Goal: Task Accomplishment & Management: Manage account settings

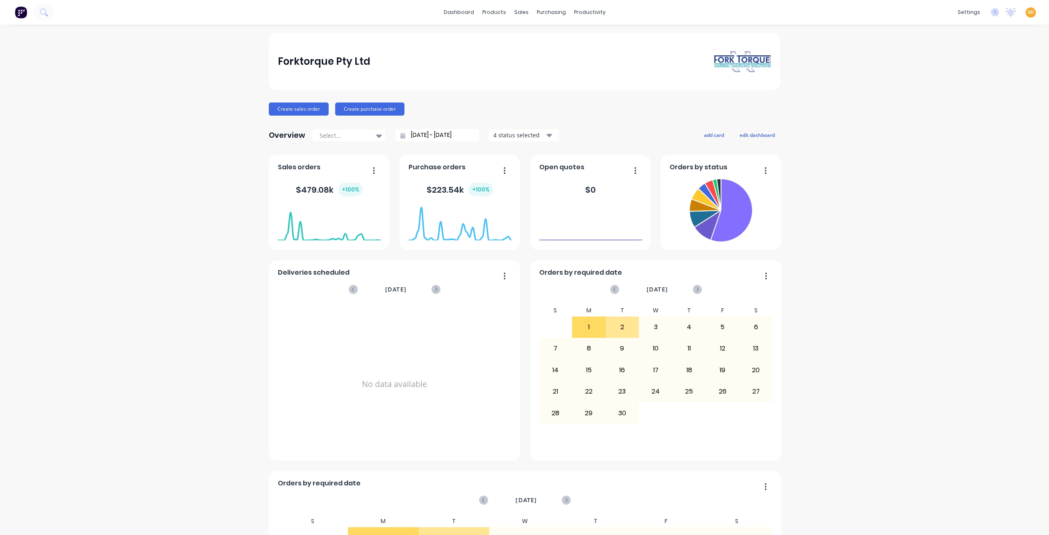
click at [1027, 12] on span "MI" at bounding box center [1030, 12] width 6 height 7
click at [958, 102] on div "Sign out" at bounding box center [960, 102] width 22 height 7
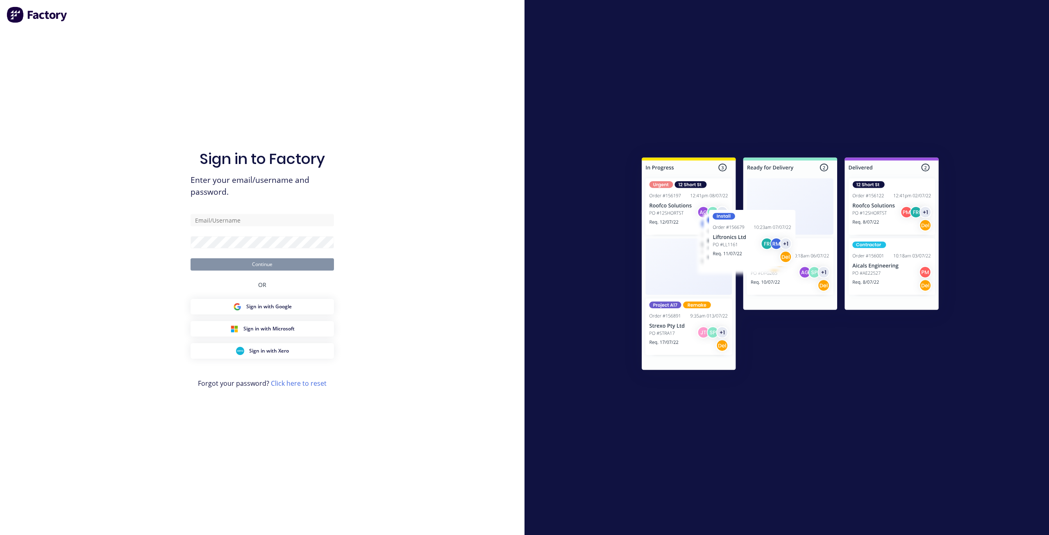
click at [278, 222] on input "text" at bounding box center [261, 220] width 143 height 12
click at [0, 534] on com-1password-button at bounding box center [0, 535] width 0 height 0
type input "[EMAIL_ADDRESS][DOMAIN_NAME]"
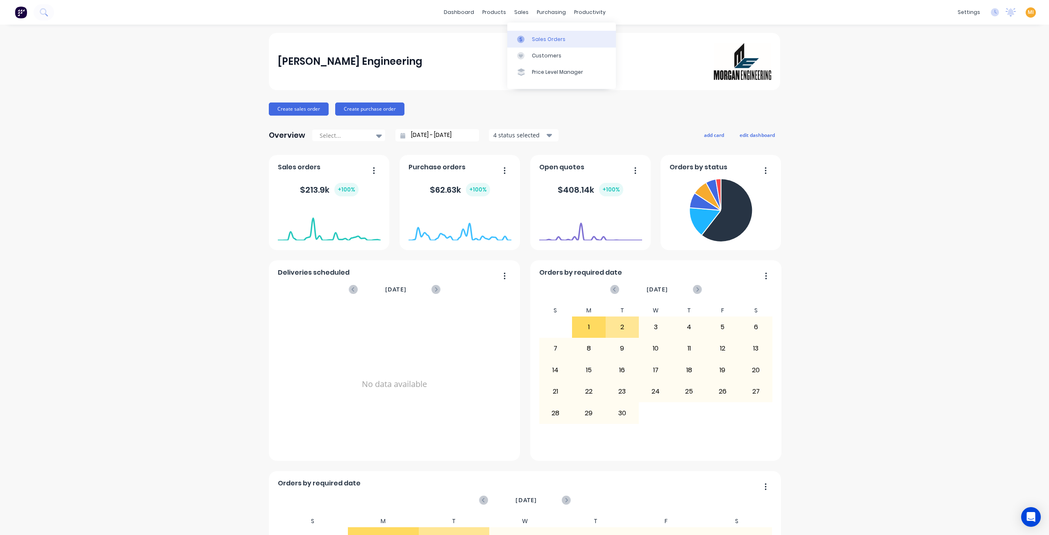
click at [541, 35] on link "Sales Orders" at bounding box center [561, 39] width 109 height 16
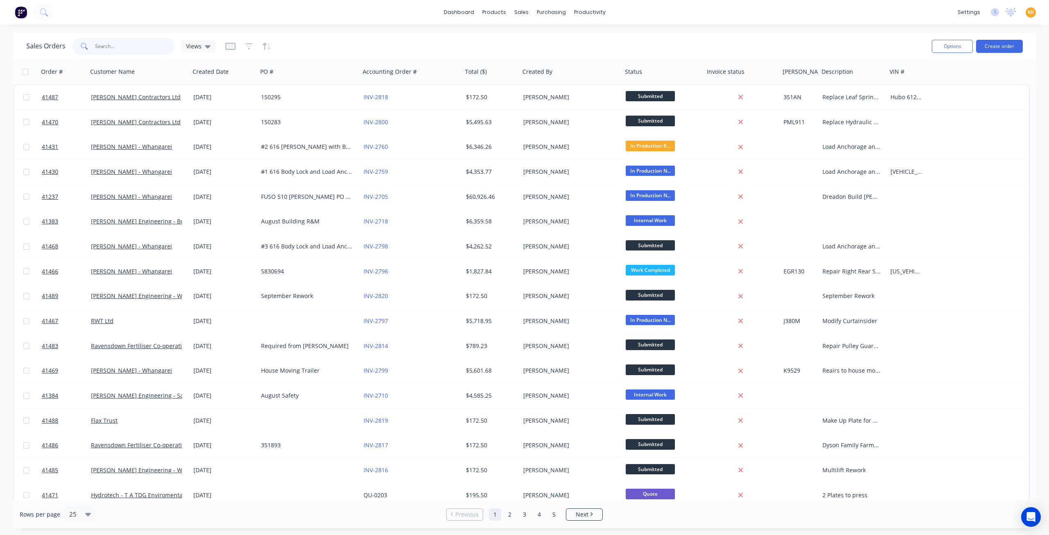
click at [115, 48] on input "text" at bounding box center [135, 46] width 80 height 16
paste input "41466"
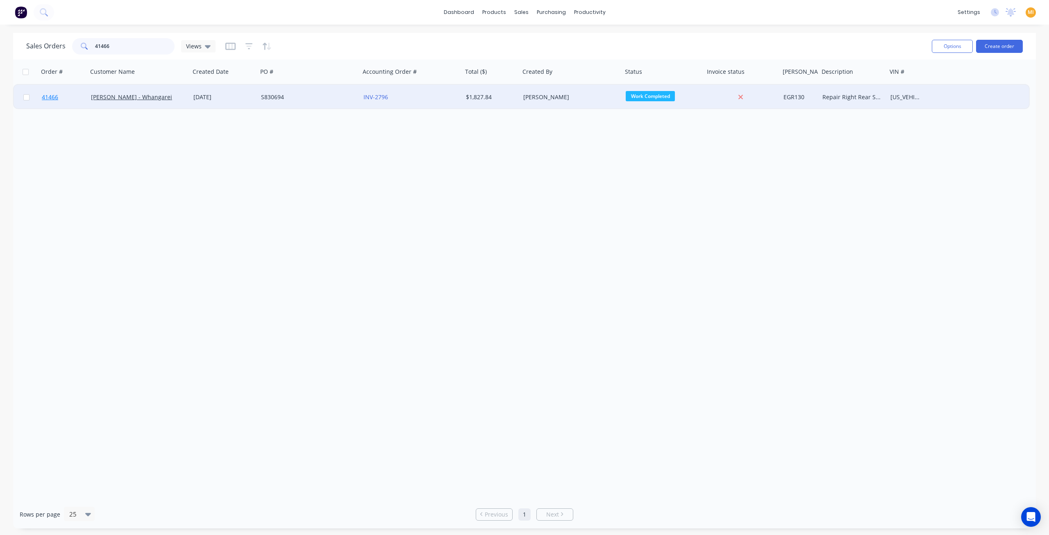
type input "41466"
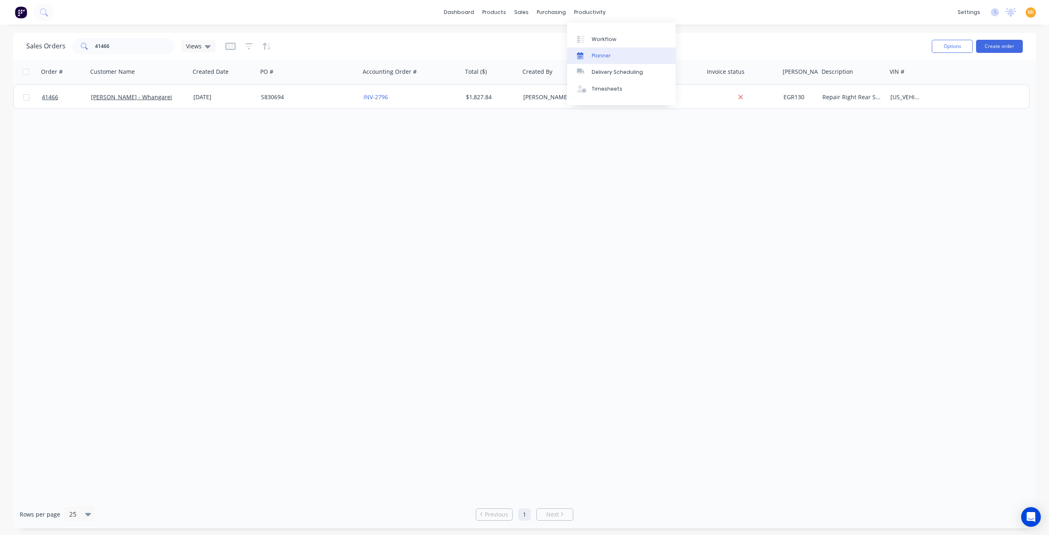
drag, startPoint x: 601, startPoint y: 88, endPoint x: 578, endPoint y: 47, distance: 47.0
click at [601, 88] on div "Timesheets" at bounding box center [606, 88] width 31 height 7
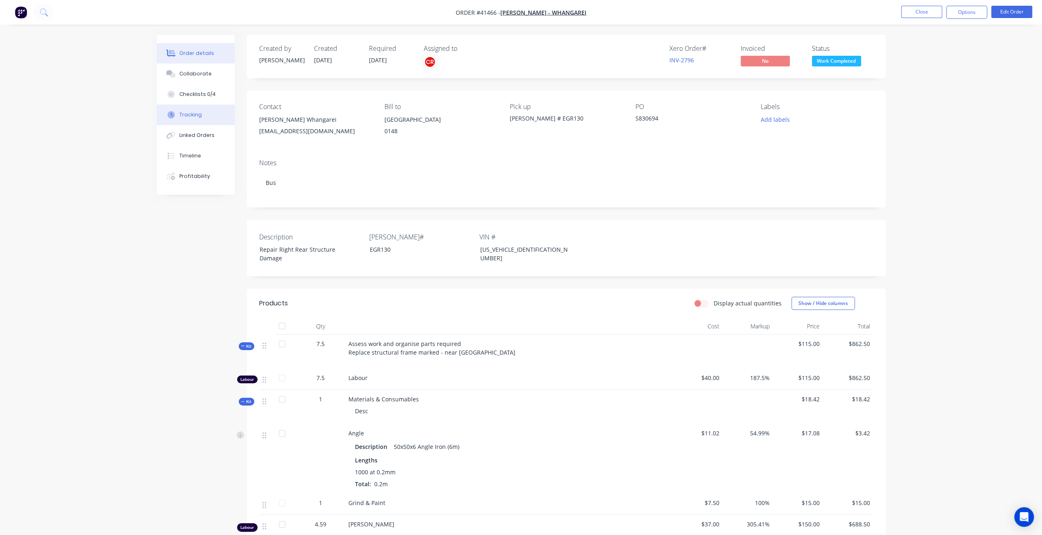
click at [208, 111] on button "Tracking" at bounding box center [196, 114] width 78 height 20
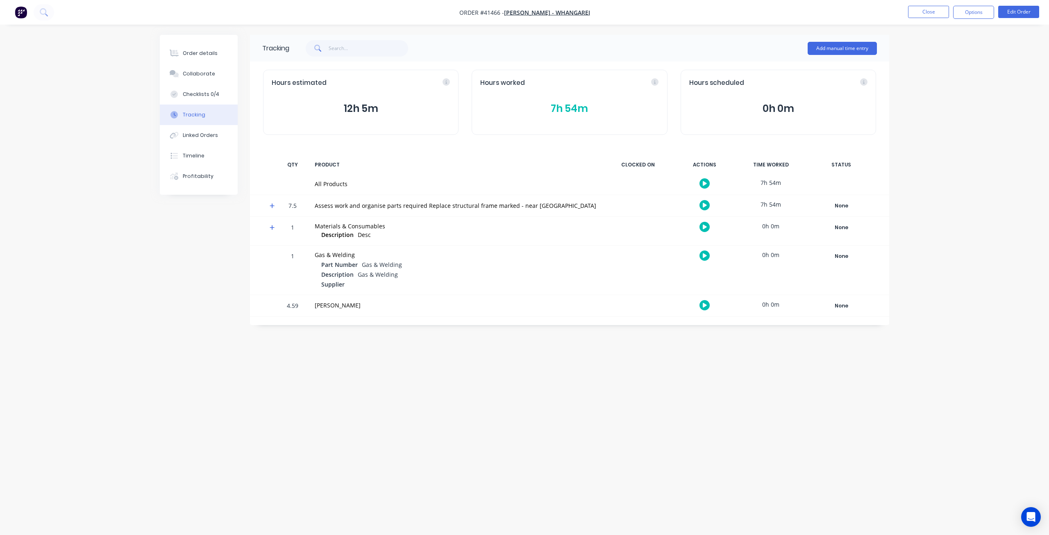
click at [579, 116] on button "7h 54m" at bounding box center [569, 109] width 178 height 16
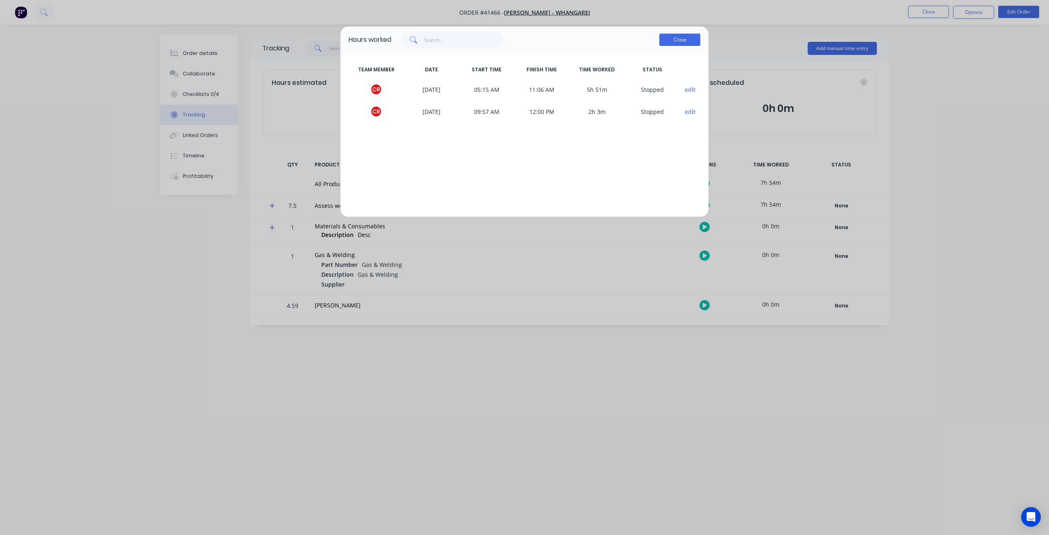
click at [686, 44] on button "Close" at bounding box center [679, 40] width 41 height 12
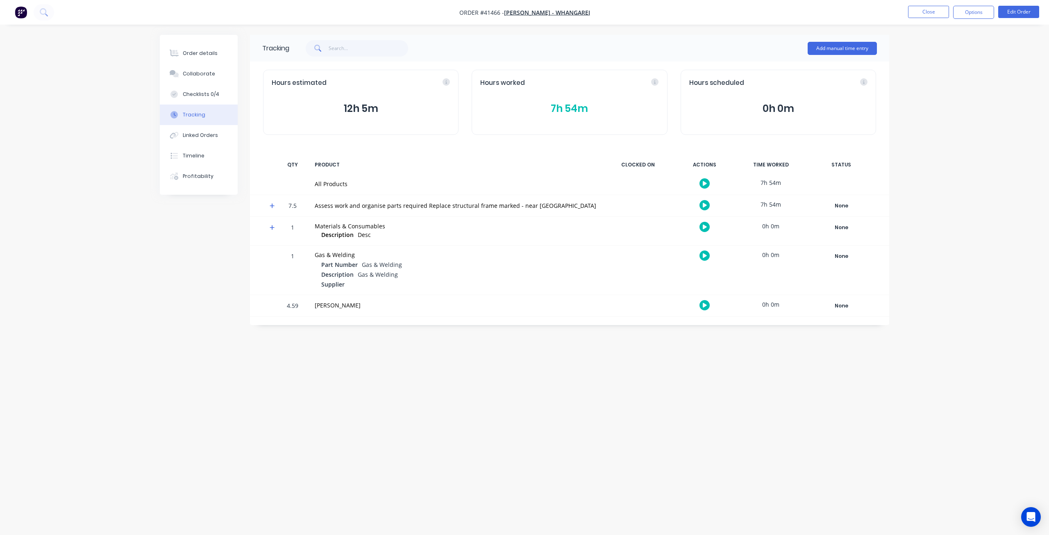
click at [581, 95] on div "Hours worked 7h 54m" at bounding box center [568, 102] width 195 height 65
click at [575, 101] on div "Hours worked 7h 54m" at bounding box center [568, 102] width 195 height 65
click at [571, 107] on button "7h 54m" at bounding box center [569, 109] width 178 height 16
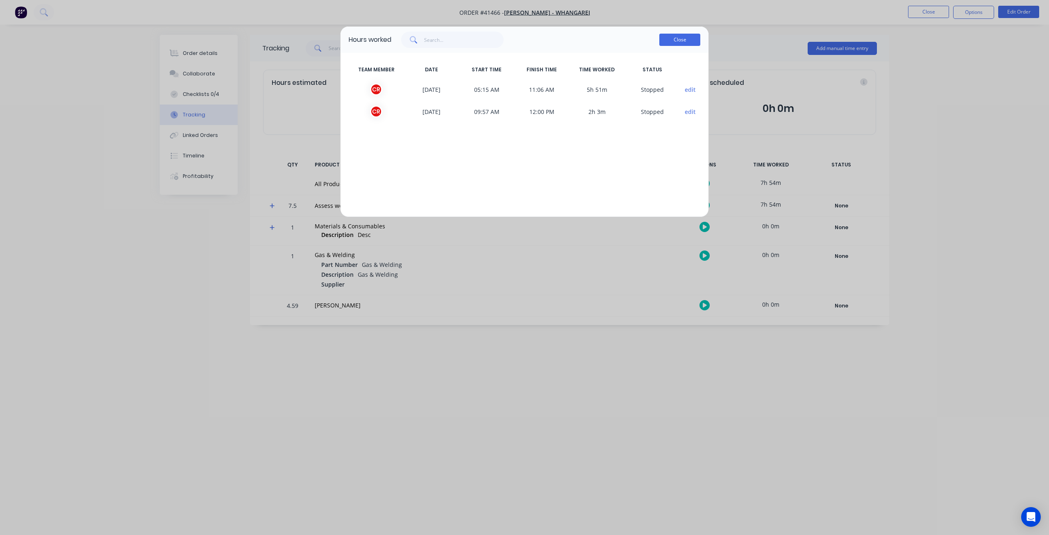
click at [672, 39] on button "Close" at bounding box center [679, 40] width 41 height 12
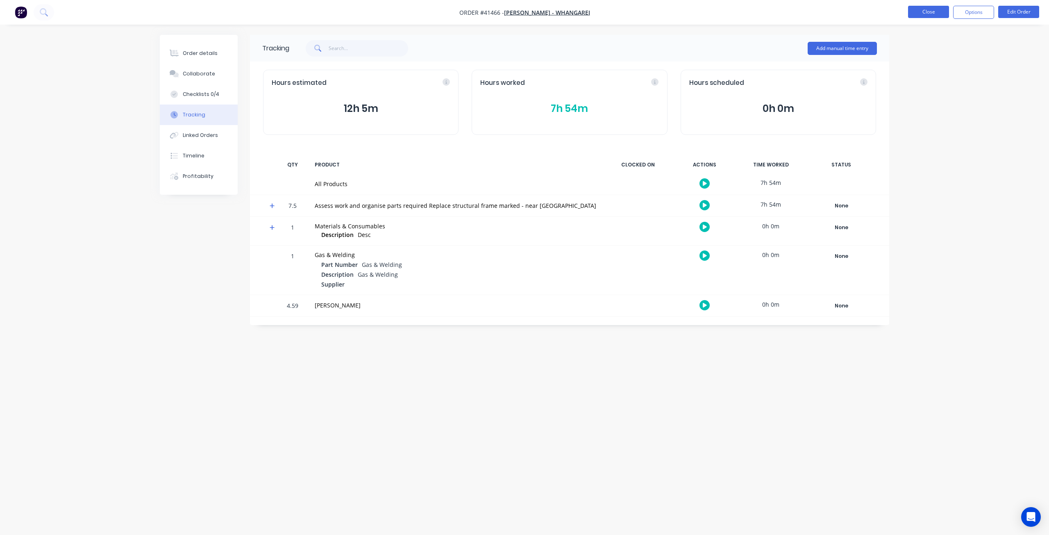
click at [933, 11] on button "Close" at bounding box center [928, 12] width 41 height 12
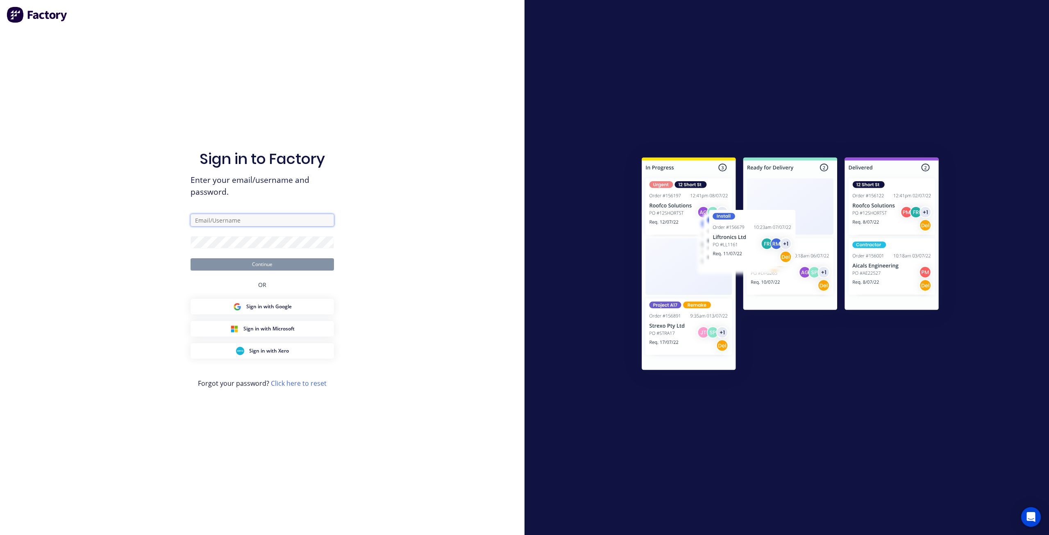
click at [243, 214] on input "text" at bounding box center [261, 220] width 143 height 12
type input "team+maricardemo@factory.app"
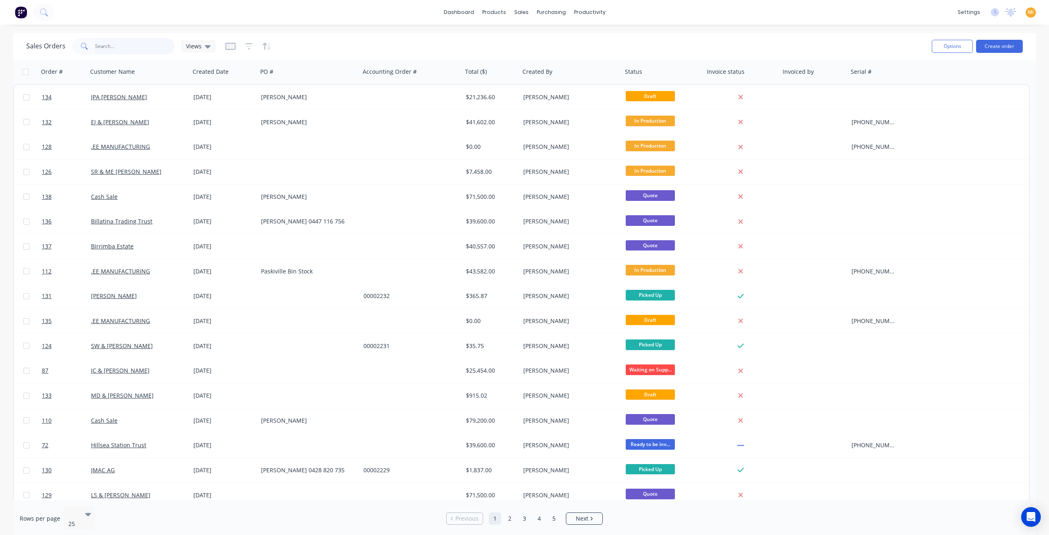
click at [121, 44] on input "text" at bounding box center [135, 46] width 80 height 16
paste input "134"
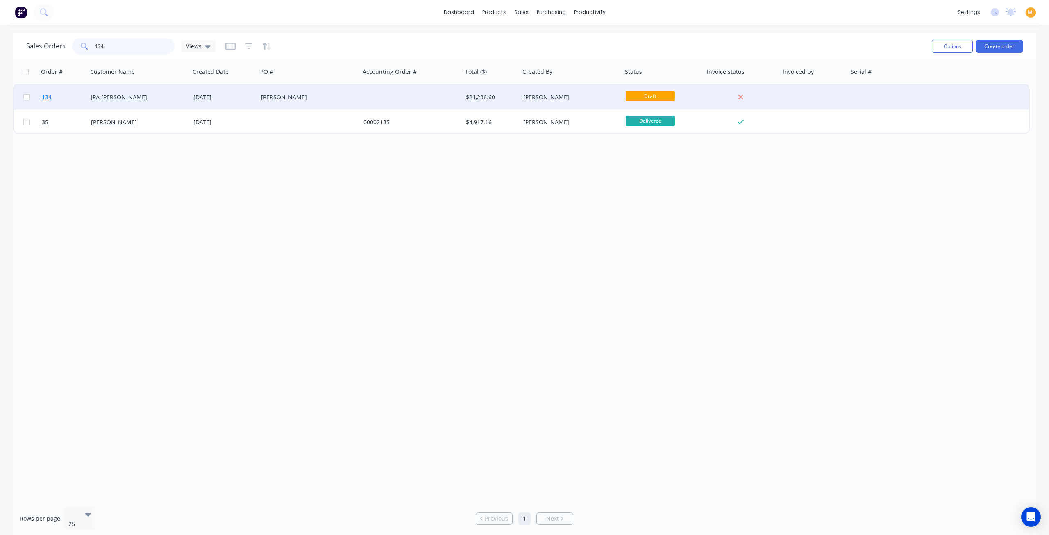
type input "134"
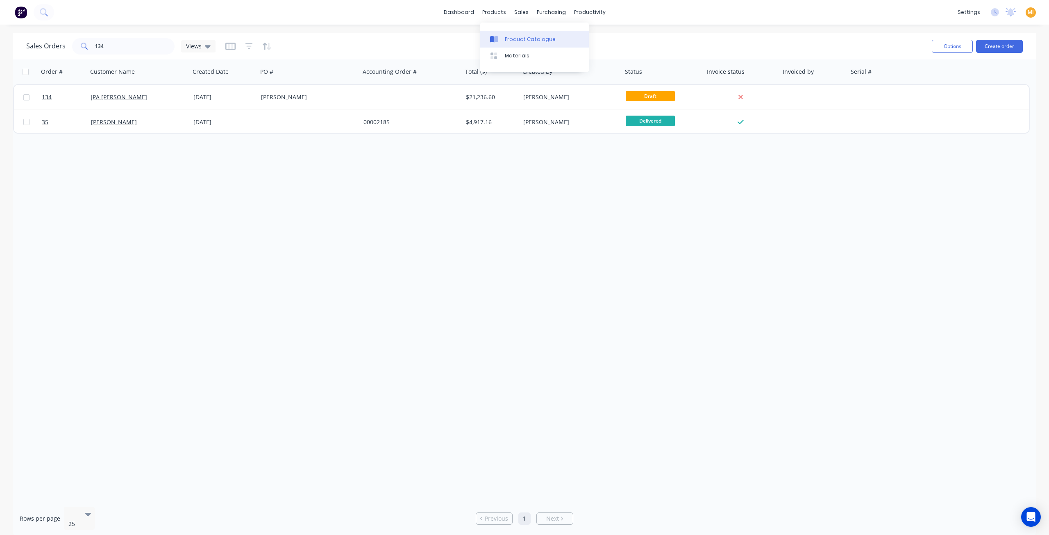
click at [522, 43] on link "Product Catalogue" at bounding box center [534, 39] width 109 height 16
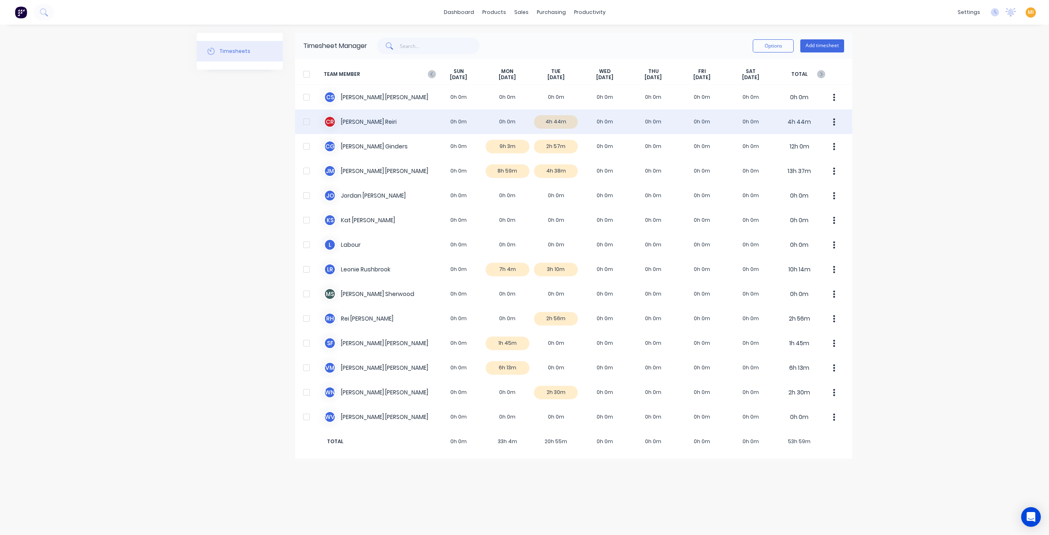
click at [364, 117] on div "C R Clinton james Reiri 0h 0m 0h 0m 4h 44m 0h 0m 0h 0m 0h 0m 0h 0m 4h 44m" at bounding box center [573, 121] width 557 height 25
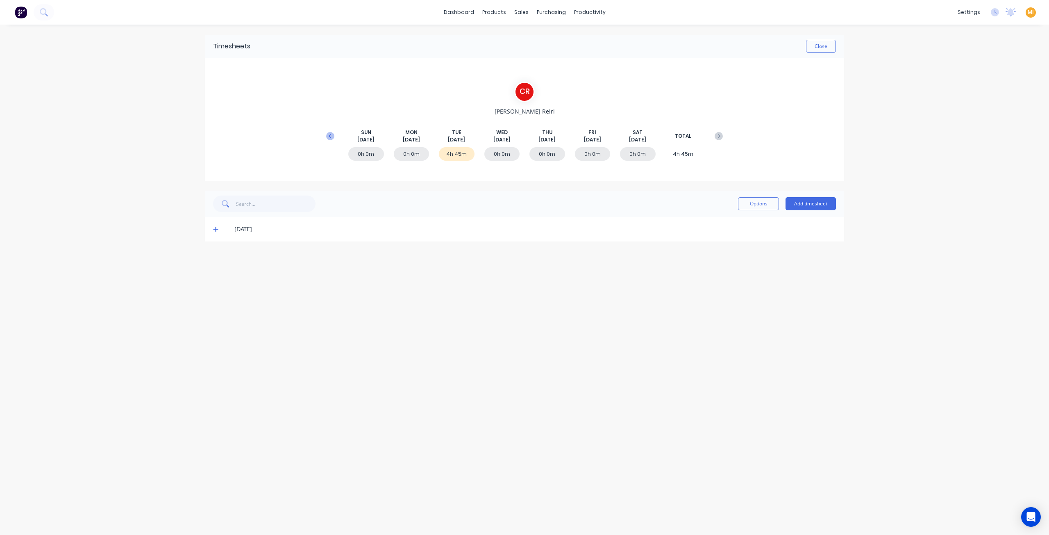
click at [330, 137] on icon at bounding box center [330, 136] width 8 height 8
click at [213, 257] on span at bounding box center [217, 253] width 8 height 8
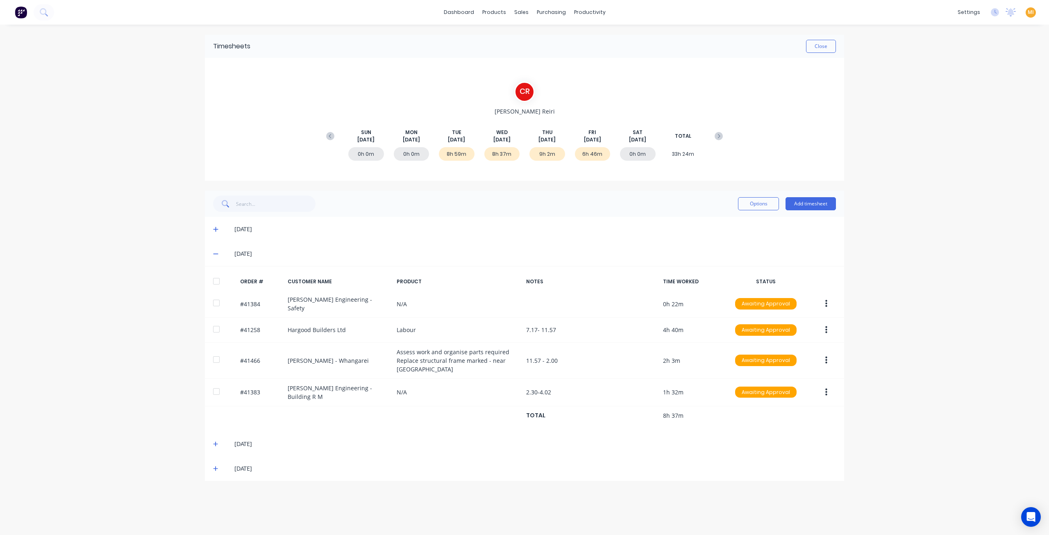
click at [211, 431] on div "28/08/25" at bounding box center [524, 443] width 639 height 25
drag, startPoint x: 214, startPoint y: 428, endPoint x: 215, endPoint y: 416, distance: 12.0
click at [214, 441] on icon at bounding box center [215, 443] width 5 height 5
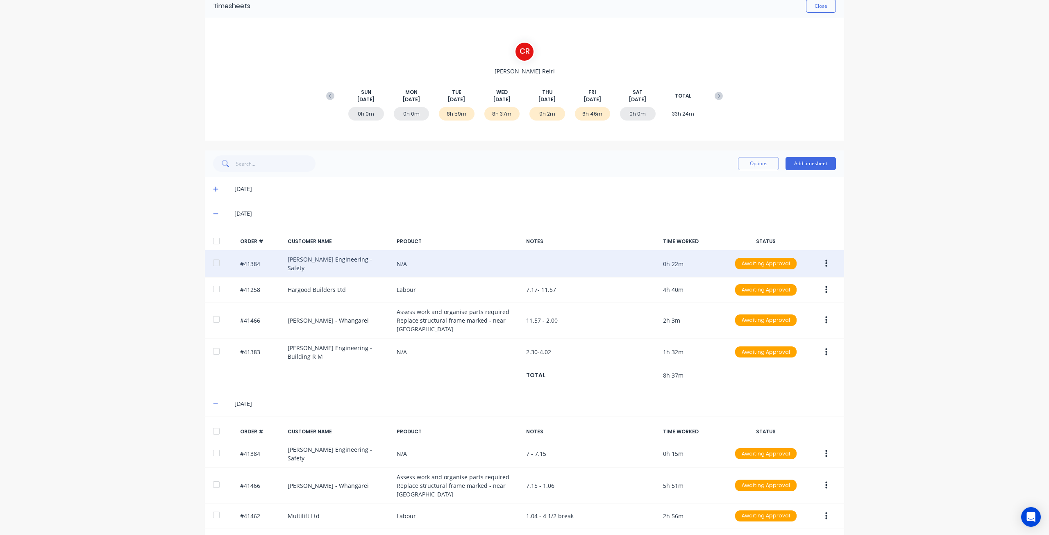
scroll to position [66, 0]
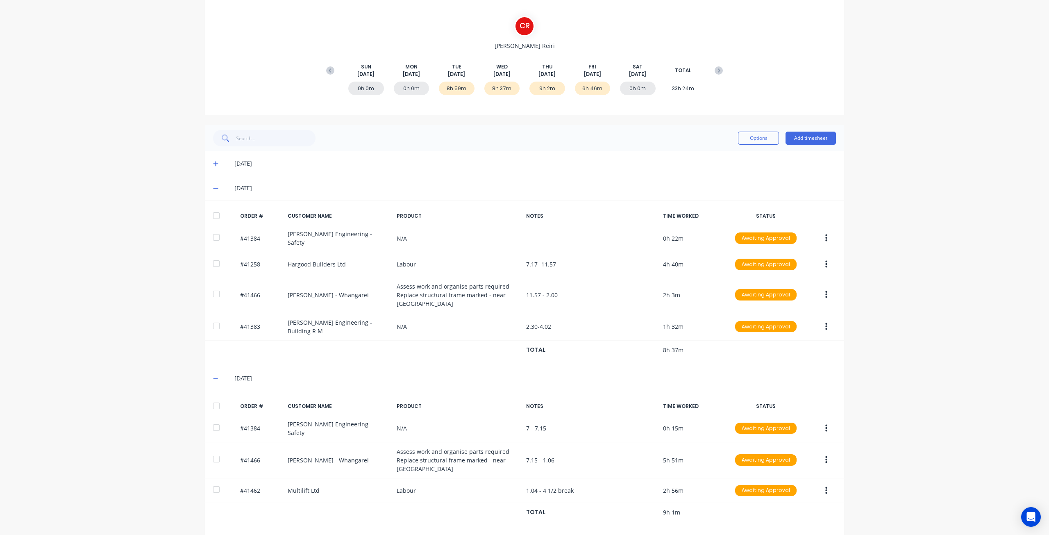
click at [156, 303] on div "dashboard products sales purchasing productivity dashboard products Product Cat…" at bounding box center [524, 267] width 1049 height 535
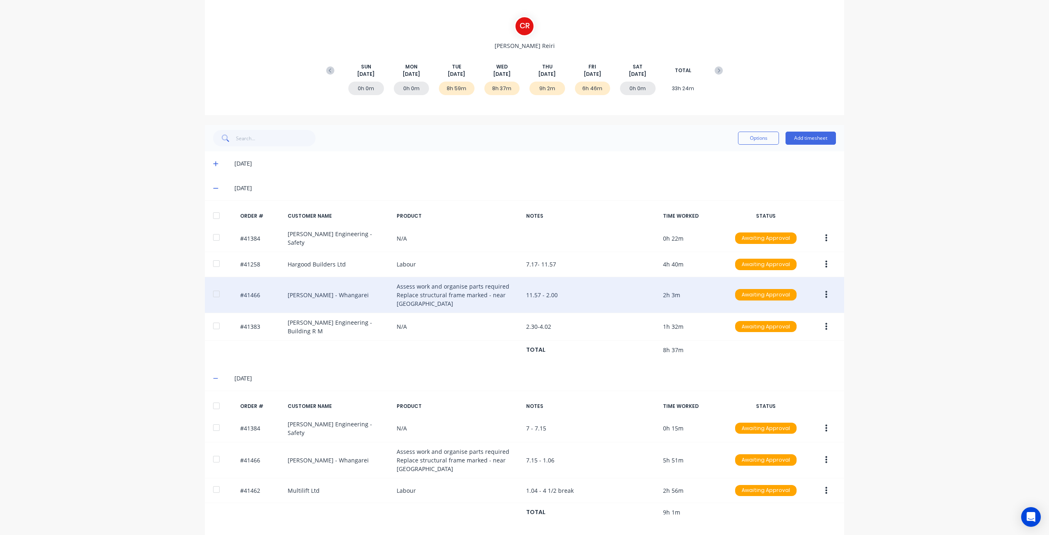
click at [824, 287] on button "button" at bounding box center [825, 294] width 19 height 15
click at [779, 343] on div "Edit" at bounding box center [796, 349] width 63 height 12
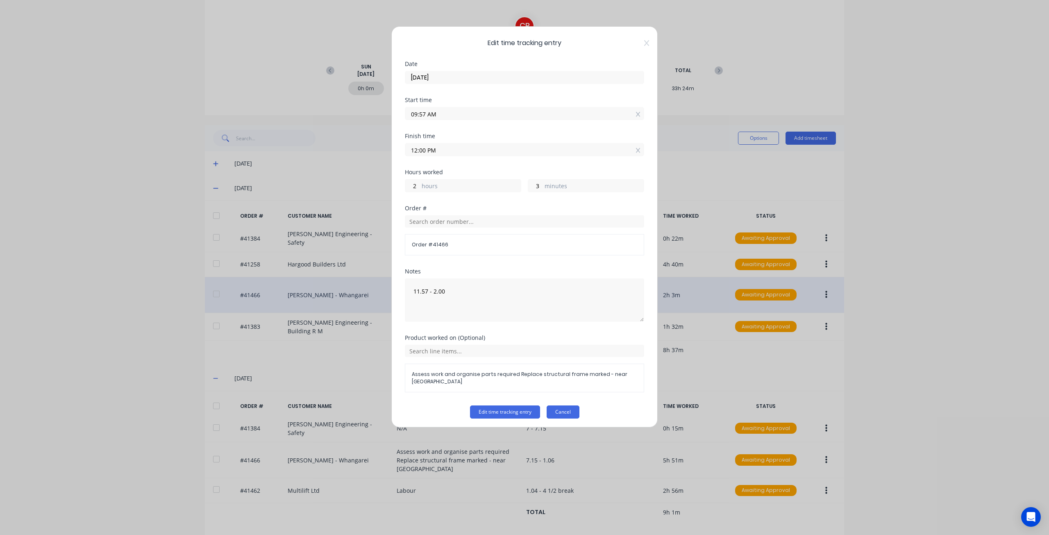
click at [564, 405] on button "Cancel" at bounding box center [562, 411] width 33 height 13
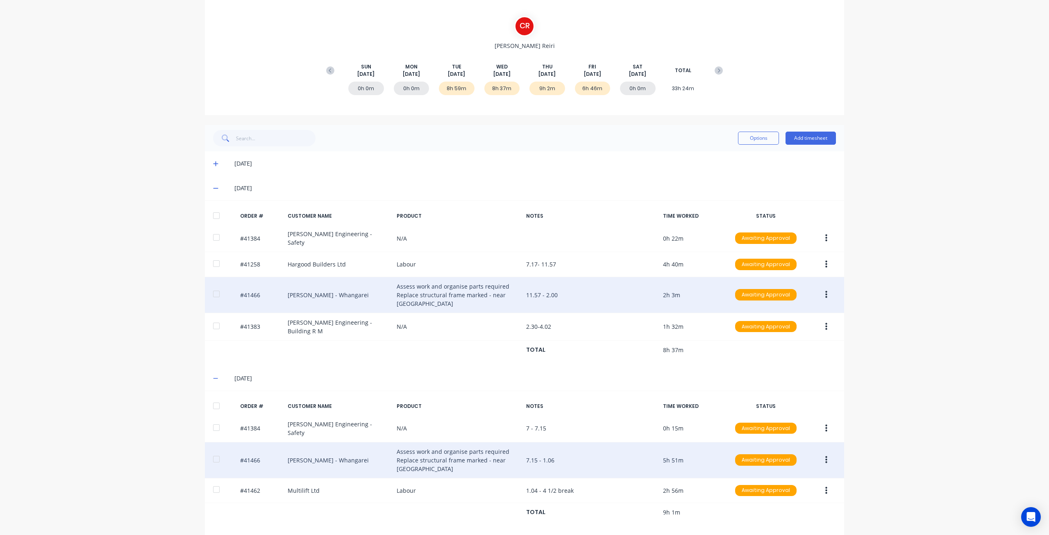
click at [824, 452] on button "button" at bounding box center [825, 459] width 19 height 15
click at [780, 508] on div "Edit" at bounding box center [796, 514] width 63 height 12
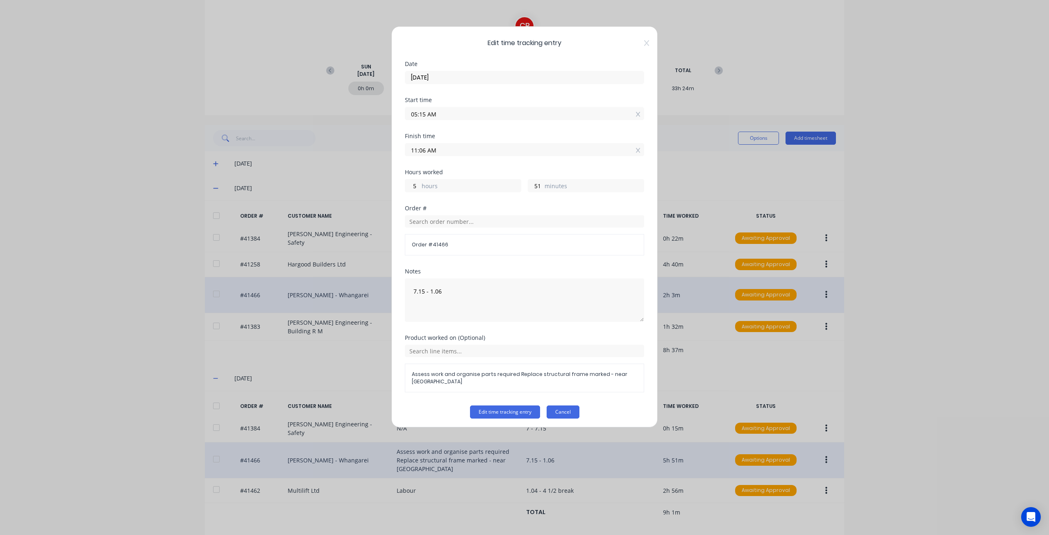
click at [560, 405] on button "Cancel" at bounding box center [562, 411] width 33 height 13
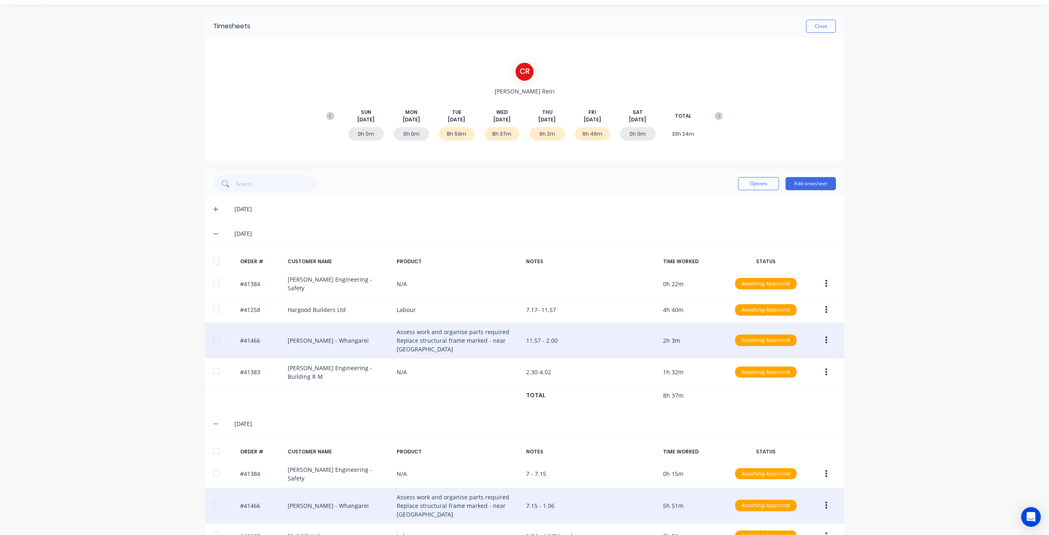
scroll to position [0, 0]
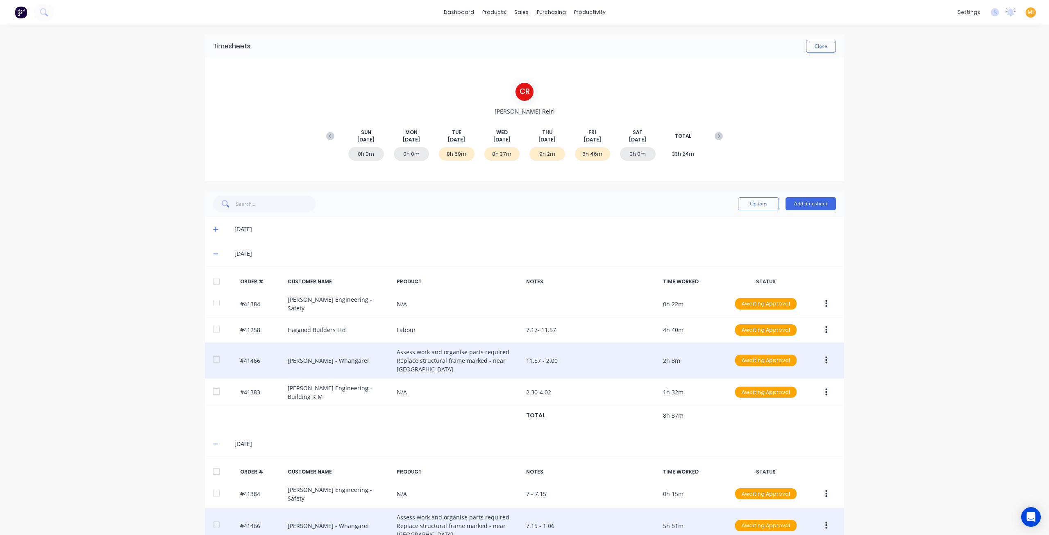
click at [21, 15] on img at bounding box center [21, 12] width 12 height 12
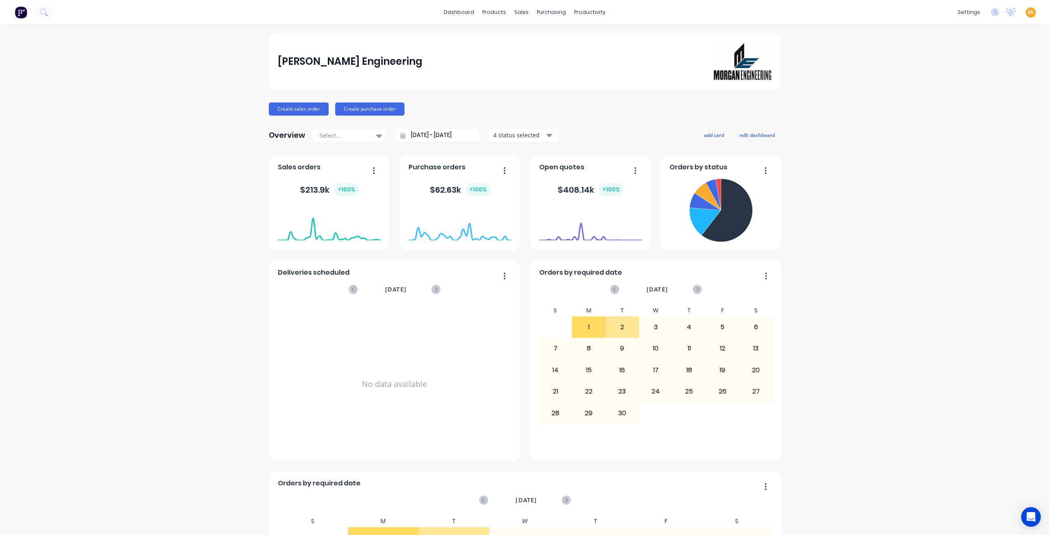
click at [1027, 12] on span "MI" at bounding box center [1030, 12] width 6 height 7
drag, startPoint x: 969, startPoint y: 100, endPoint x: 723, endPoint y: 13, distance: 261.6
click at [969, 101] on button "Sign out" at bounding box center [979, 103] width 109 height 16
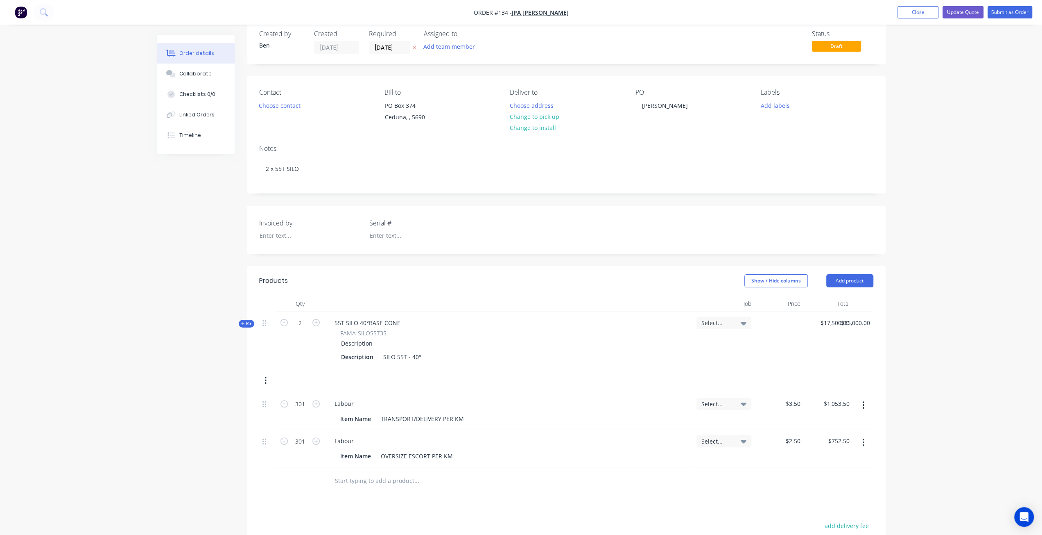
scroll to position [123, 0]
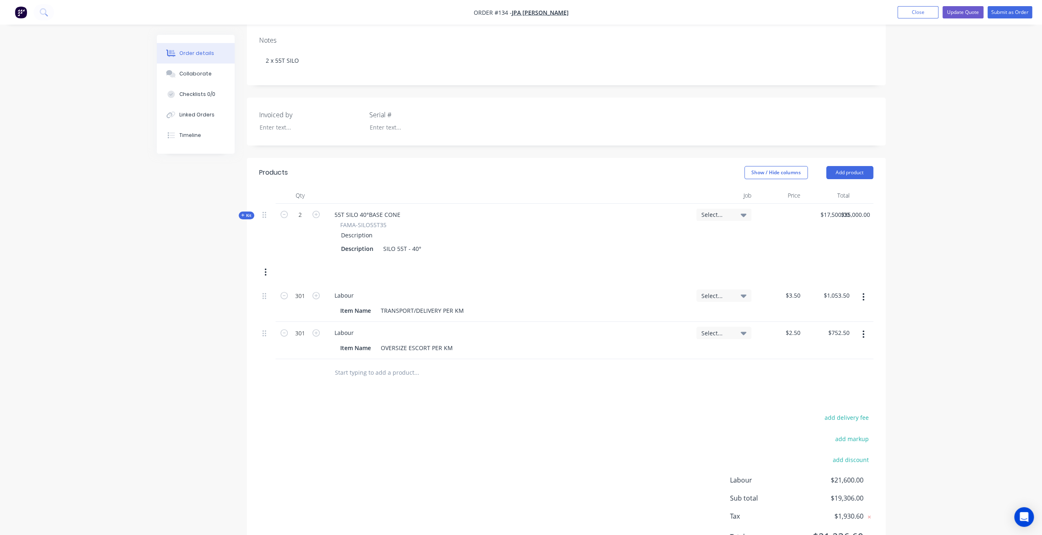
click at [760, 179] on header "Products Show / Hide columns Add product" at bounding box center [566, 172] width 639 height 29
click at [772, 172] on button "Show / Hide columns" at bounding box center [776, 172] width 63 height 13
click at [748, 210] on span at bounding box center [751, 209] width 7 height 7
click at [748, 206] on input "Cost" at bounding box center [748, 206] width 0 height 0
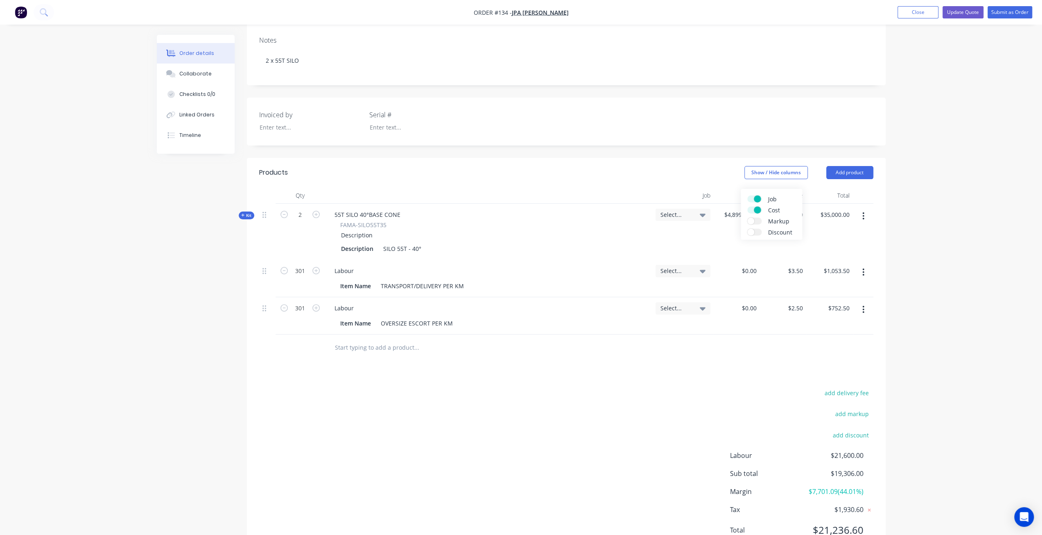
click at [753, 222] on span at bounding box center [751, 220] width 7 height 7
click at [748, 217] on input "Markup" at bounding box center [748, 217] width 0 height 0
click at [752, 234] on span at bounding box center [751, 232] width 7 height 7
click at [748, 229] on input "Discount" at bounding box center [748, 229] width 0 height 0
click at [618, 451] on div "add delivery fee add markup add discount Labour $21,600.00 Sub total $19,306.00…" at bounding box center [566, 466] width 614 height 158
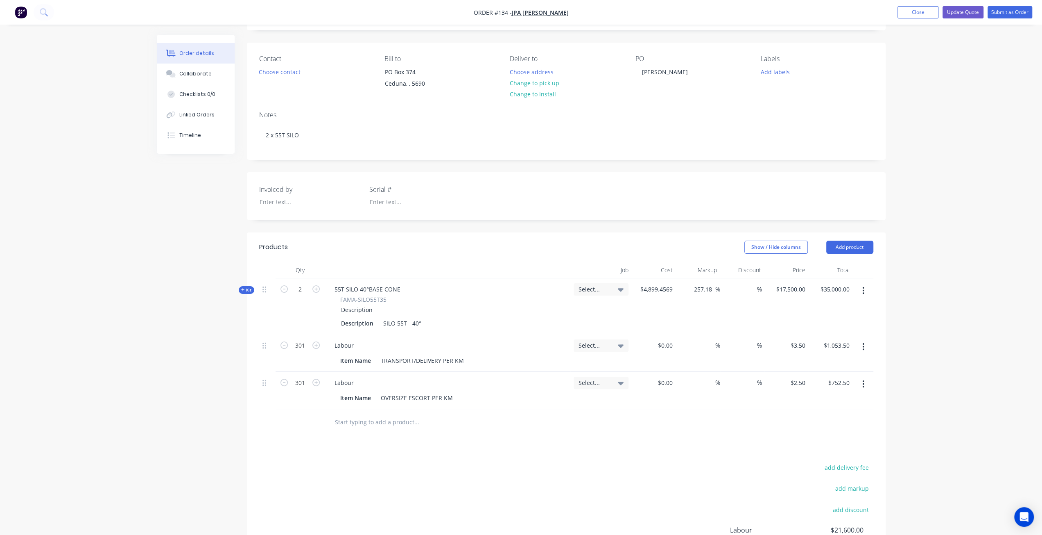
scroll to position [0, 0]
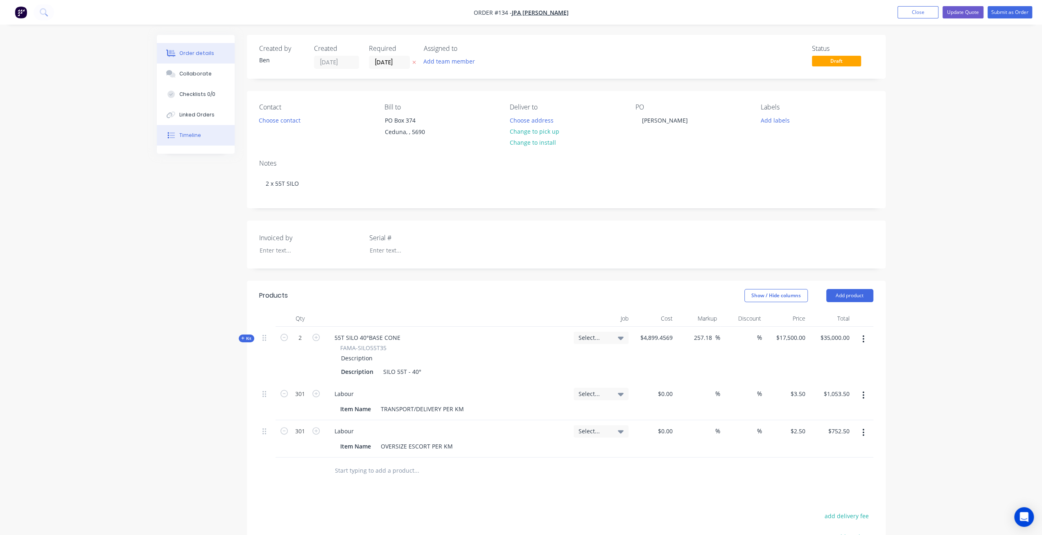
click at [181, 127] on button "Timeline" at bounding box center [196, 135] width 78 height 20
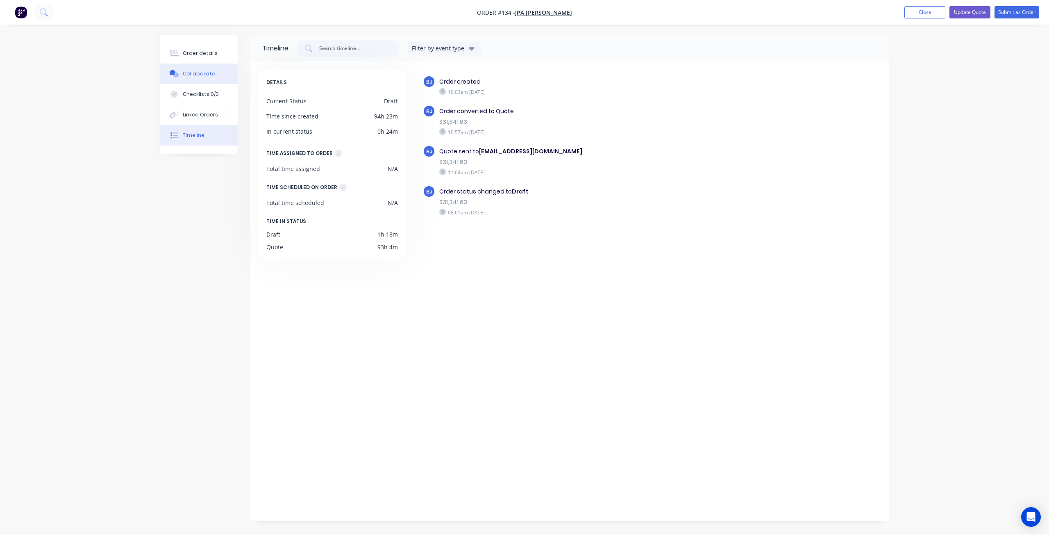
click at [181, 52] on button "Order details" at bounding box center [199, 53] width 78 height 20
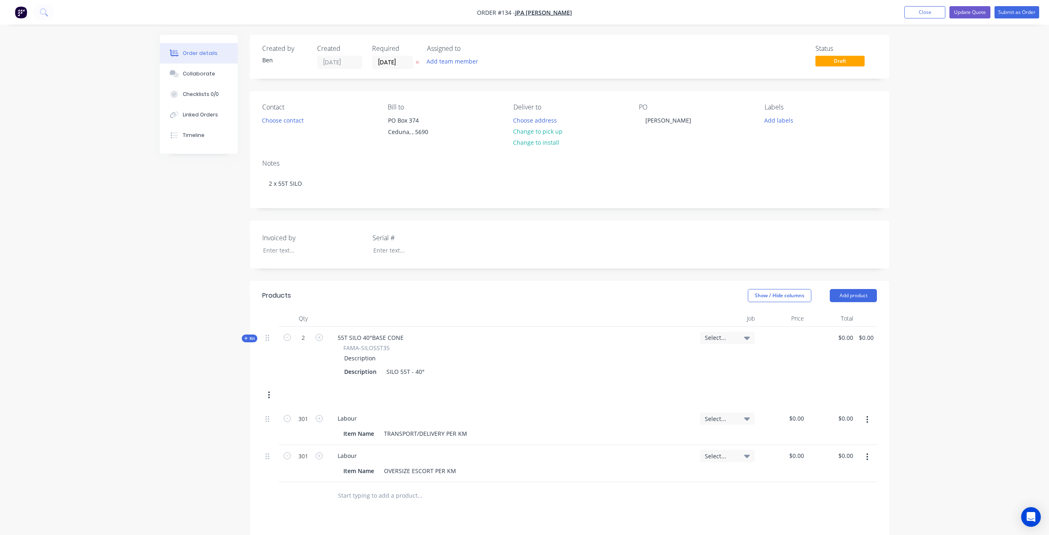
type input "$17,500.00"
type input "$35,000.00"
type input "$3.50"
type input "$1,053.50"
type input "$2.50"
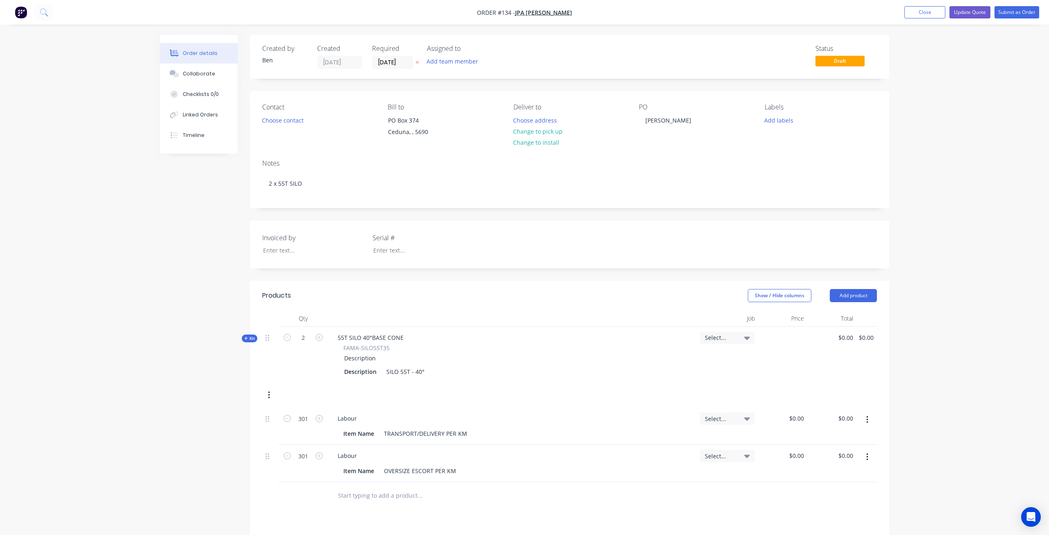
type input "$752.50"
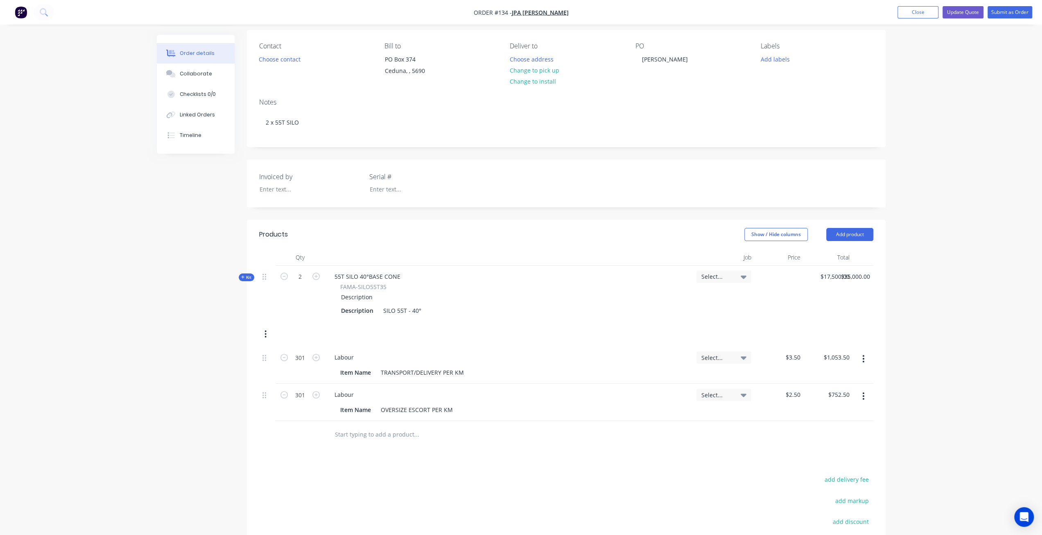
scroll to position [163, 0]
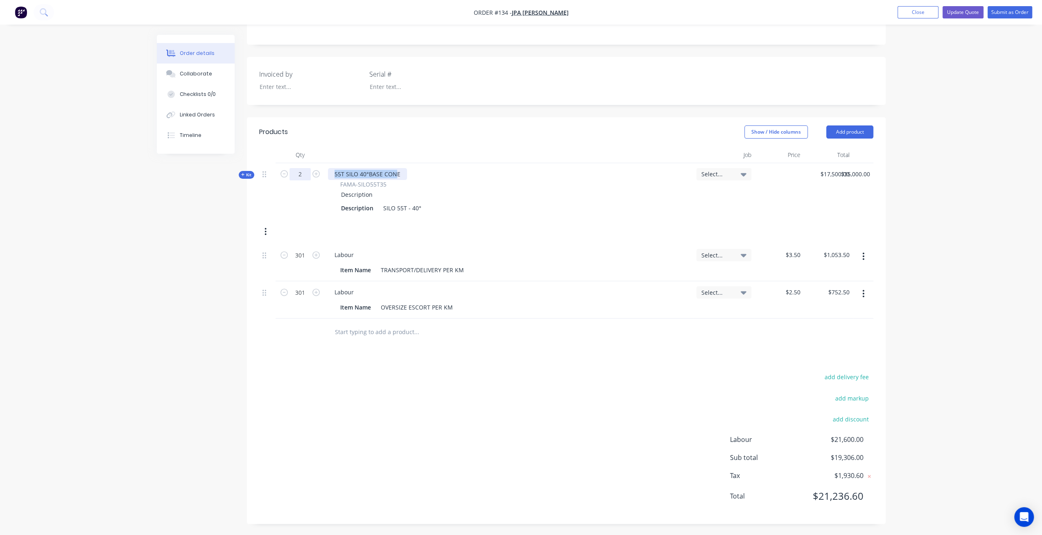
drag, startPoint x: 396, startPoint y: 174, endPoint x: 310, endPoint y: 172, distance: 86.5
click at [310, 172] on div "Kit 2 55T SILO 40°BASE CONE FAMA-SILO55T35 Description Description SILO 55T - 4…" at bounding box center [566, 203] width 614 height 81
copy div "55T SILO 40°BASE CON"
click at [211, 256] on div "Created by Ben Created 29/08/25 Required 29/08/25 Assigned to Add team member S…" at bounding box center [521, 203] width 729 height 664
click at [473, 266] on div "Item Name TRANSPORT/DELIVERY PER KM" at bounding box center [507, 270] width 341 height 12
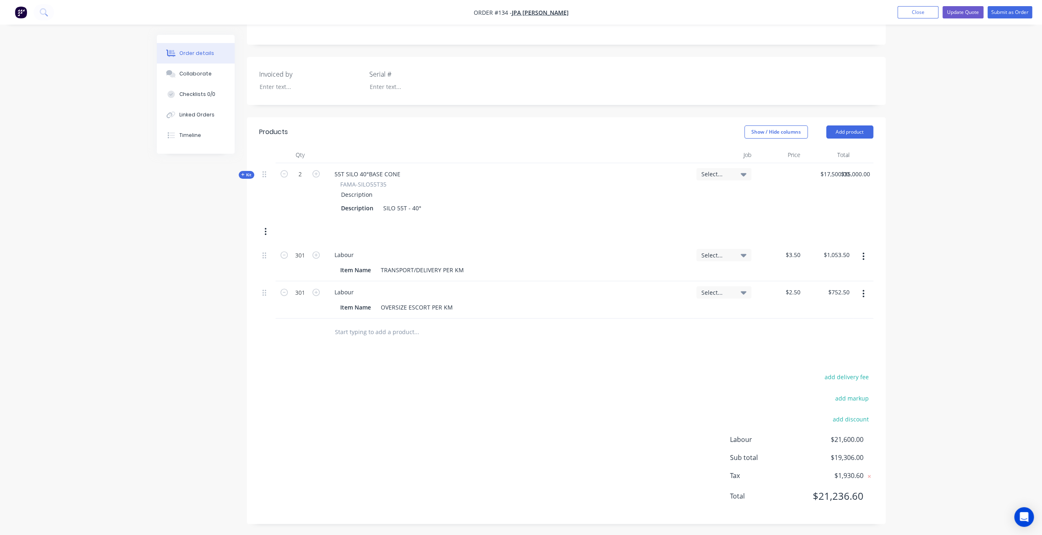
drag, startPoint x: 186, startPoint y: 357, endPoint x: 209, endPoint y: 302, distance: 59.3
click at [186, 356] on div "Created by Ben Created 29/08/25 Required 29/08/25 Assigned to Add team member S…" at bounding box center [521, 203] width 729 height 664
click at [245, 175] on span "Kit" at bounding box center [246, 175] width 11 height 6
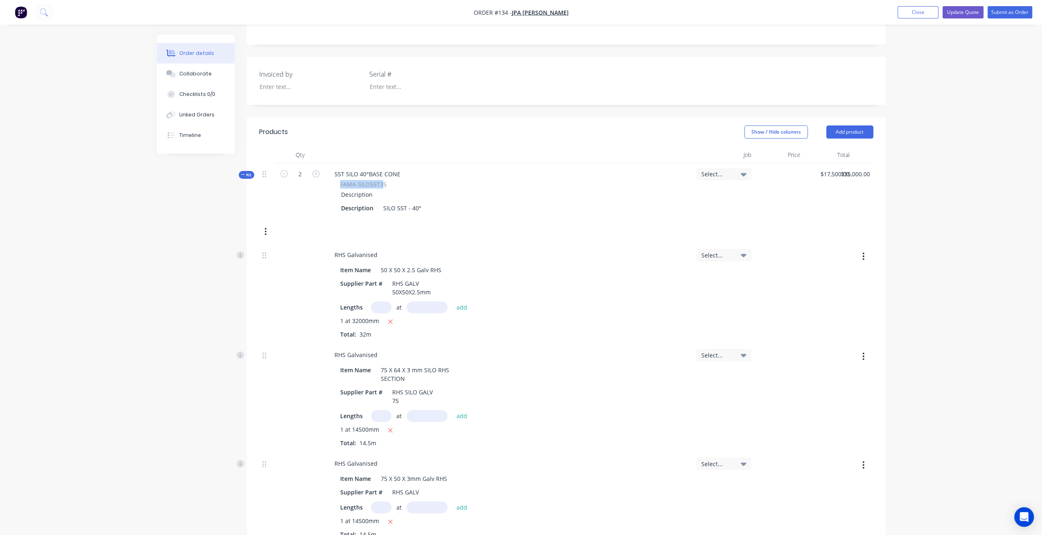
drag, startPoint x: 384, startPoint y: 183, endPoint x: 327, endPoint y: 182, distance: 56.9
click at [327, 182] on div "55T SILO 40°BASE CONE FAMA-SILO55T35 Description Description SILO 55T - 40°" at bounding box center [509, 191] width 369 height 56
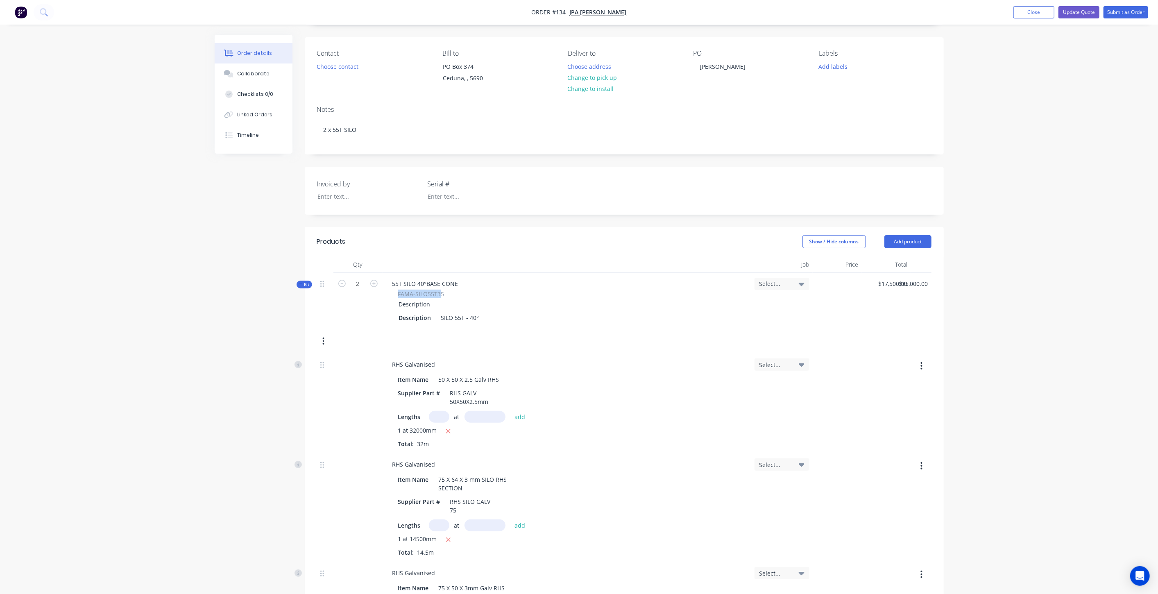
scroll to position [45, 0]
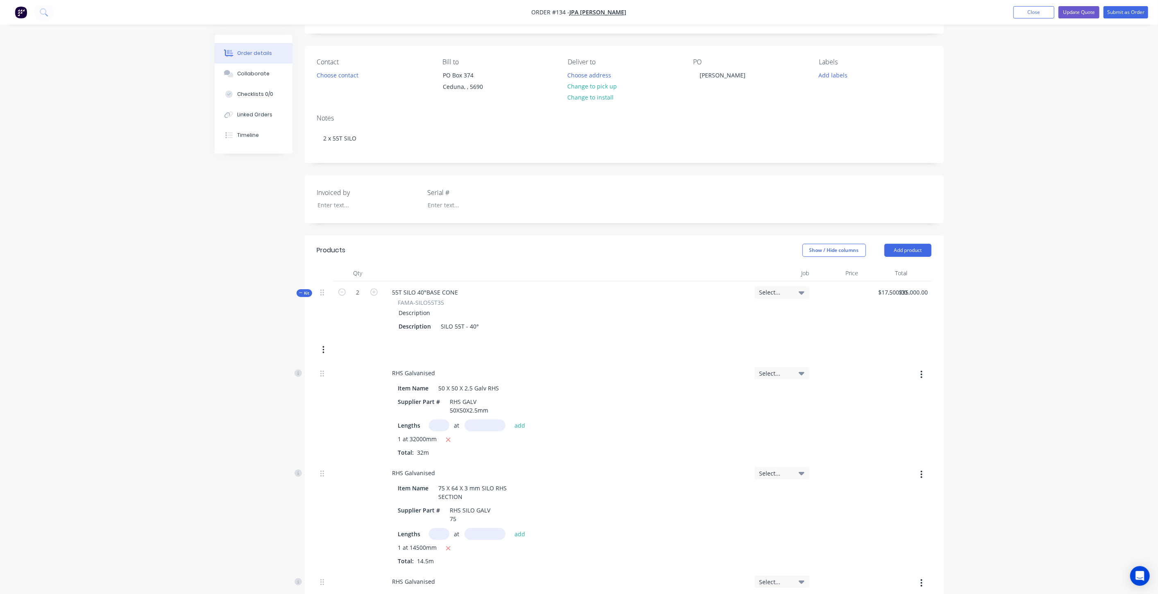
click at [302, 291] on icon at bounding box center [301, 293] width 4 height 4
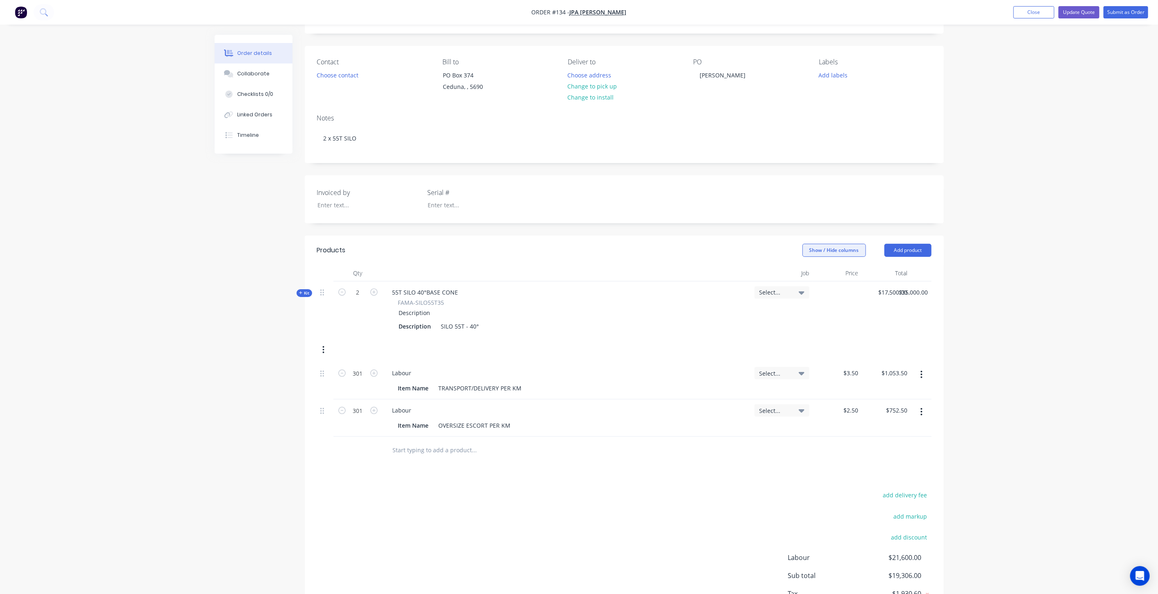
click at [848, 250] on button "Show / Hide columns" at bounding box center [833, 250] width 63 height 13
click at [811, 276] on label "Job" at bounding box center [812, 276] width 14 height 7
click at [805, 273] on input "Job" at bounding box center [805, 273] width 0 height 0
click at [723, 320] on div "Description SILO 55T - 40°" at bounding box center [587, 326] width 383 height 12
click at [890, 294] on div "17500 17500" at bounding box center [900, 292] width 20 height 12
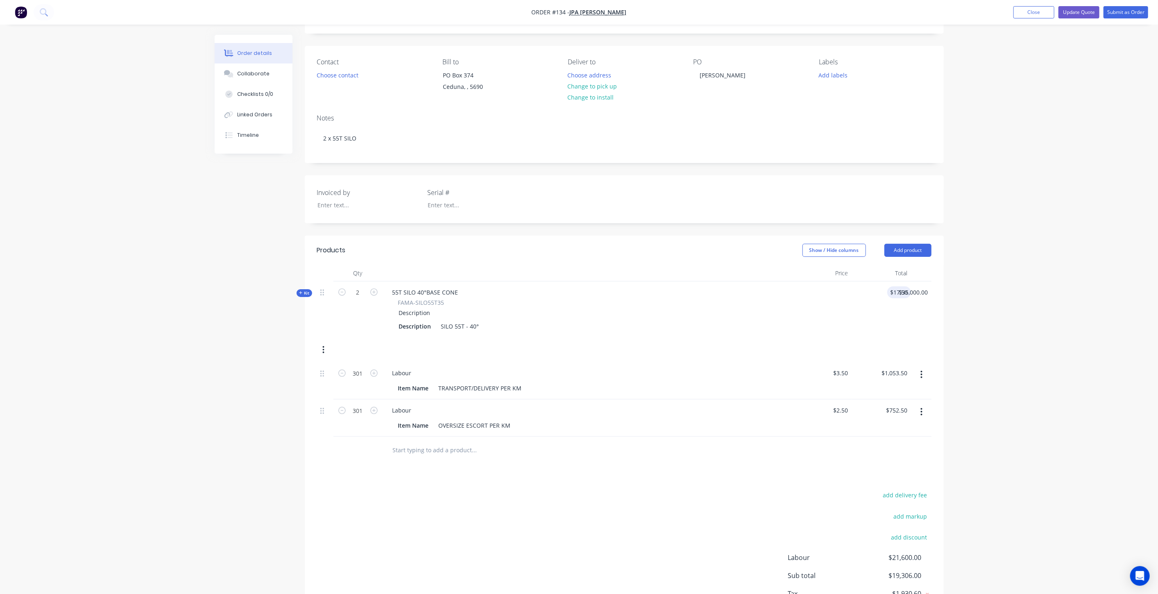
click at [1048, 317] on div "Order details Collaborate Checklists 0/0 Linked Orders Timeline Order details C…" at bounding box center [579, 304] width 1158 height 699
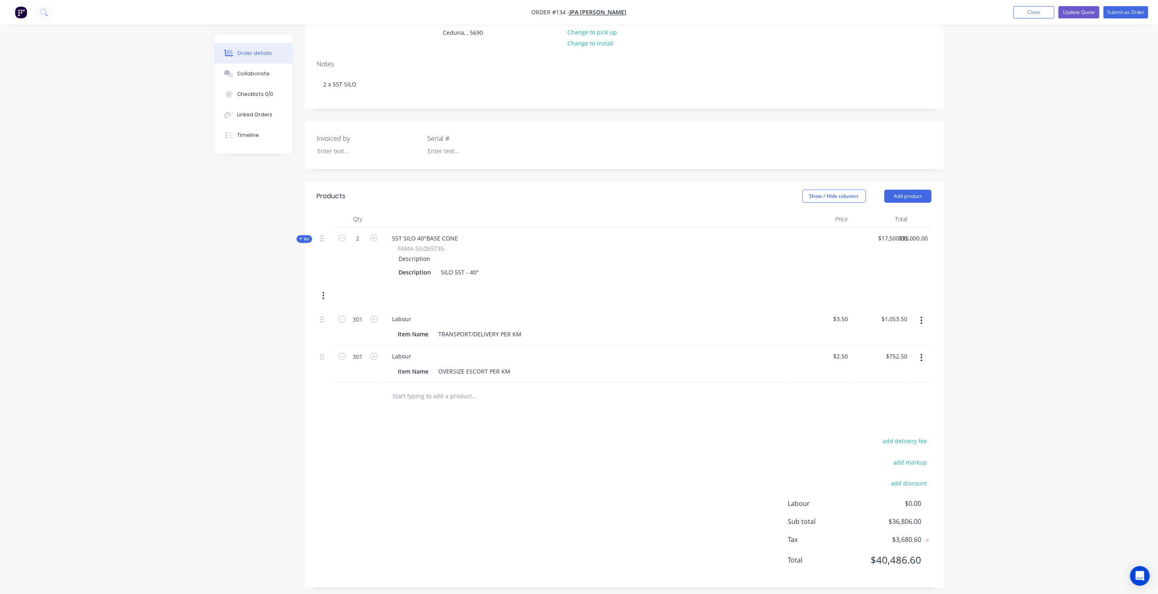
scroll to position [104, 0]
click at [845, 233] on div at bounding box center [821, 250] width 59 height 56
click at [887, 233] on div "17500 $17,500.00" at bounding box center [881, 250] width 59 height 56
type input "$17,500.00"
click at [887, 233] on div "$17,500.00 17500" at bounding box center [881, 250] width 59 height 56
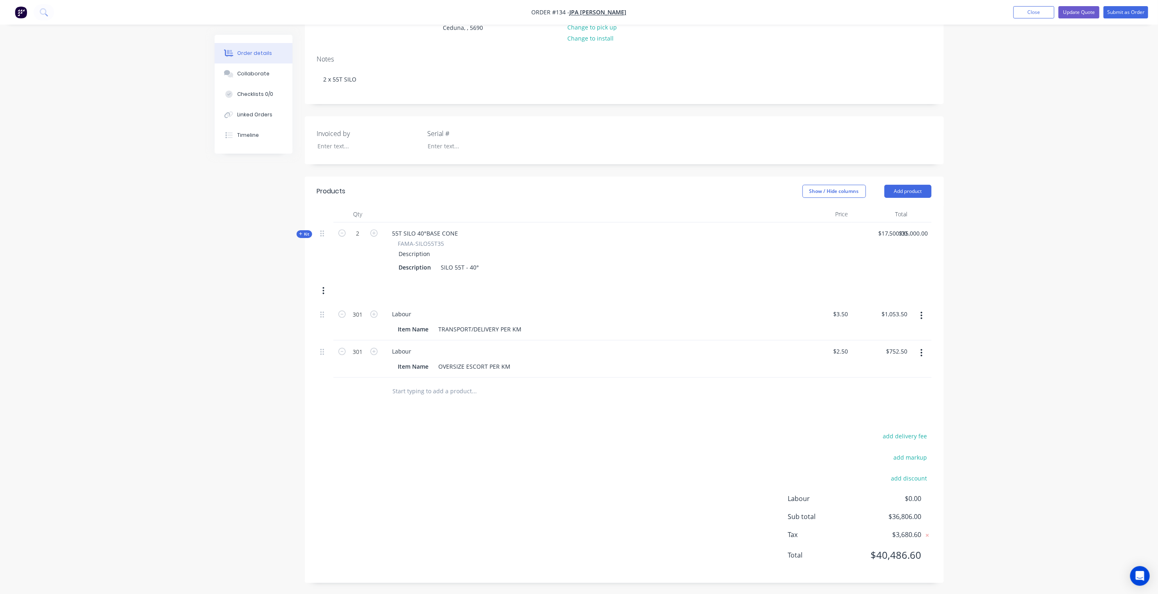
click at [252, 292] on div "Created by Ben Created 29/08/25 Required 29/08/25 Assigned to Add team member S…" at bounding box center [579, 263] width 729 height 664
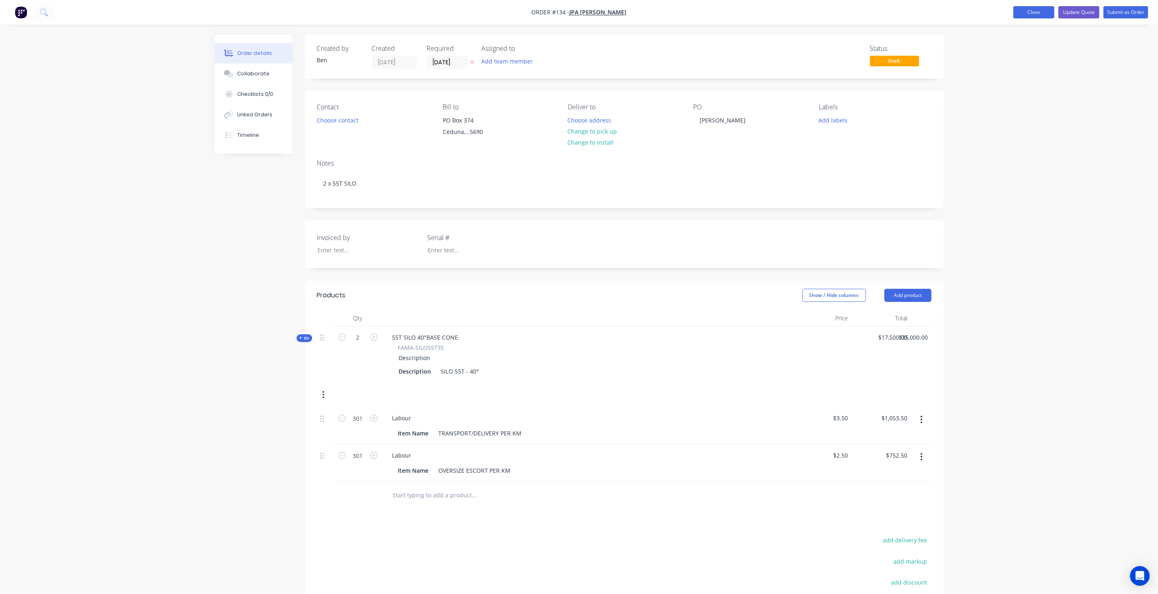
click at [1028, 14] on button "Close" at bounding box center [1033, 12] width 41 height 12
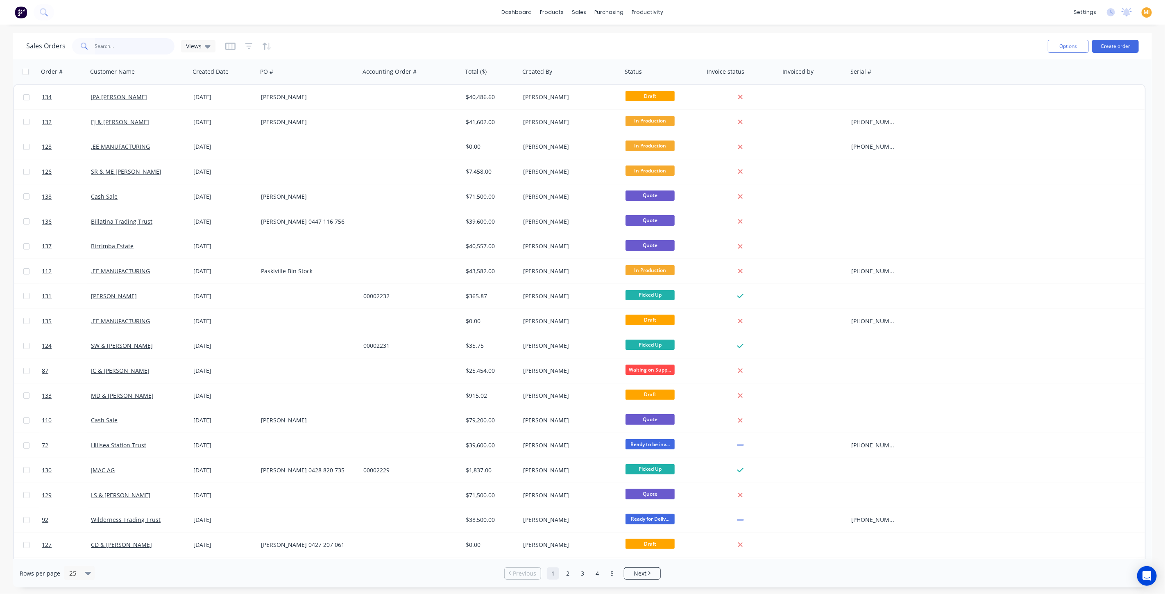
click at [134, 47] on input "text" at bounding box center [135, 46] width 80 height 16
paste input "134"
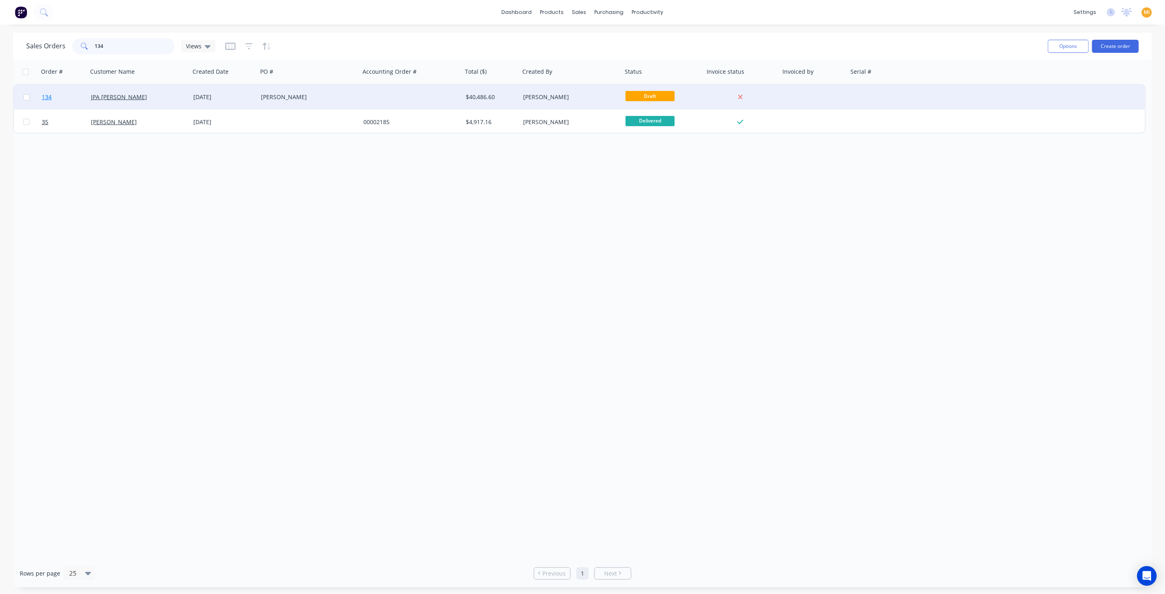
type input "134"
click at [77, 99] on link "134" at bounding box center [66, 97] width 49 height 25
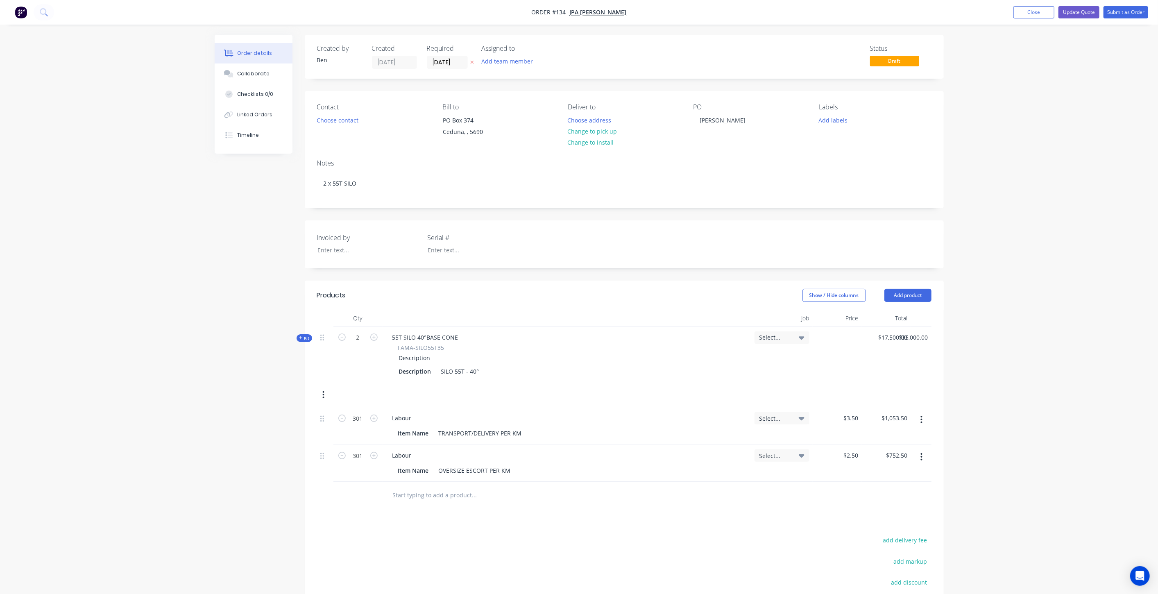
click at [230, 164] on div "Created by Ben Created 29/08/25 Required 29/08/25 Assigned to Add team member S…" at bounding box center [579, 367] width 729 height 664
click at [1024, 19] on nav "Order #134 - JPA JS Evans Add product Close Update Quote Submit as Order" at bounding box center [579, 12] width 1158 height 25
click at [1026, 16] on button "Close" at bounding box center [1033, 12] width 41 height 12
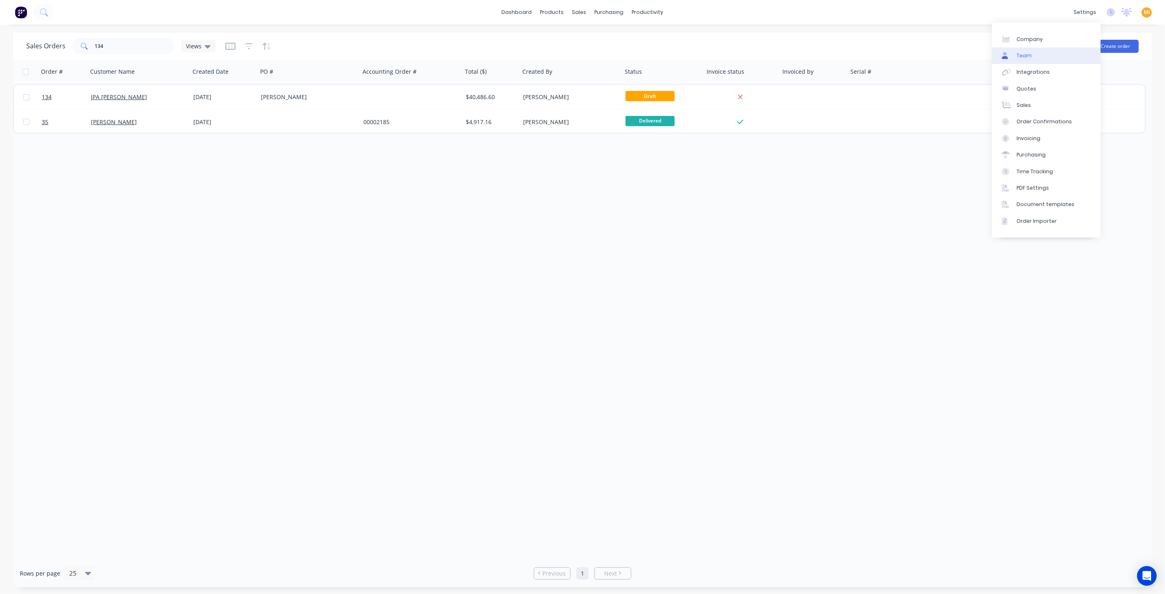
click at [1033, 58] on link "Team" at bounding box center [1046, 56] width 109 height 16
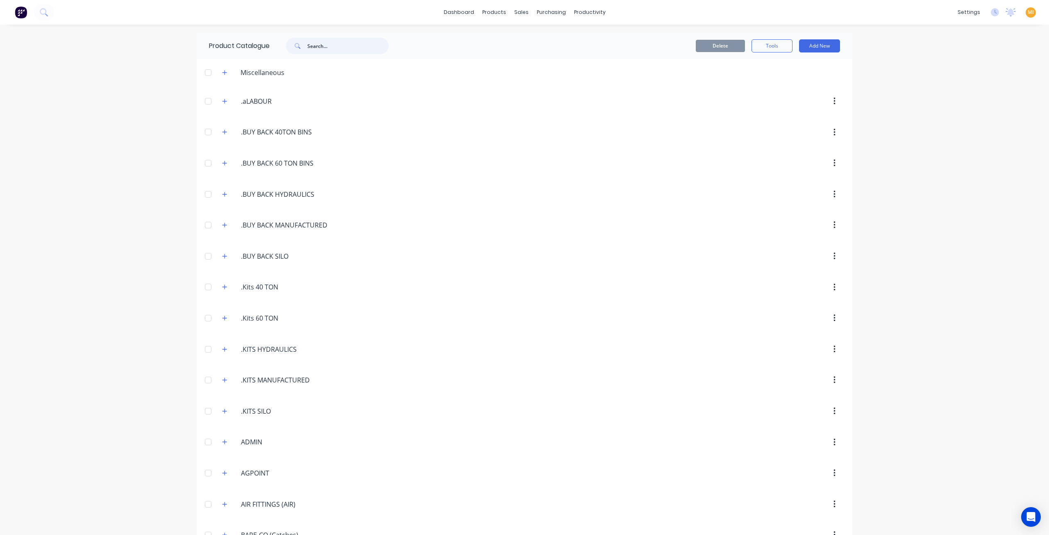
click at [332, 42] on input "text" at bounding box center [347, 46] width 81 height 16
paste input "55T SILO 40°BASE CON"
type input "55T SILO 40°BASE CON"
drag, startPoint x: 367, startPoint y: 43, endPoint x: 216, endPoint y: 45, distance: 150.7
click at [216, 45] on div "Product Catalogue 55T SILO 40°BASE CON" at bounding box center [303, 46] width 212 height 26
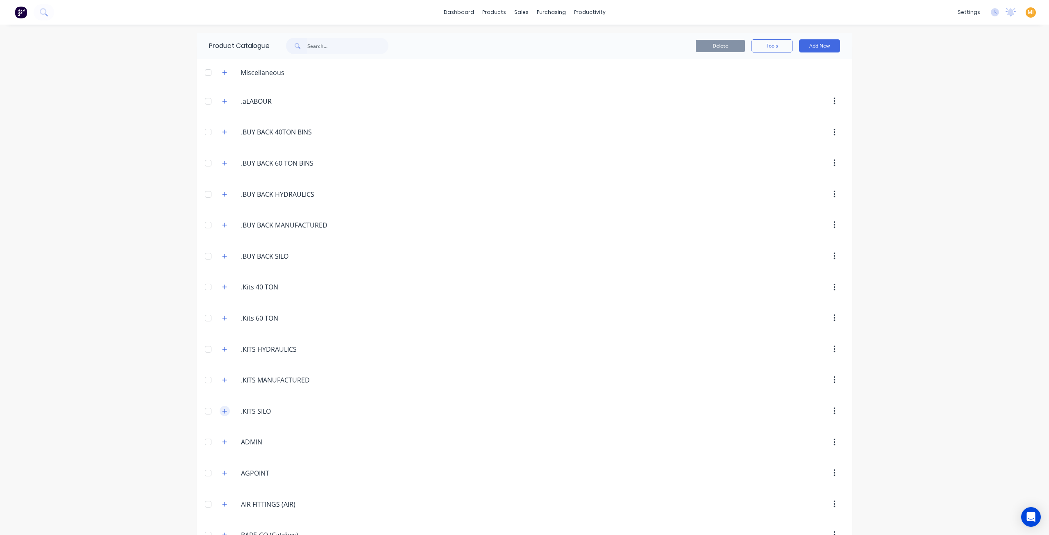
click at [224, 407] on button "button" at bounding box center [225, 410] width 10 height 10
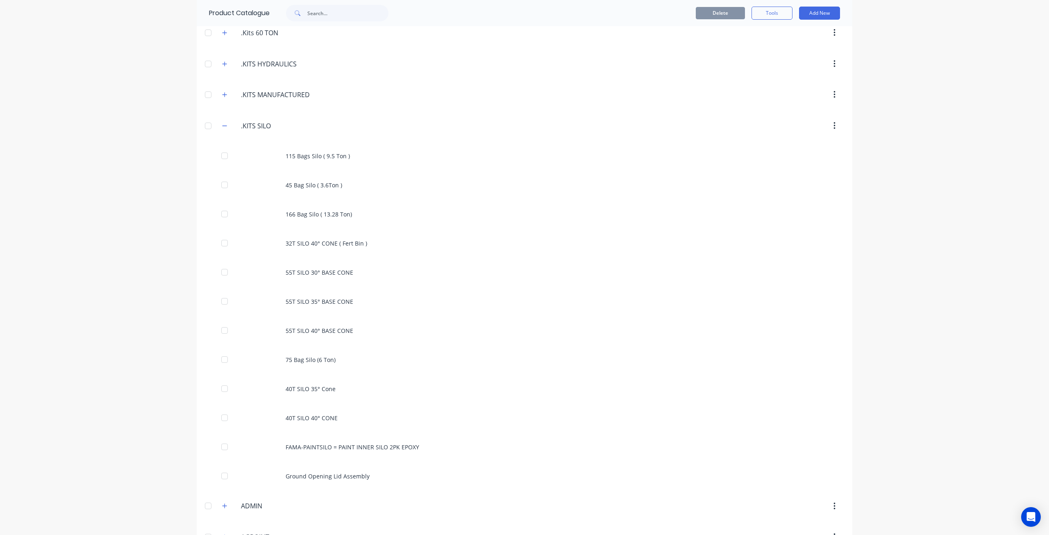
scroll to position [287, 0]
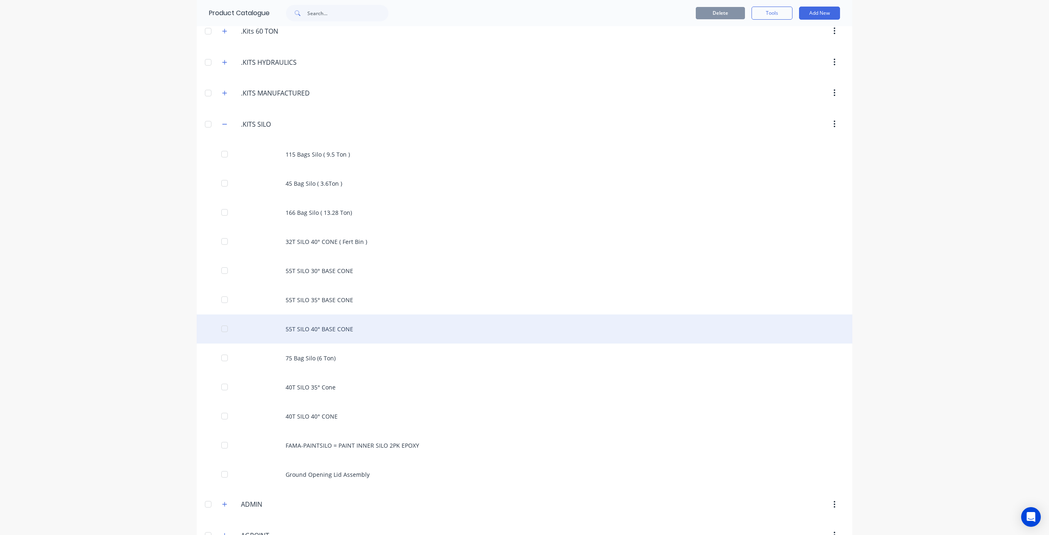
click at [279, 327] on div "55T SILO 40° BASE CONE" at bounding box center [524, 328] width 655 height 29
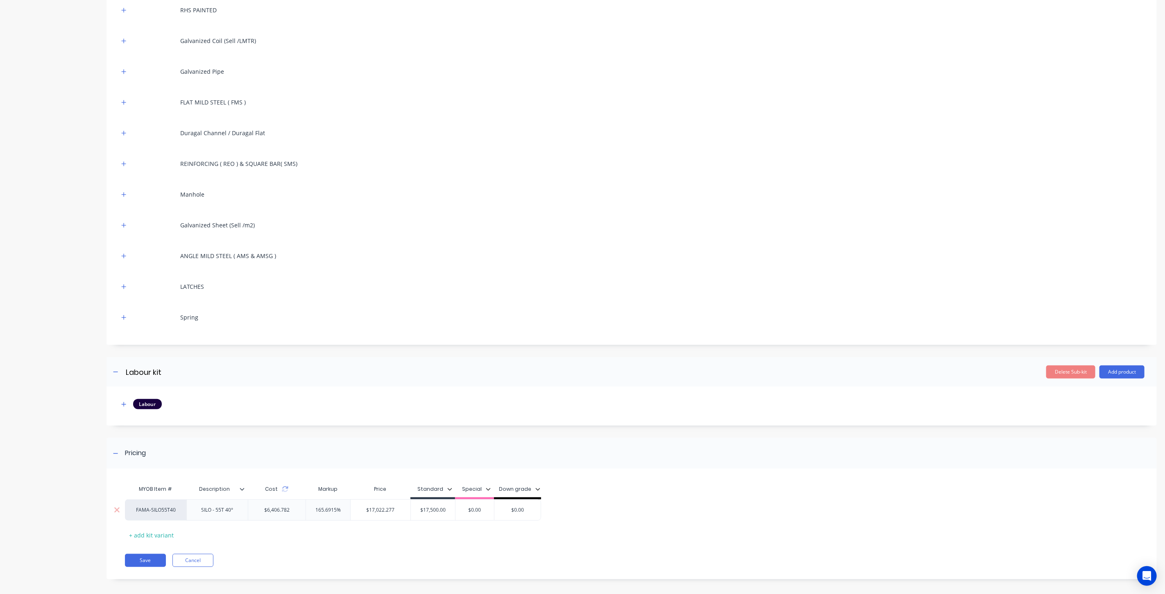
scroll to position [240, 0]
click at [211, 534] on button "Cancel" at bounding box center [192, 556] width 41 height 13
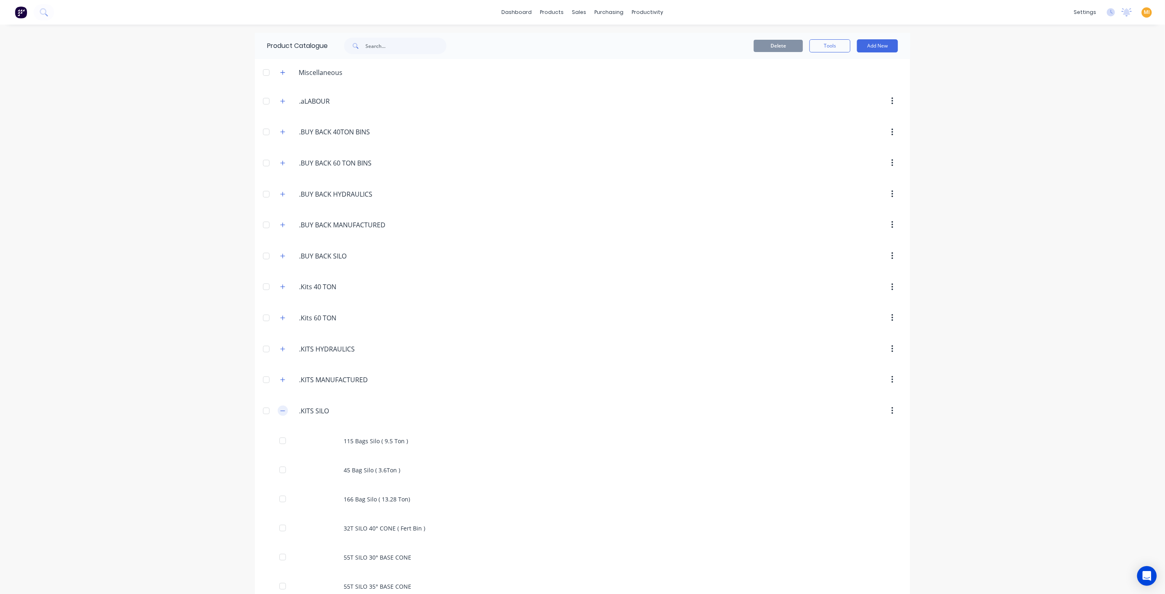
click at [280, 409] on icon "button" at bounding box center [282, 411] width 5 height 6
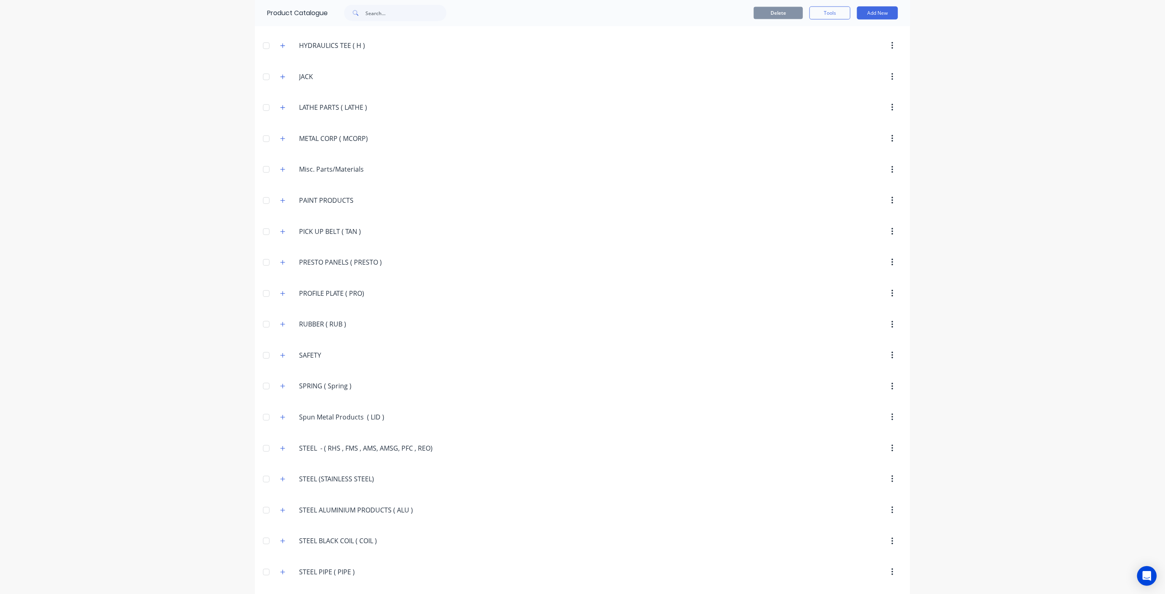
scroll to position [1183, 0]
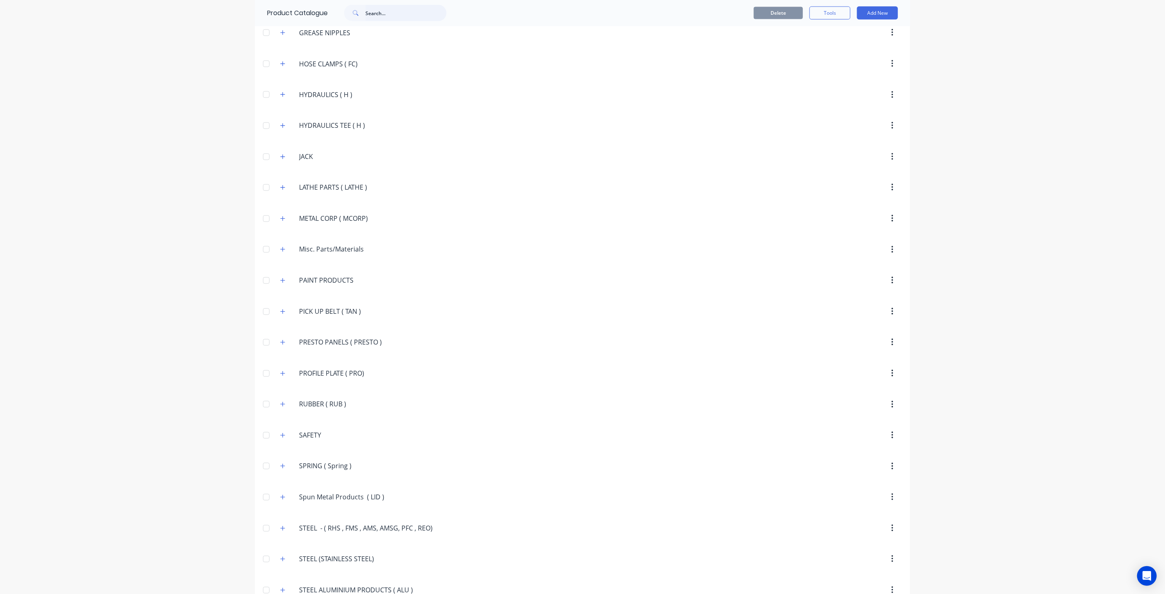
click at [389, 14] on input "text" at bounding box center [405, 13] width 81 height 16
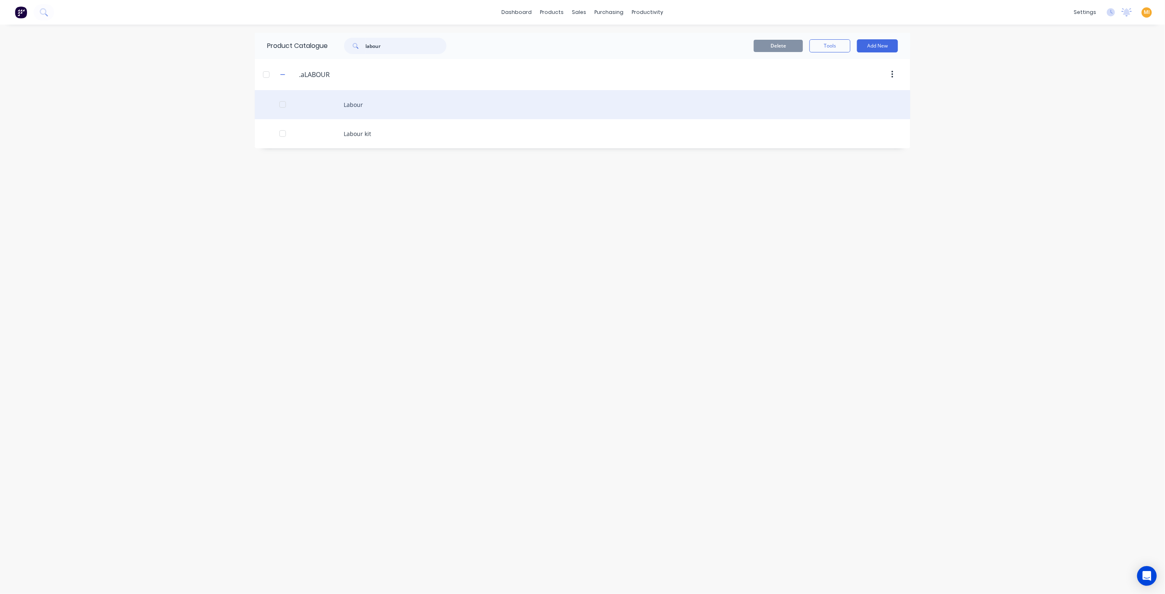
type input "labour"
click at [375, 94] on div "Labour" at bounding box center [582, 104] width 655 height 29
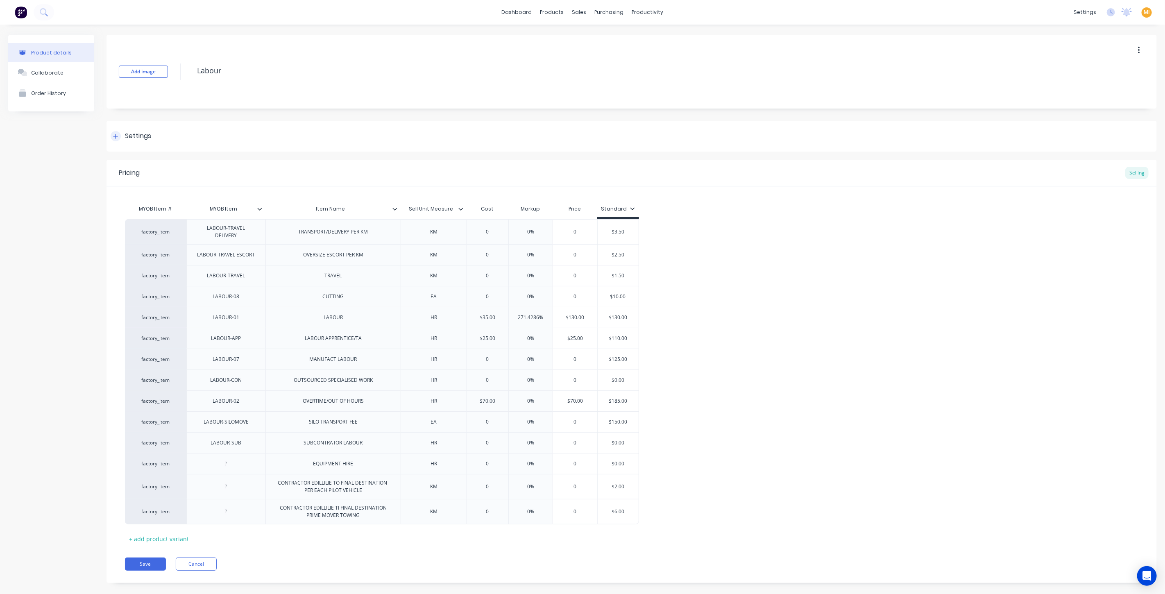
type textarea "x"
click at [558, 29] on div "Product Catalogue Materials" at bounding box center [589, 48] width 109 height 50
click at [564, 36] on div "Product Catalogue" at bounding box center [584, 39] width 51 height 7
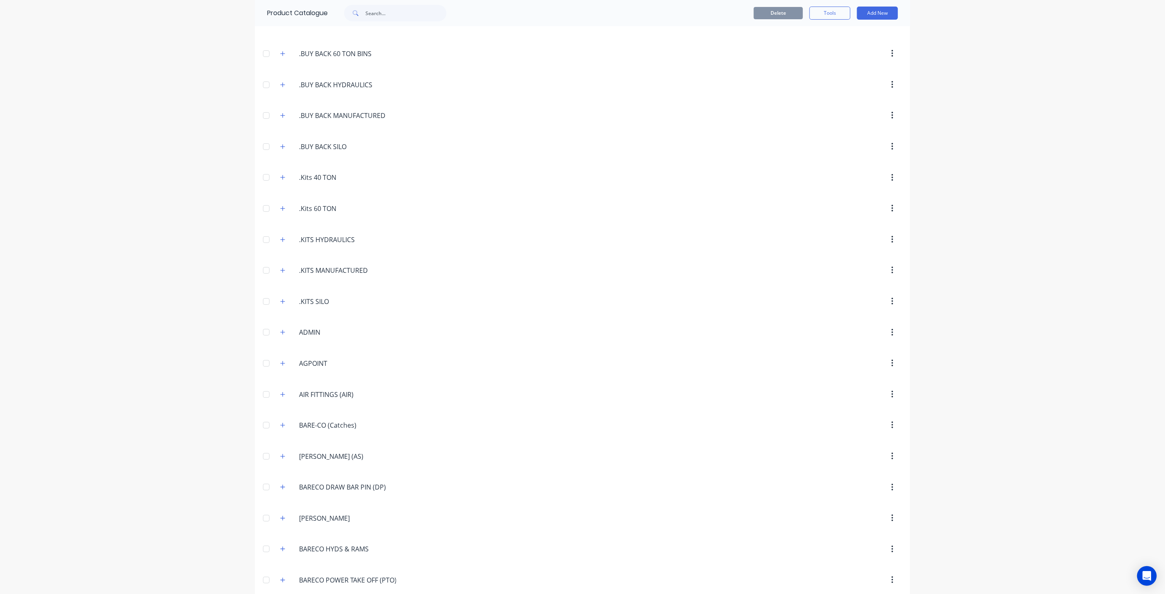
scroll to position [227, 0]
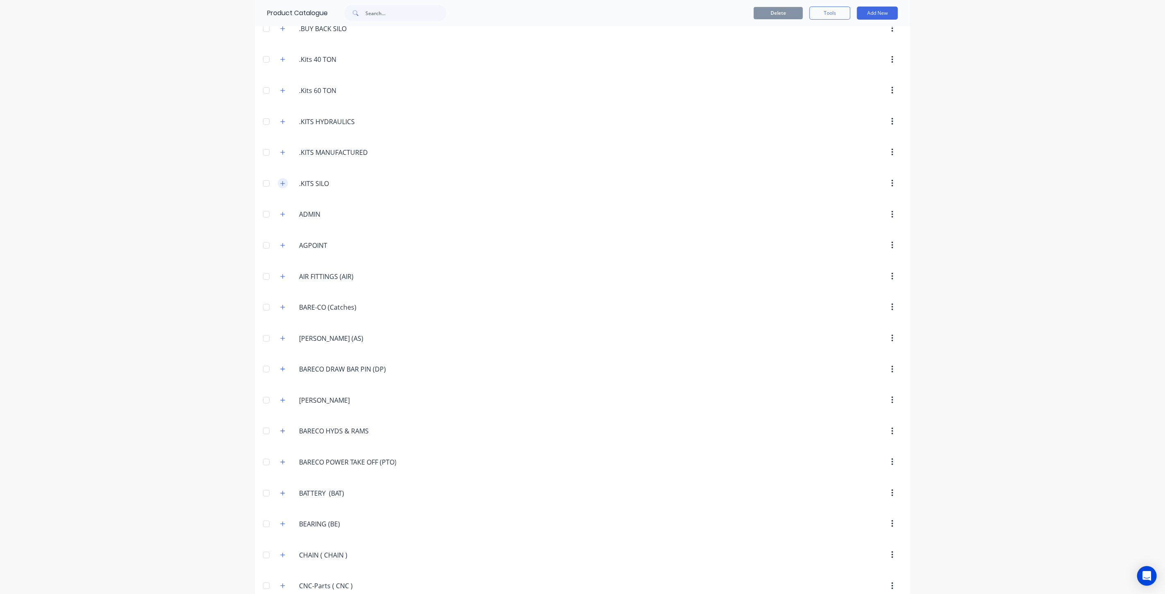
click at [282, 179] on button "button" at bounding box center [283, 183] width 10 height 10
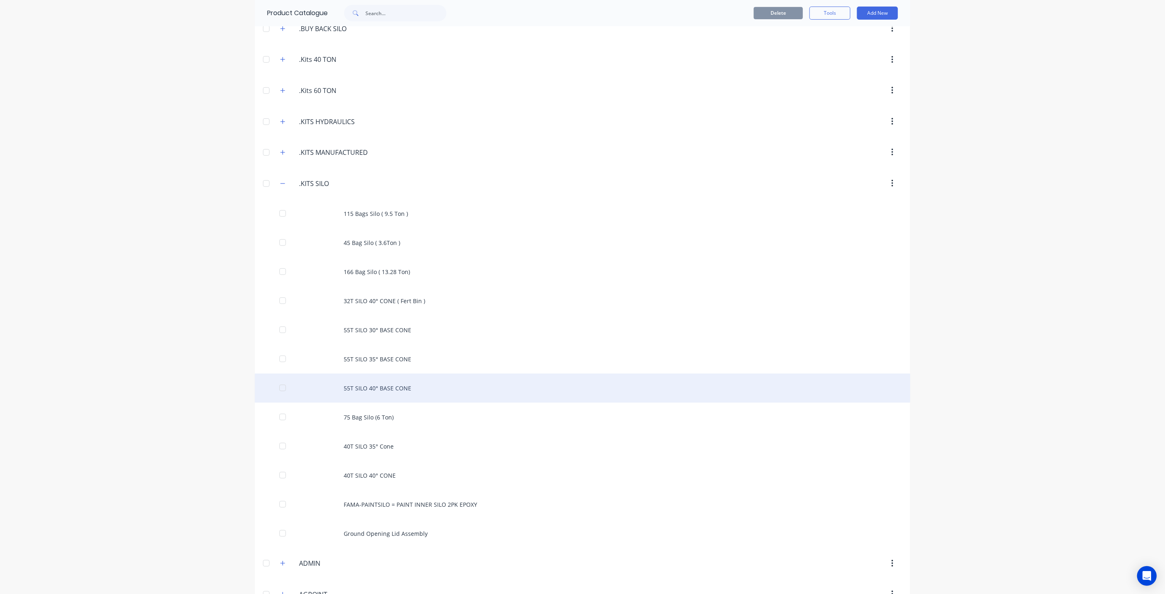
click at [372, 374] on div "55T SILO 40° BASE CONE" at bounding box center [582, 388] width 655 height 29
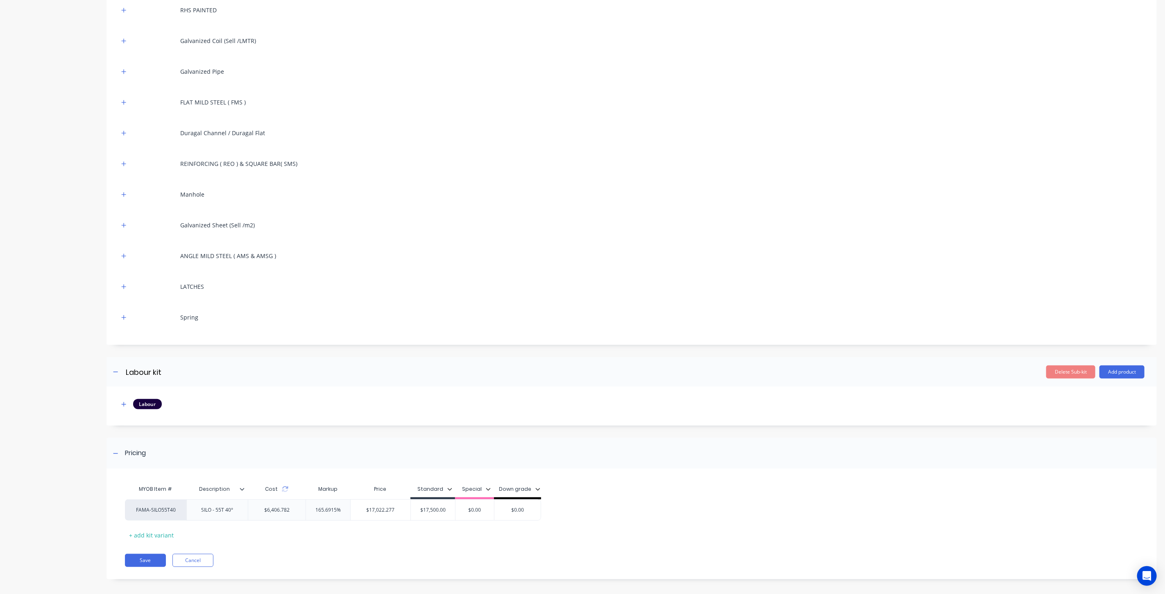
scroll to position [240, 0]
type input "165.6915%"
click at [328, 503] on input "165.6915%" at bounding box center [328, 505] width 44 height 7
click at [289, 486] on div "Cost" at bounding box center [277, 485] width 58 height 16
click at [281, 487] on div "Cost" at bounding box center [276, 484] width 23 height 7
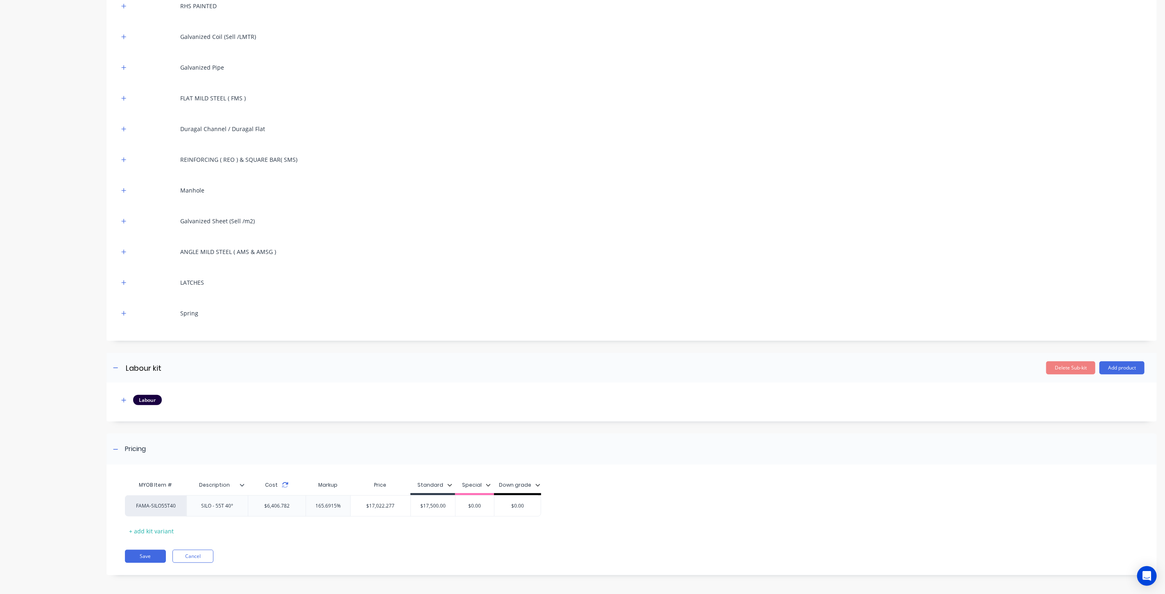
click at [285, 483] on icon at bounding box center [285, 483] width 6 height 2
click at [276, 537] on div "MYOB Item # Description Cost Markup Price Standard Special Down grade FAMA-SILO…" at bounding box center [631, 524] width 1050 height 102
drag, startPoint x: 290, startPoint y: 507, endPoint x: 259, endPoint y: 507, distance: 31.1
click at [259, 507] on div "FAMA-SILO55T40 SILO - 55T 40° $6,406.782 165.6915% 165.6915% $17,022.277 $17,50…" at bounding box center [626, 505] width 1003 height 21
click at [274, 504] on div "$6,406.782" at bounding box center [277, 506] width 39 height 20
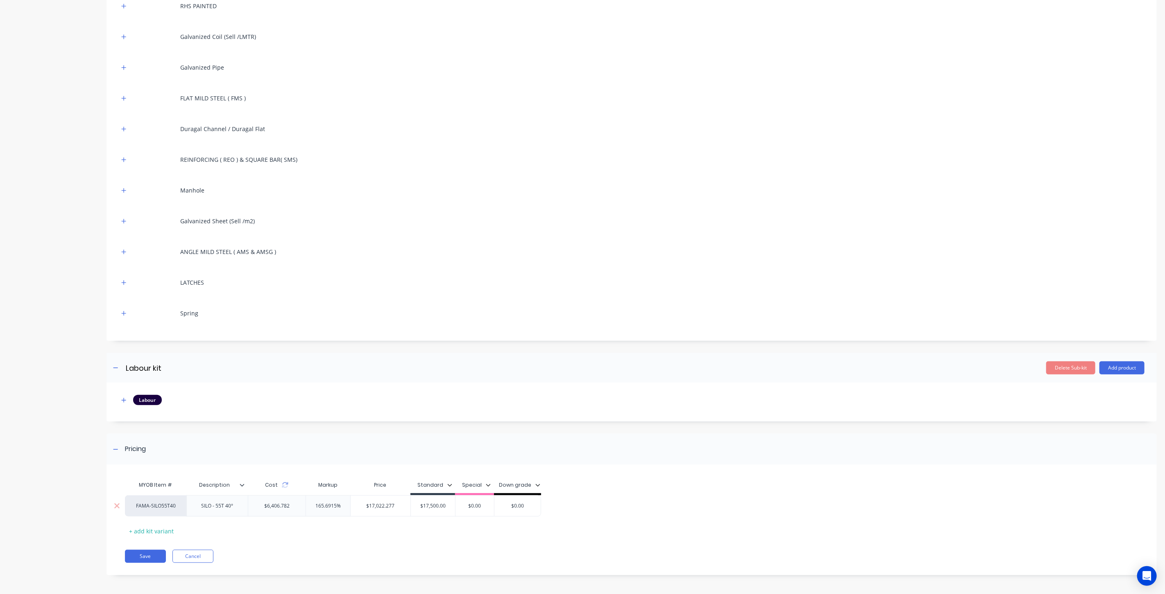
click at [274, 504] on div "$6,406.782" at bounding box center [277, 506] width 39 height 20
drag, startPoint x: 345, startPoint y: 505, endPoint x: 308, endPoint y: 505, distance: 37.3
click at [308, 505] on input "165.6915%" at bounding box center [328, 505] width 44 height 7
click at [52, 218] on div "Product details Collaborate Order History" at bounding box center [51, 190] width 86 height 794
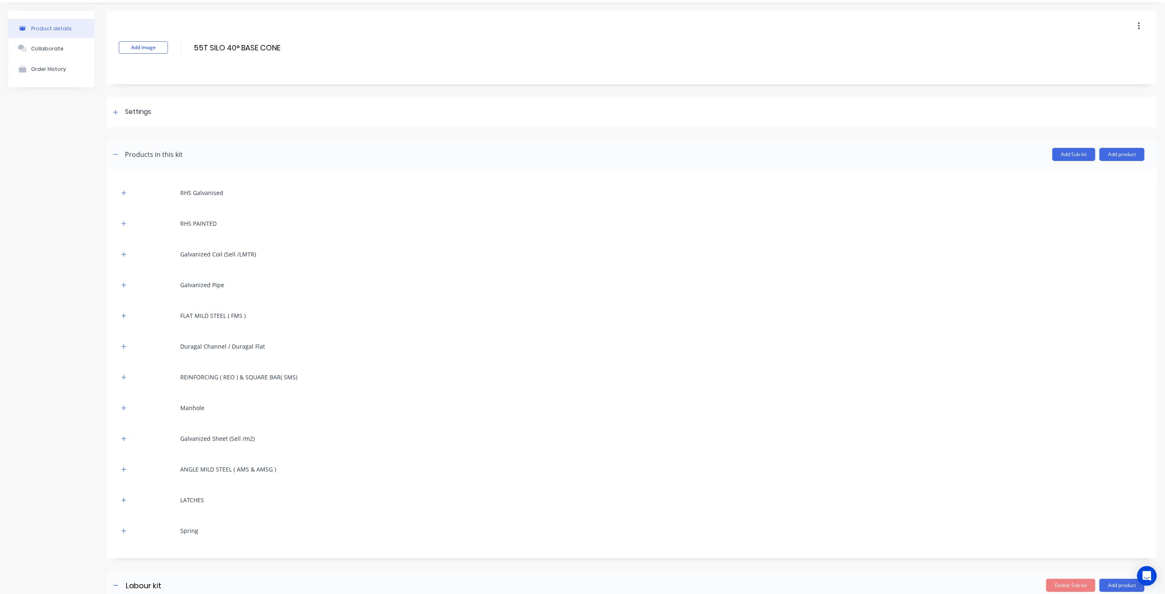
scroll to position [0, 0]
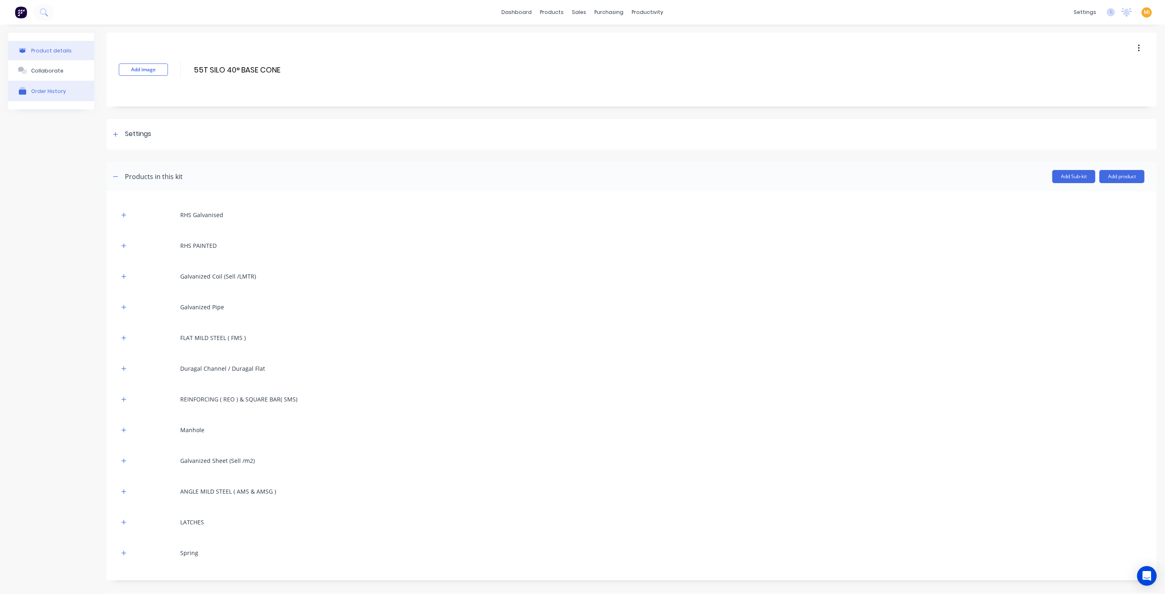
click at [36, 87] on button "Order History" at bounding box center [51, 91] width 86 height 20
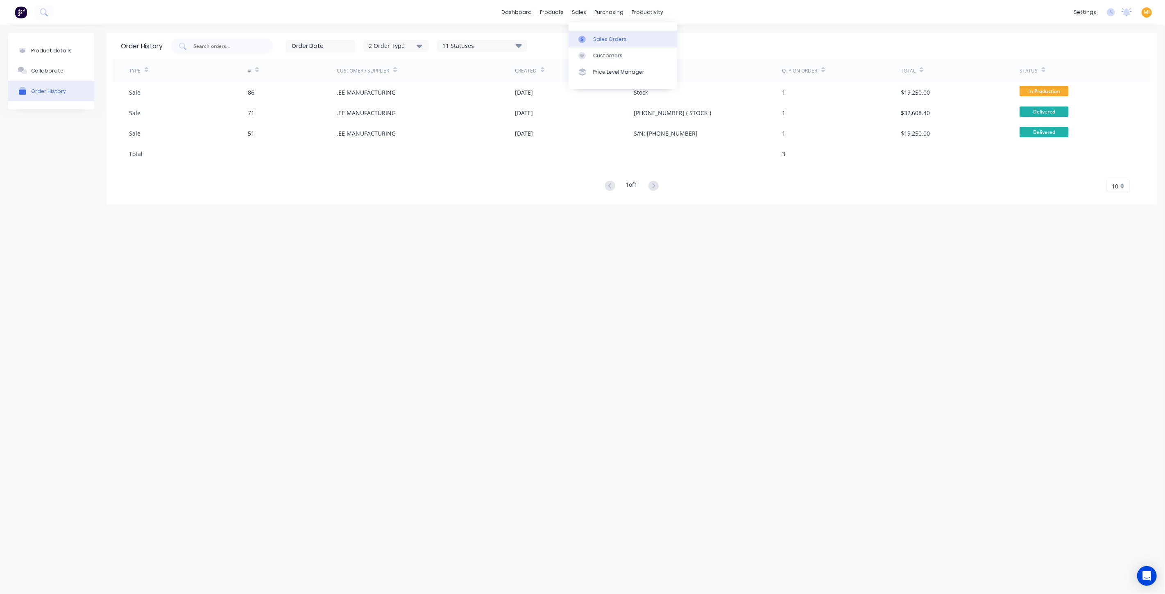
click at [589, 36] on div at bounding box center [584, 39] width 12 height 7
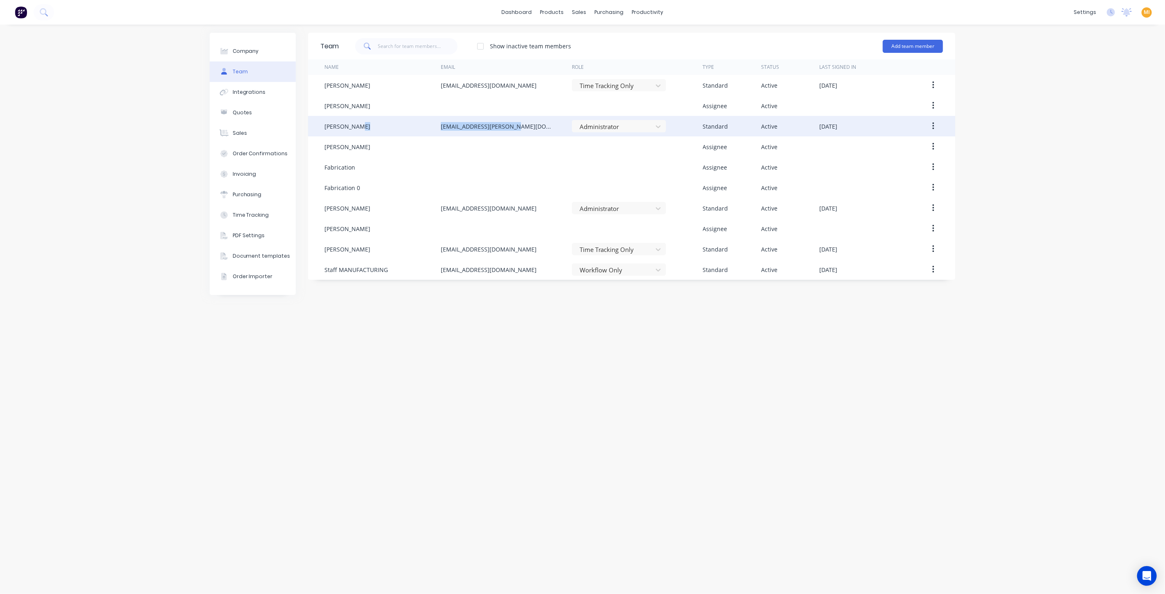
drag, startPoint x: 536, startPoint y: 127, endPoint x: 424, endPoint y: 126, distance: 112.2
click at [424, 126] on div "Ben Joubert zimmie.joubert@gmail.com Administrator Standard Active September 2n…" at bounding box center [631, 126] width 647 height 20
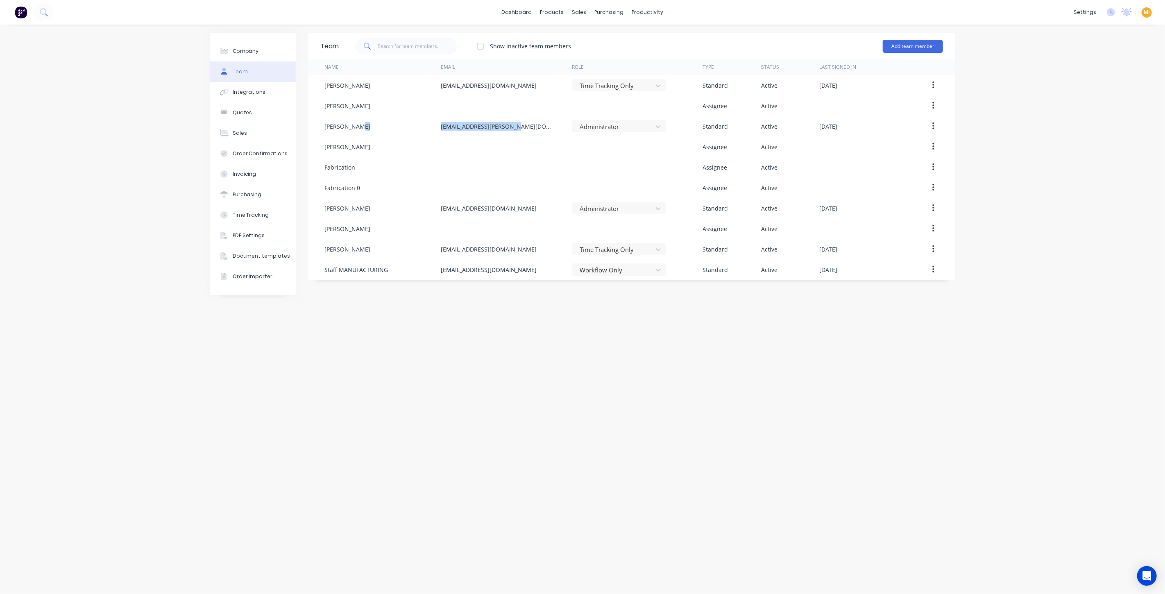
copy div "zimmie.joubert@gmail.com"
click at [598, 43] on link "Sales Orders" at bounding box center [623, 39] width 109 height 16
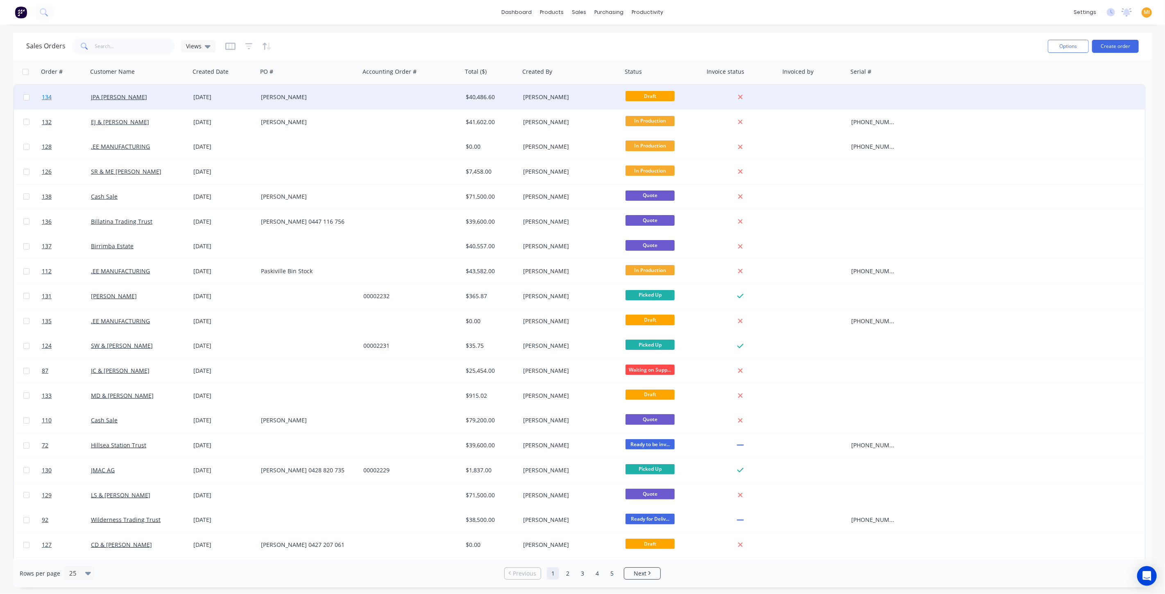
click at [79, 99] on link "134" at bounding box center [66, 97] width 49 height 25
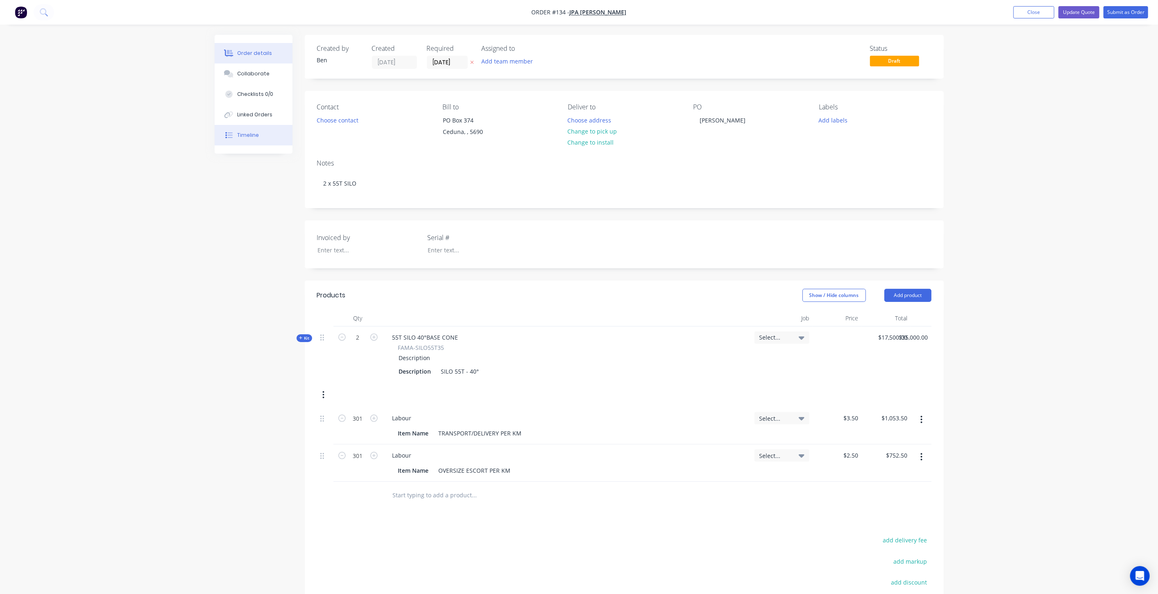
click at [267, 137] on button "Timeline" at bounding box center [254, 135] width 78 height 20
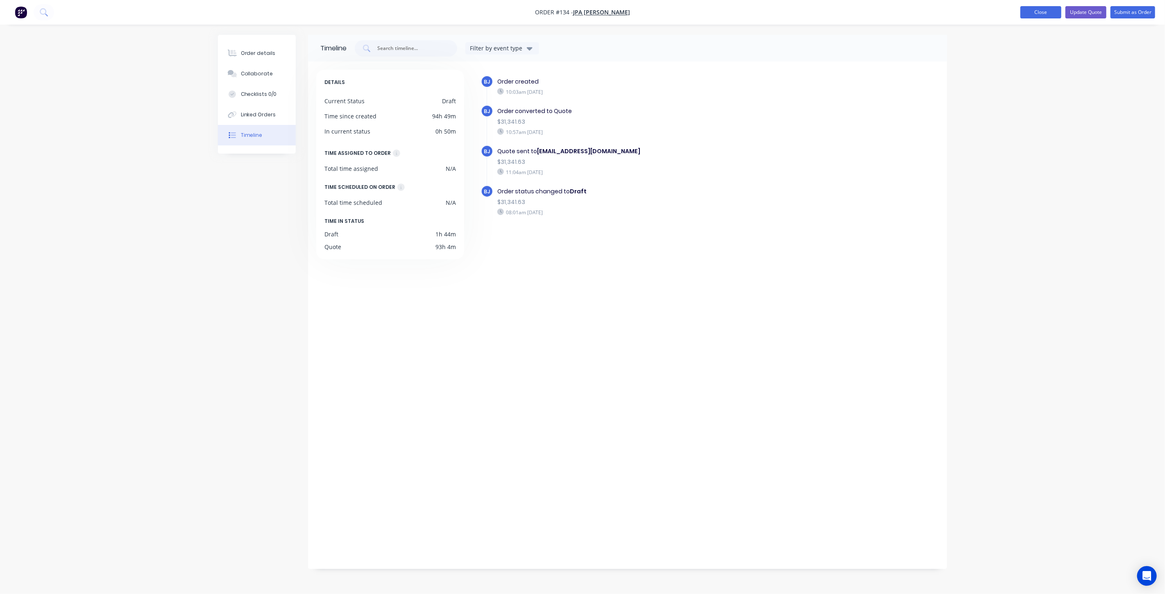
click at [1040, 11] on button "Close" at bounding box center [1040, 12] width 41 height 12
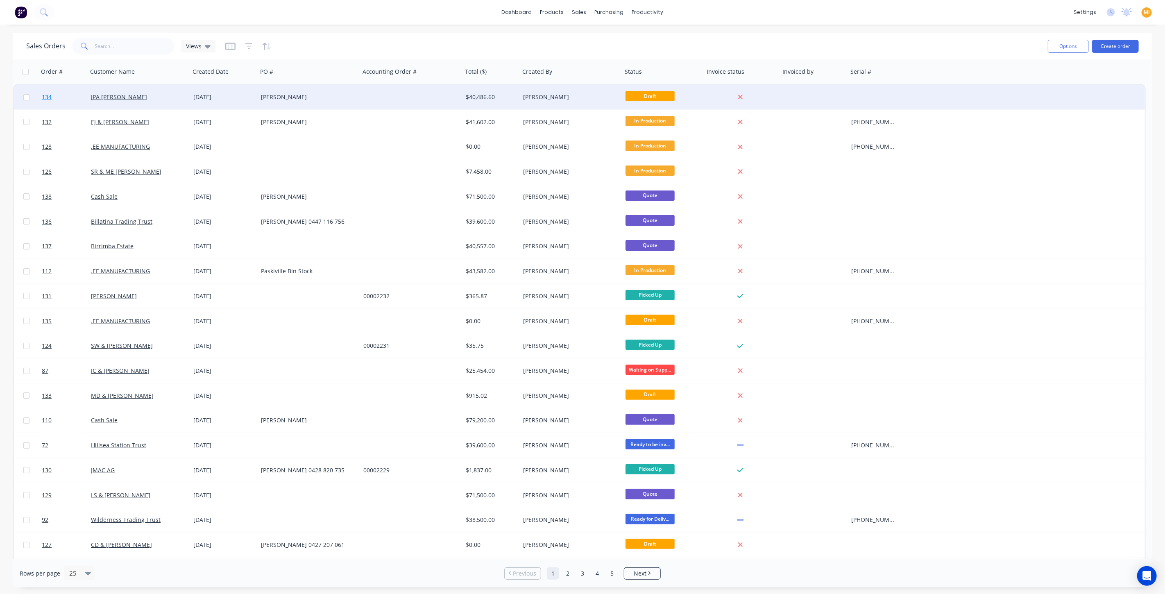
click at [82, 96] on link "134" at bounding box center [66, 97] width 49 height 25
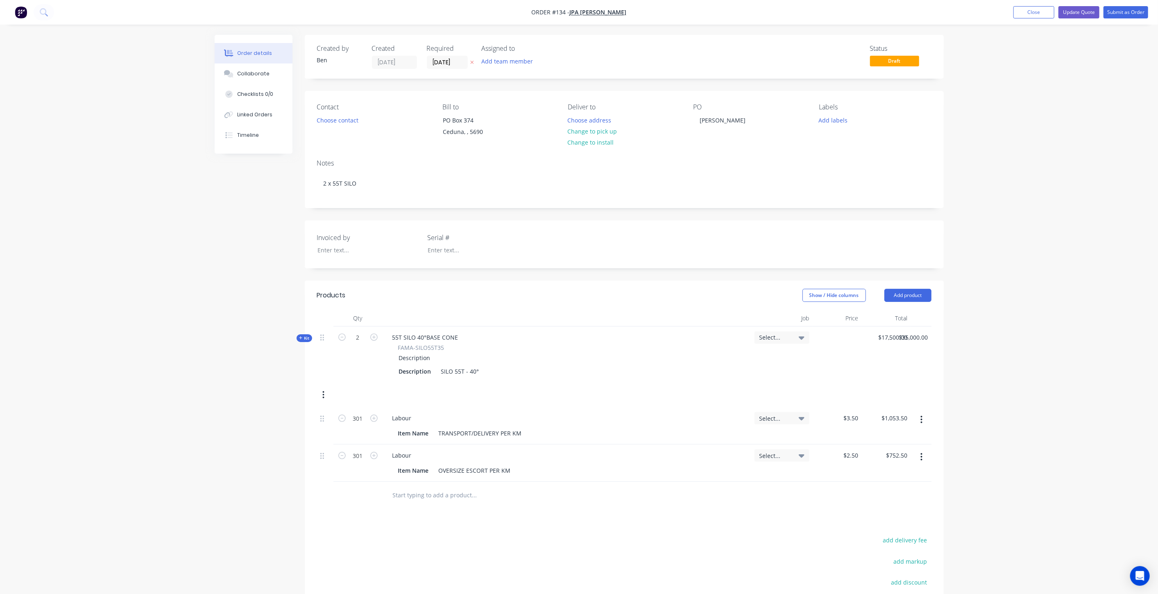
click at [23, 14] on img "button" at bounding box center [21, 12] width 12 height 12
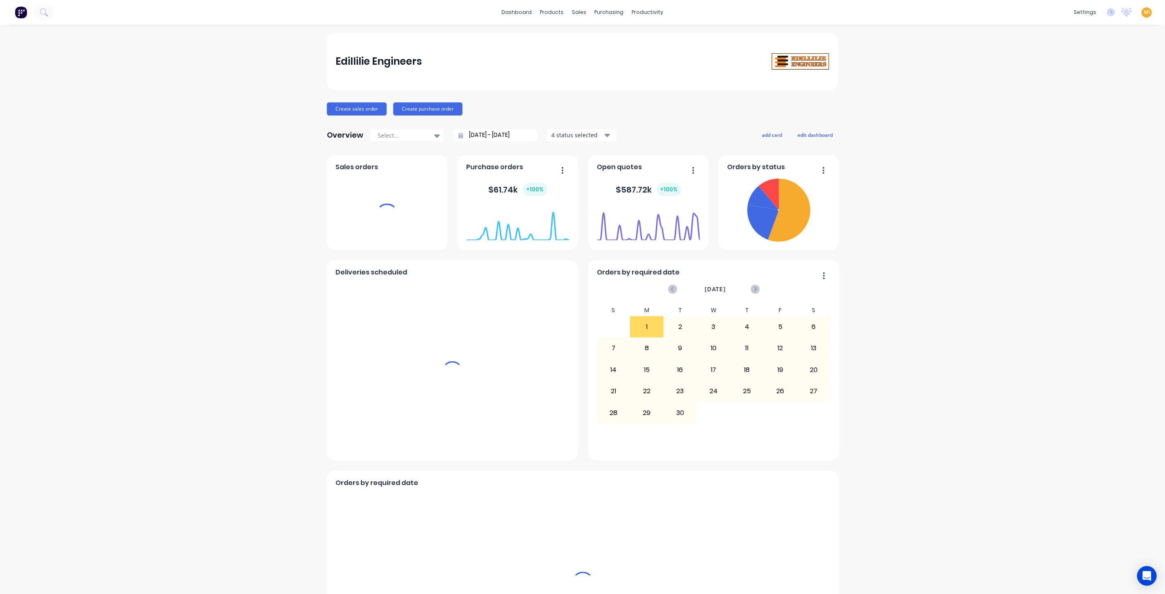
click at [1144, 10] on span "MI" at bounding box center [1147, 12] width 6 height 7
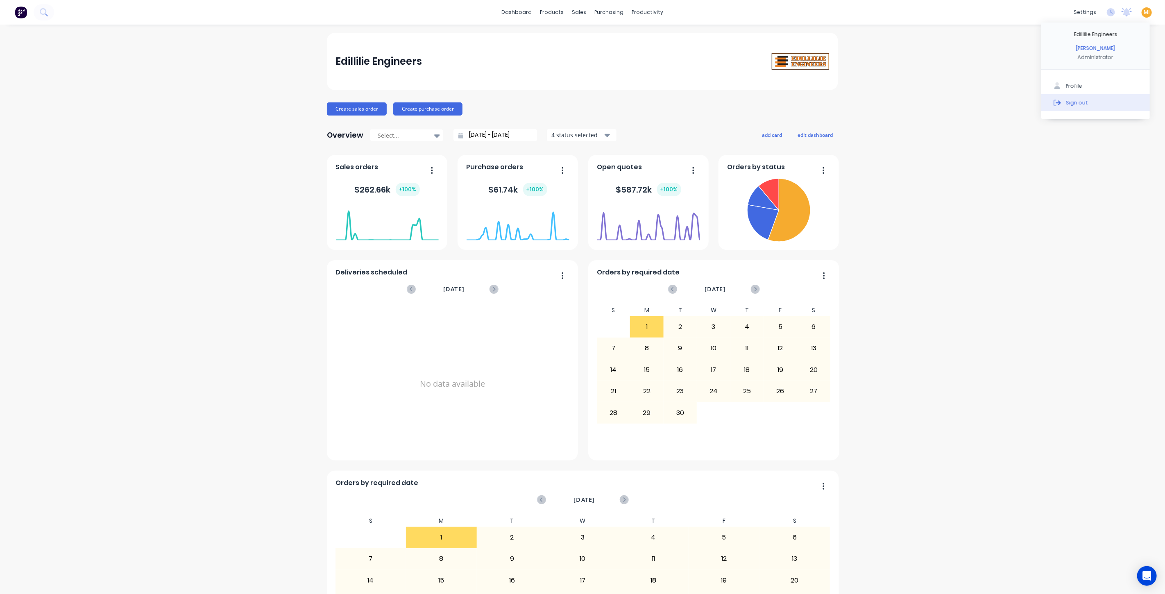
click at [1069, 106] on div "Sign out" at bounding box center [1077, 102] width 22 height 7
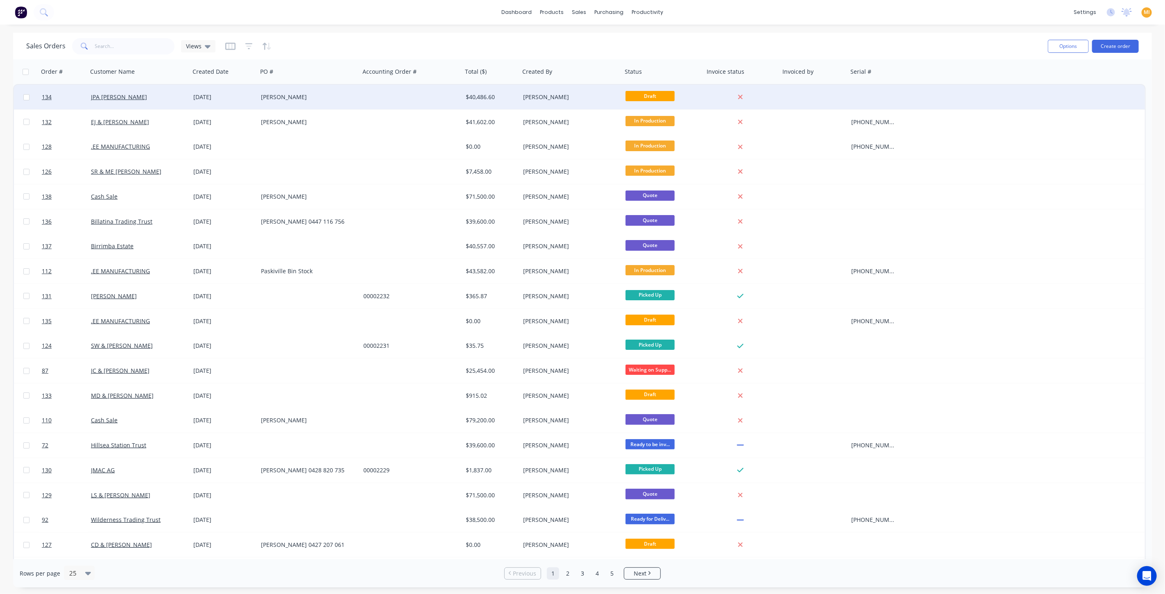
click at [147, 102] on div "JPA [PERSON_NAME]" at bounding box center [139, 97] width 102 height 25
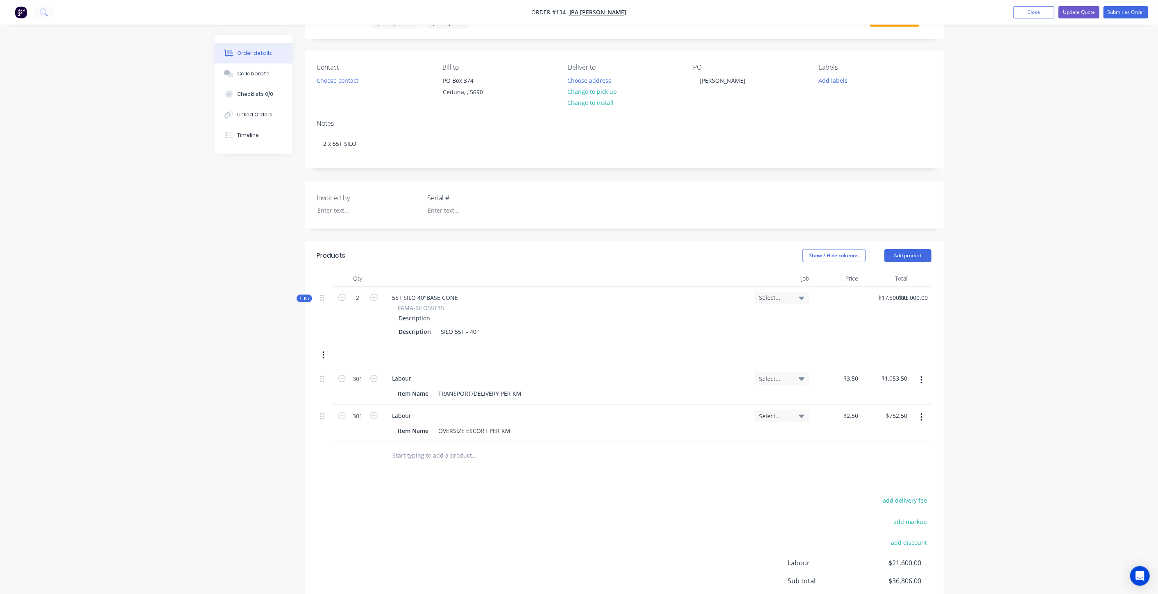
scroll to position [104, 0]
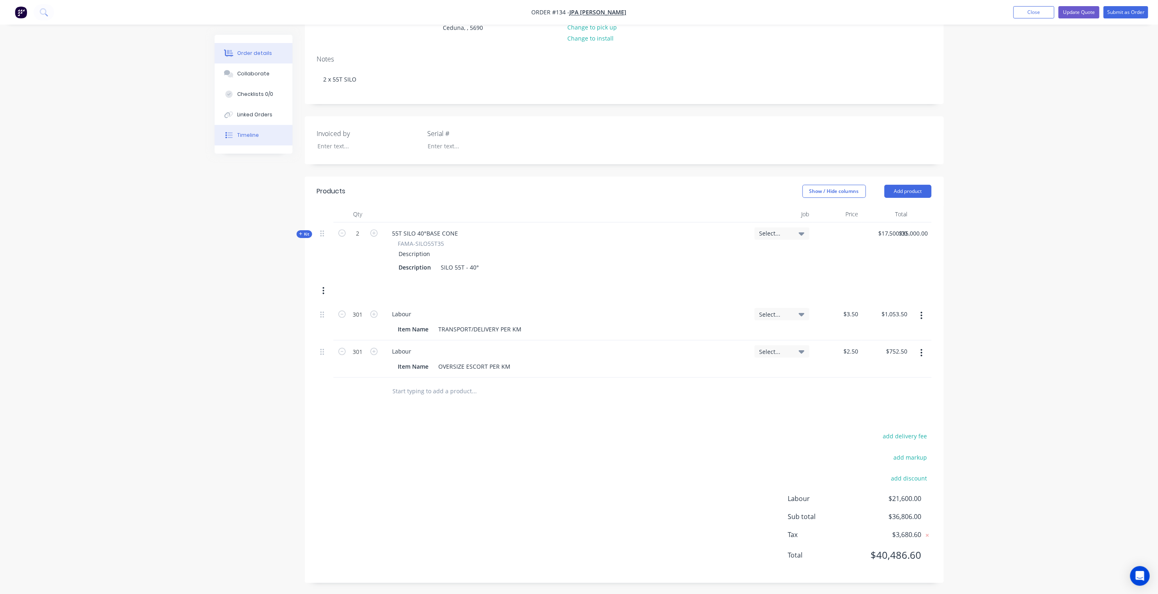
click at [242, 143] on button "Timeline" at bounding box center [254, 135] width 78 height 20
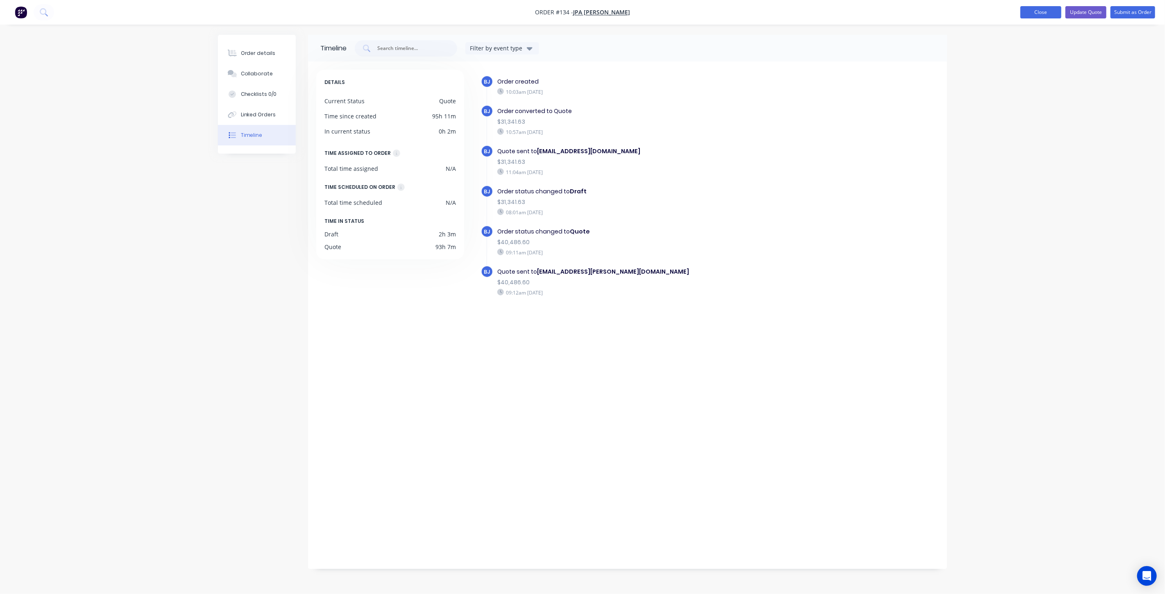
click at [1037, 15] on button "Close" at bounding box center [1040, 12] width 41 height 12
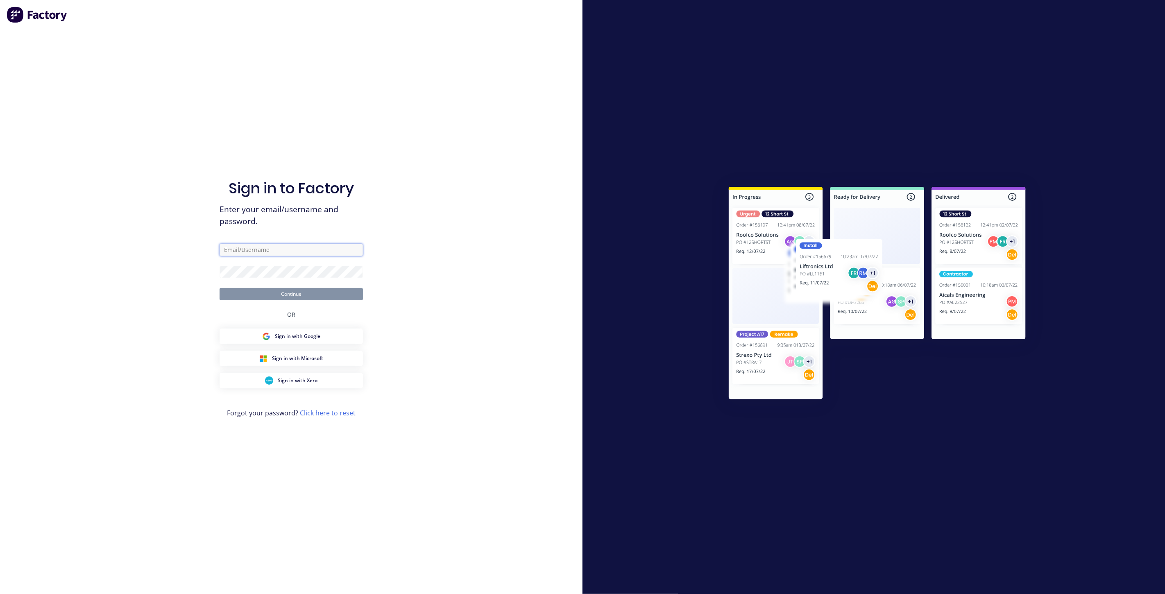
click at [265, 250] on input "text" at bounding box center [291, 250] width 143 height 12
type input "team+maricardemo@factory.app"
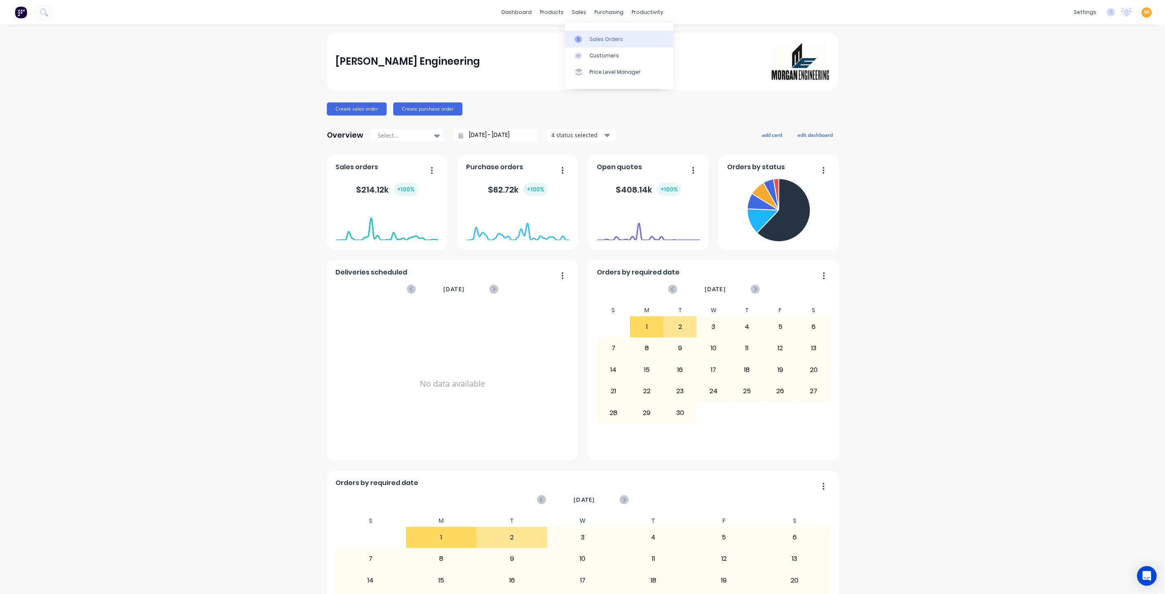
click at [595, 43] on link "Sales Orders" at bounding box center [619, 39] width 109 height 16
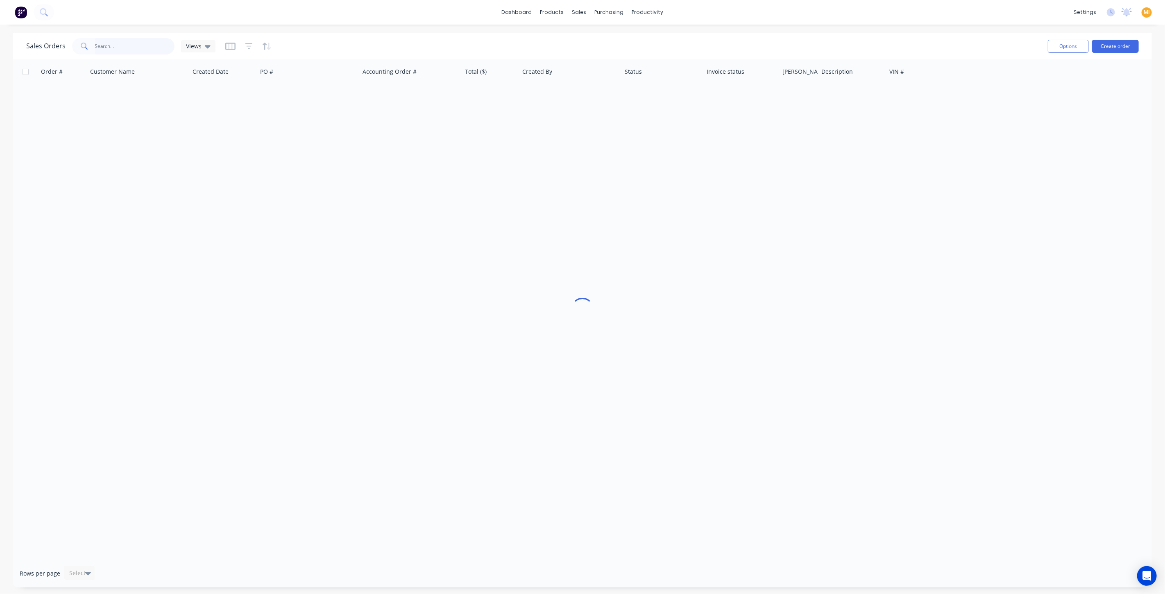
click at [123, 42] on input "text" at bounding box center [135, 46] width 80 height 16
paste input "41466"
type input "41466"
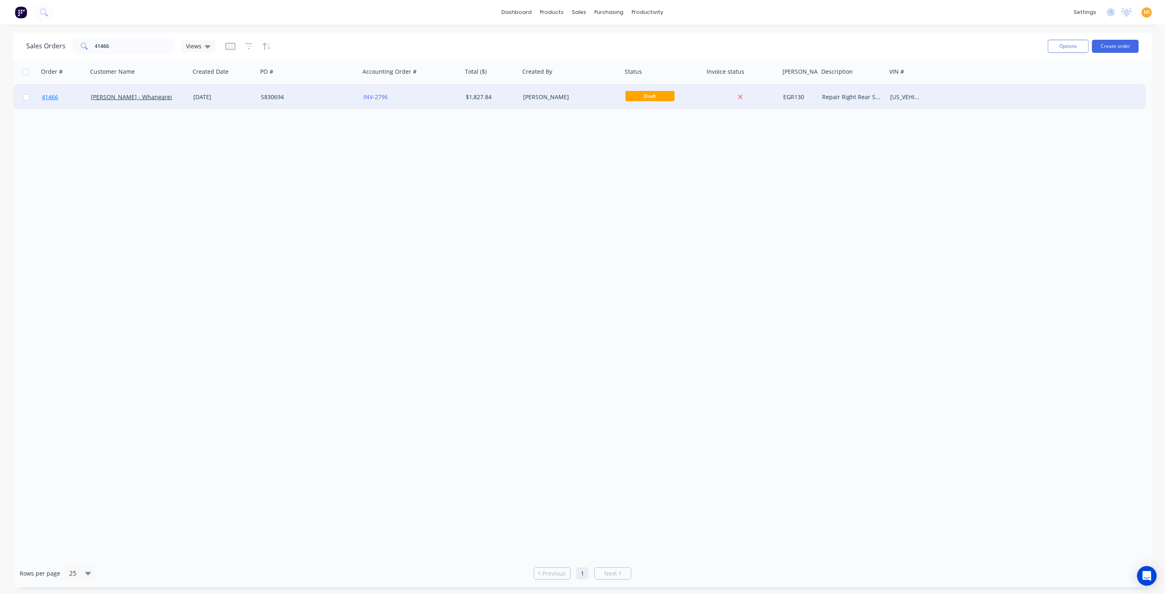
click at [64, 95] on link "41466" at bounding box center [66, 97] width 49 height 25
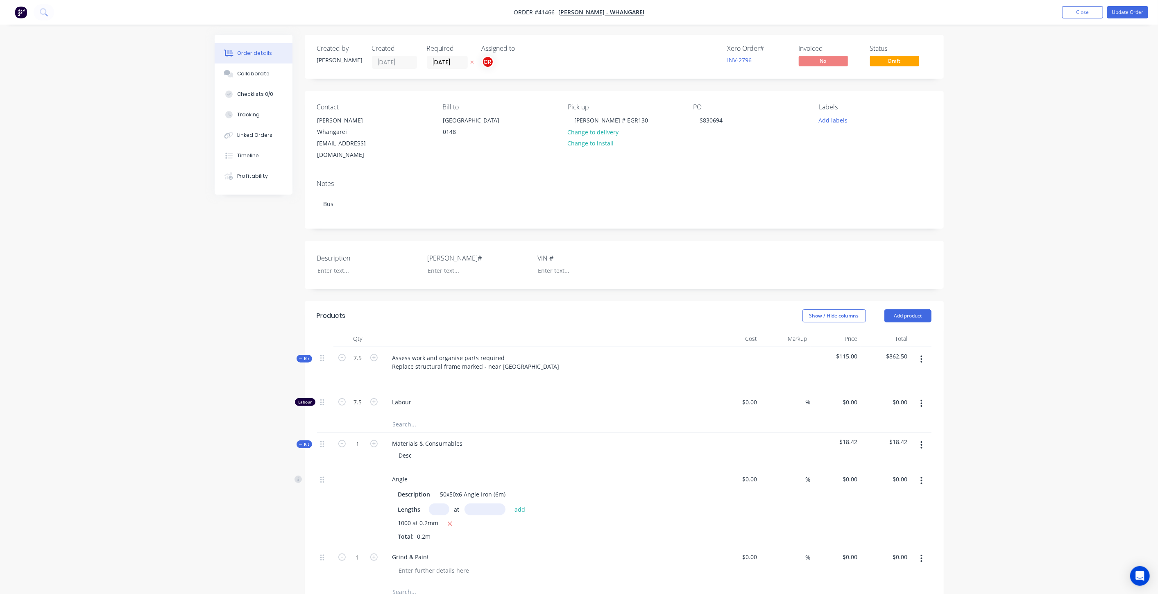
type input "$40.00"
type input "187.5"
type input "$115.00"
type input "$862.50"
type input "$11.02"
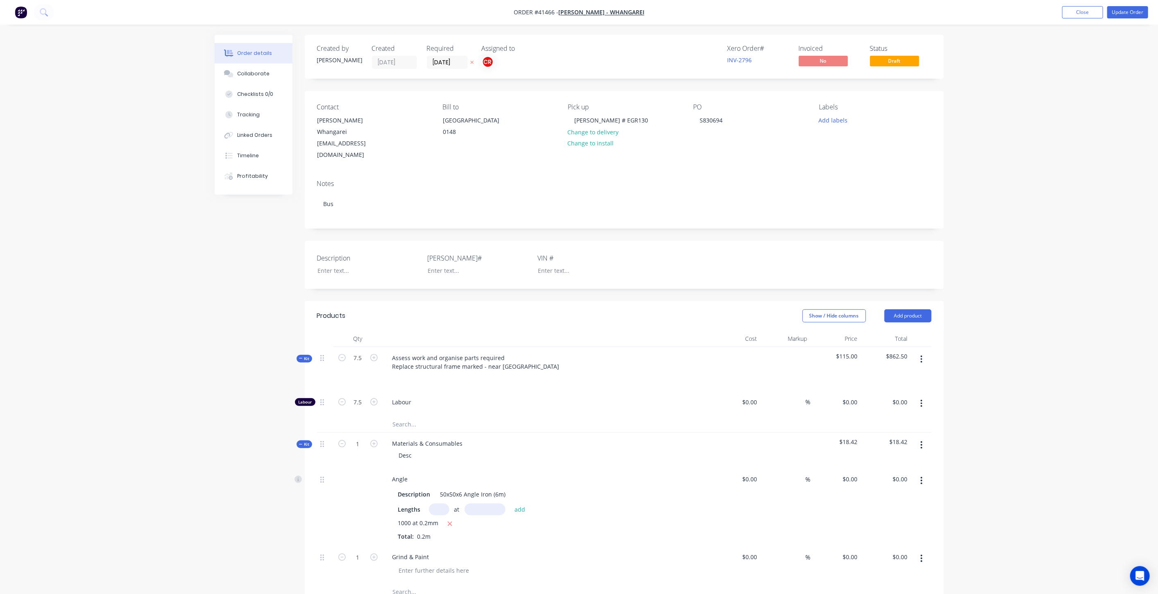
type input "54.99"
type input "$17.08"
type input "$3.42"
type input "$7.50"
type input "100"
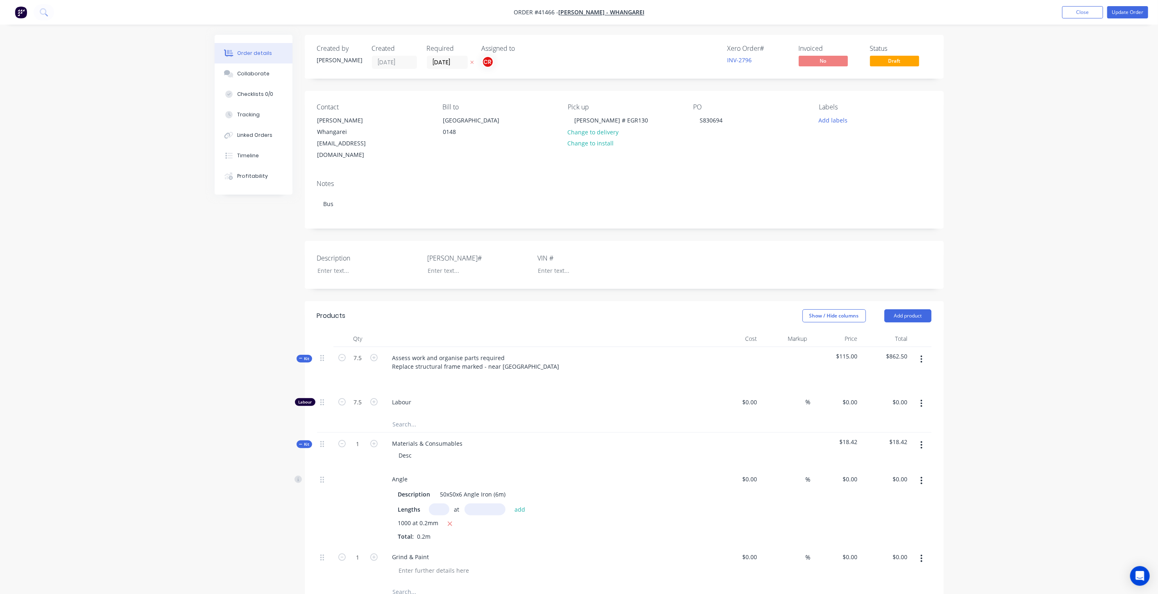
type input "$15.00"
type input "$37.00"
type input "305.41"
type input "$150.00"
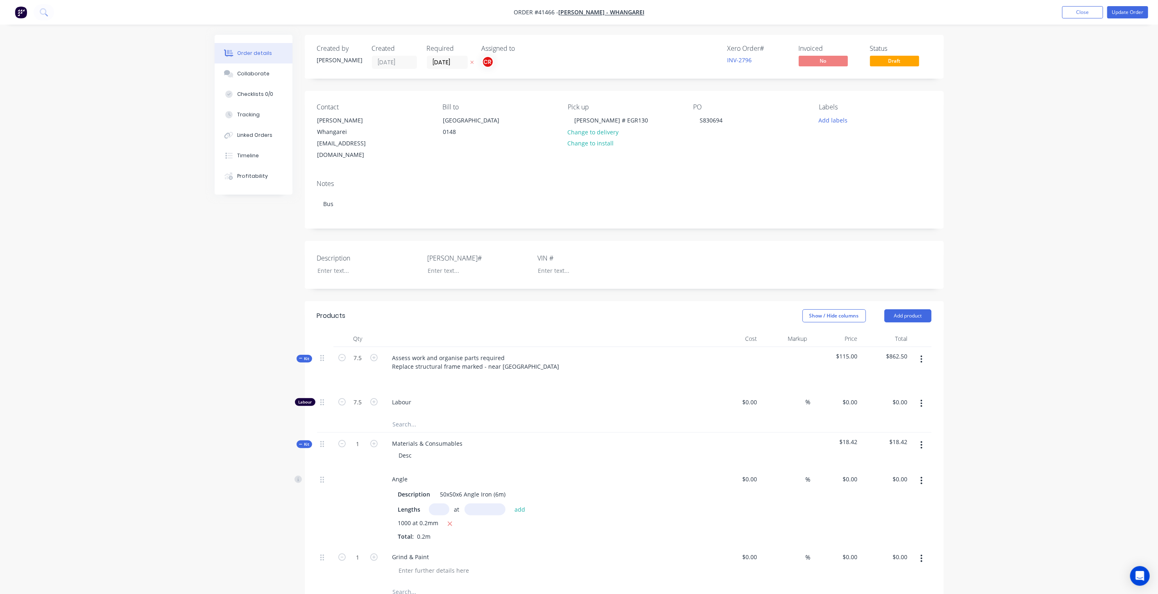
type input "$688.50"
type input "$10.00"
type input "100"
type input "$20.00"
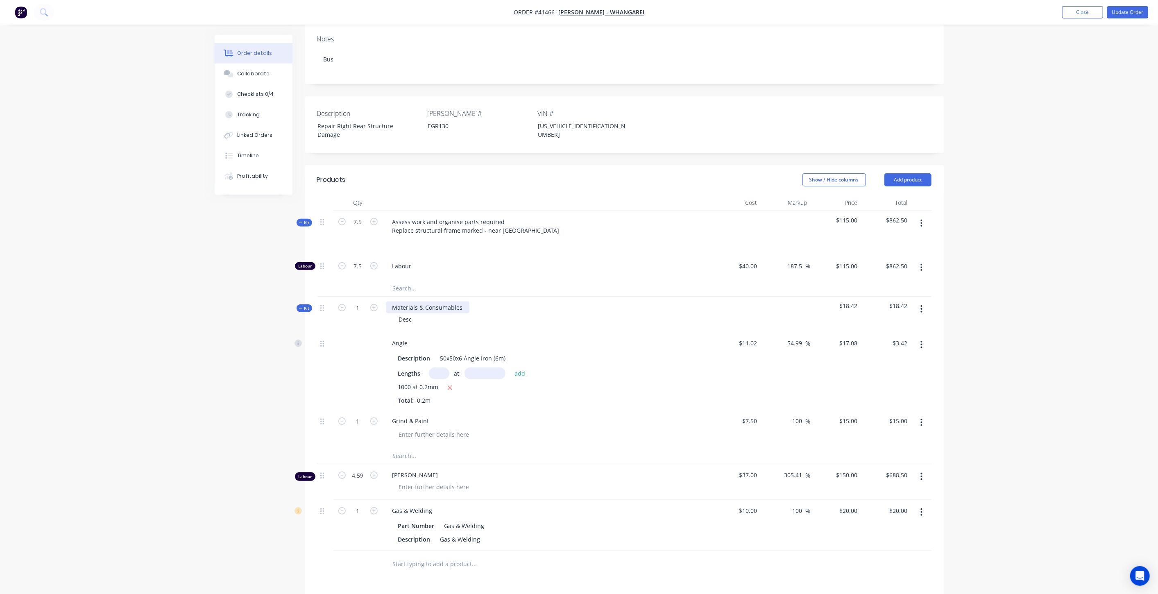
scroll to position [323, 0]
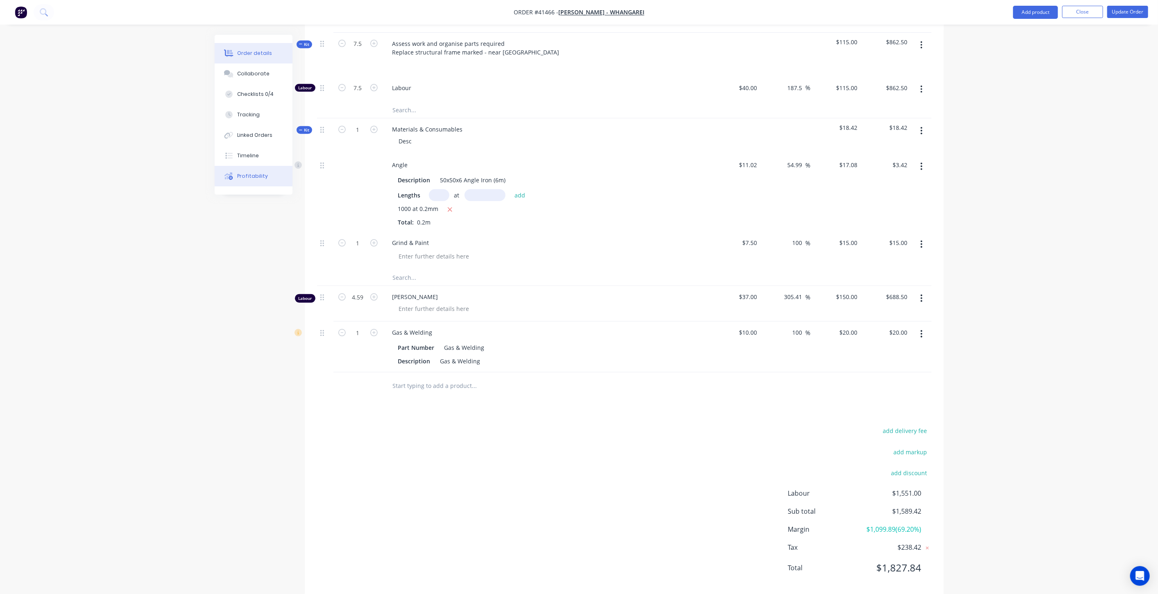
click at [262, 182] on button "Profitability" at bounding box center [254, 176] width 78 height 20
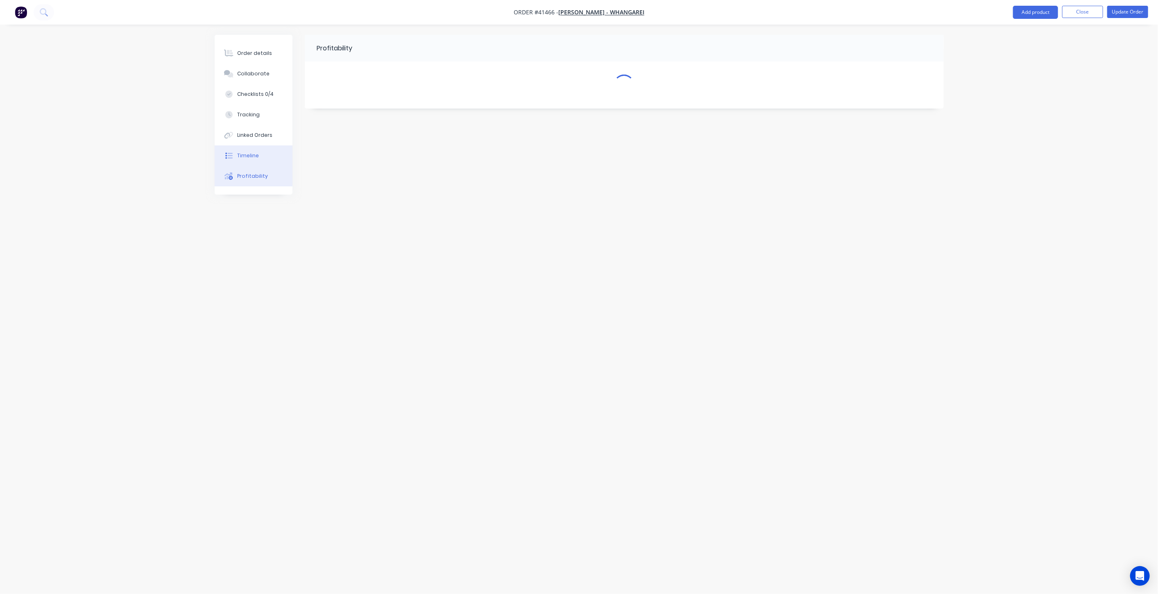
click at [245, 152] on button "Timeline" at bounding box center [254, 155] width 78 height 20
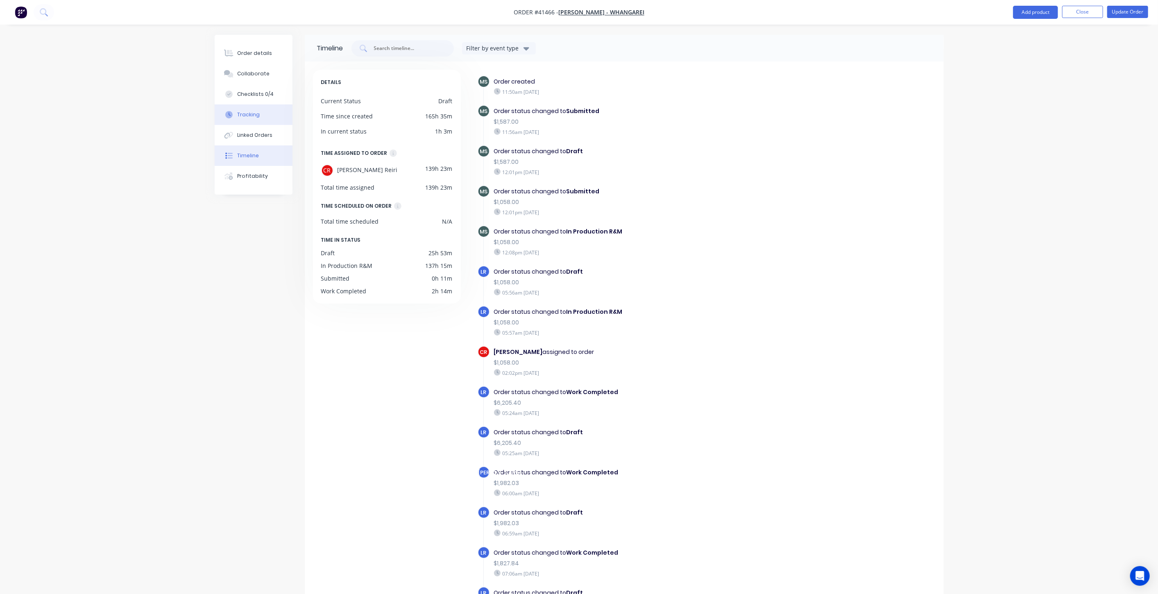
click at [223, 107] on button "Tracking" at bounding box center [254, 114] width 78 height 20
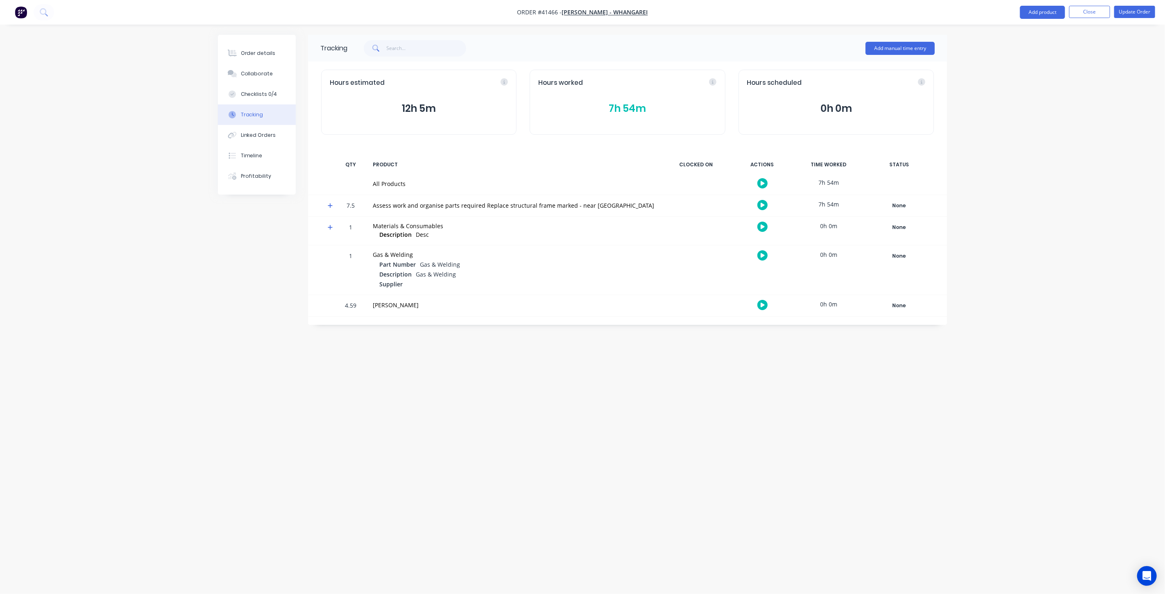
click at [327, 204] on div at bounding box center [327, 205] width 12 height 21
click at [331, 206] on icon at bounding box center [330, 206] width 5 height 6
click at [328, 251] on icon at bounding box center [330, 249] width 5 height 6
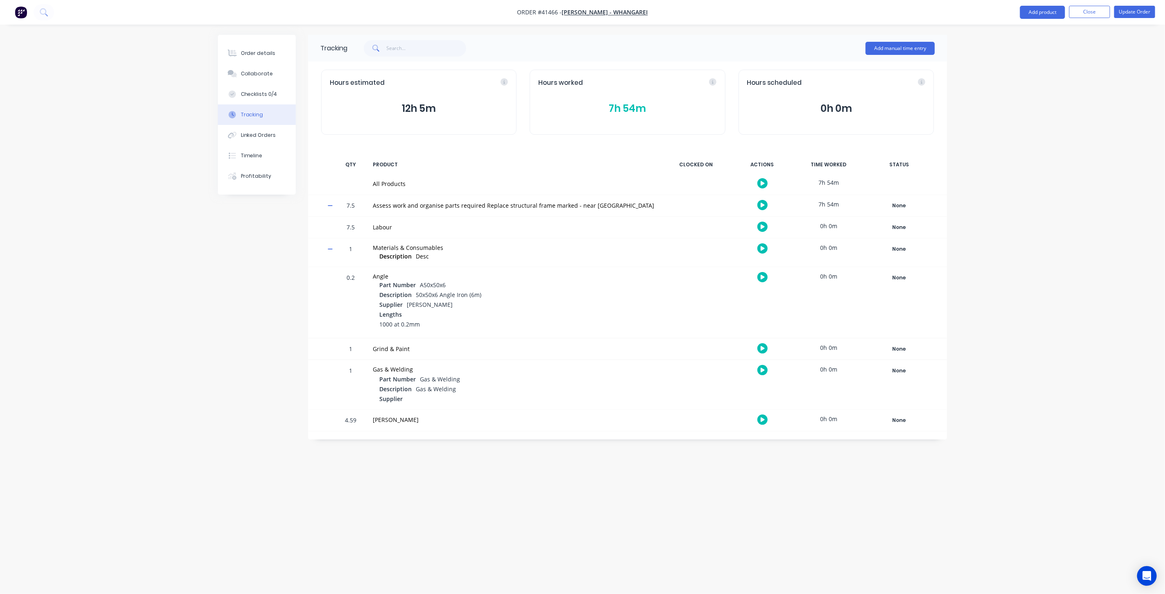
click at [19, 8] on img "button" at bounding box center [21, 12] width 12 height 12
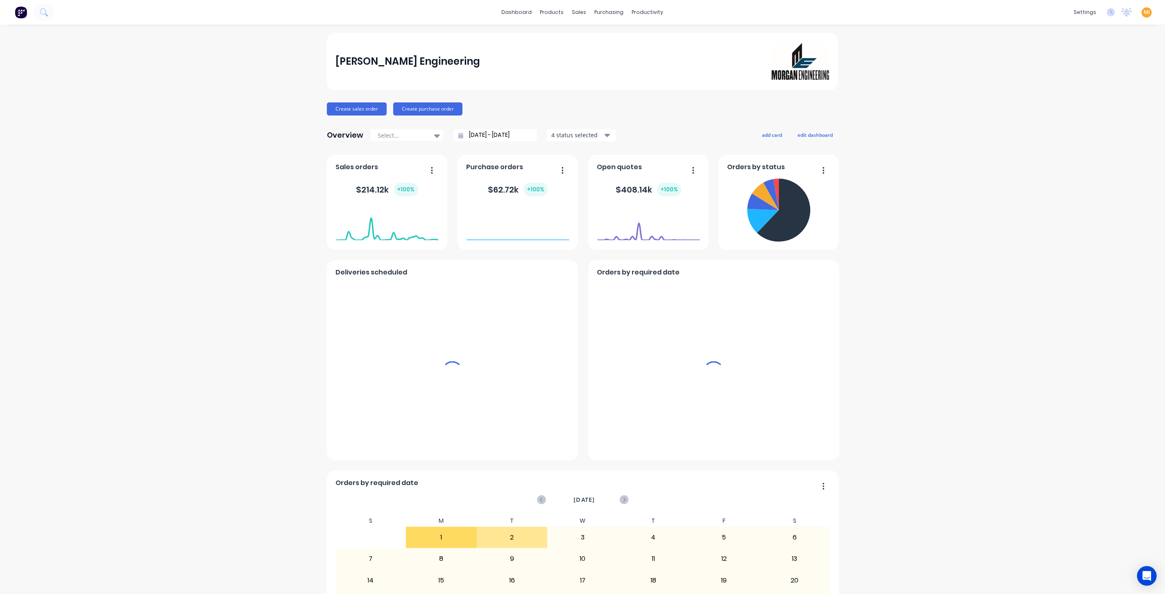
click at [1144, 13] on span "MI" at bounding box center [1147, 12] width 6 height 7
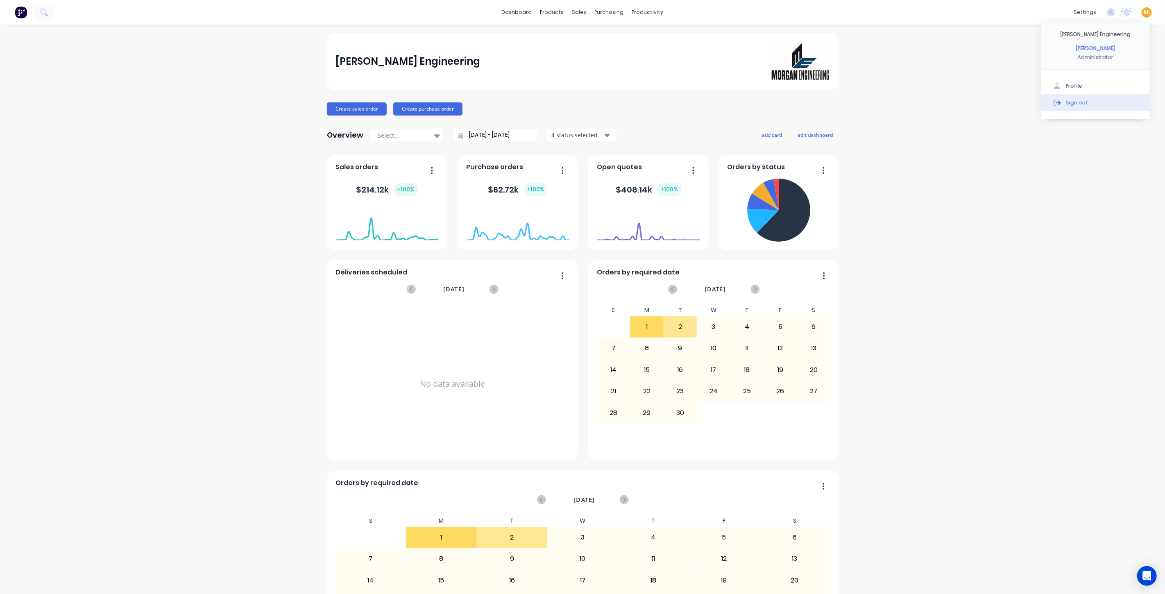
click at [1099, 99] on button "Sign out" at bounding box center [1095, 102] width 109 height 16
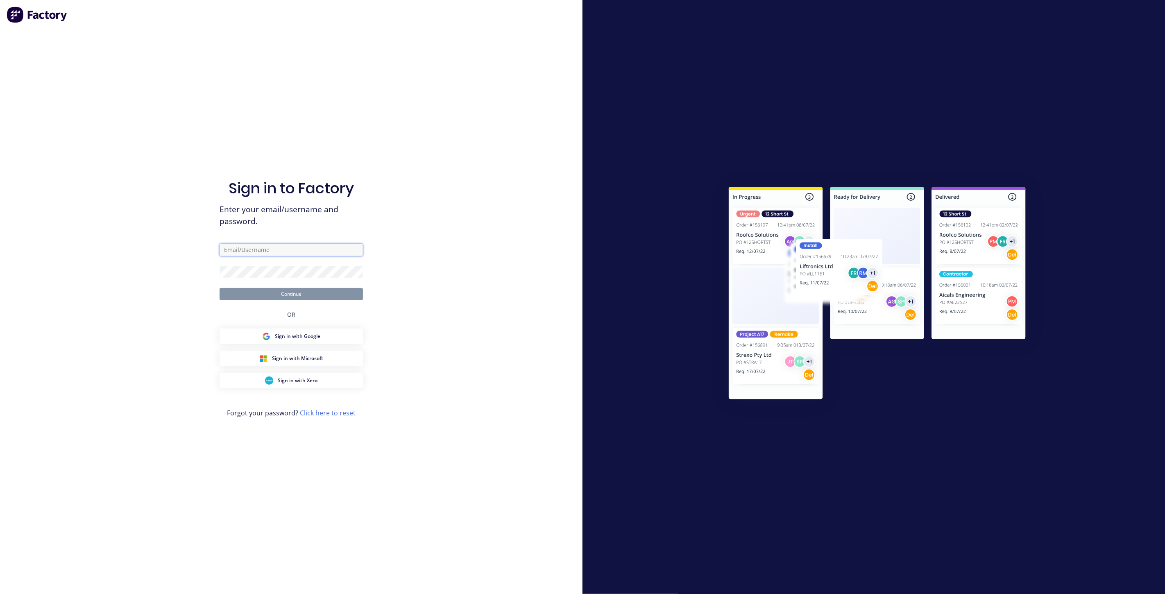
click at [333, 249] on input "text" at bounding box center [291, 250] width 143 height 12
type input "[EMAIL_ADDRESS][DOMAIN_NAME]"
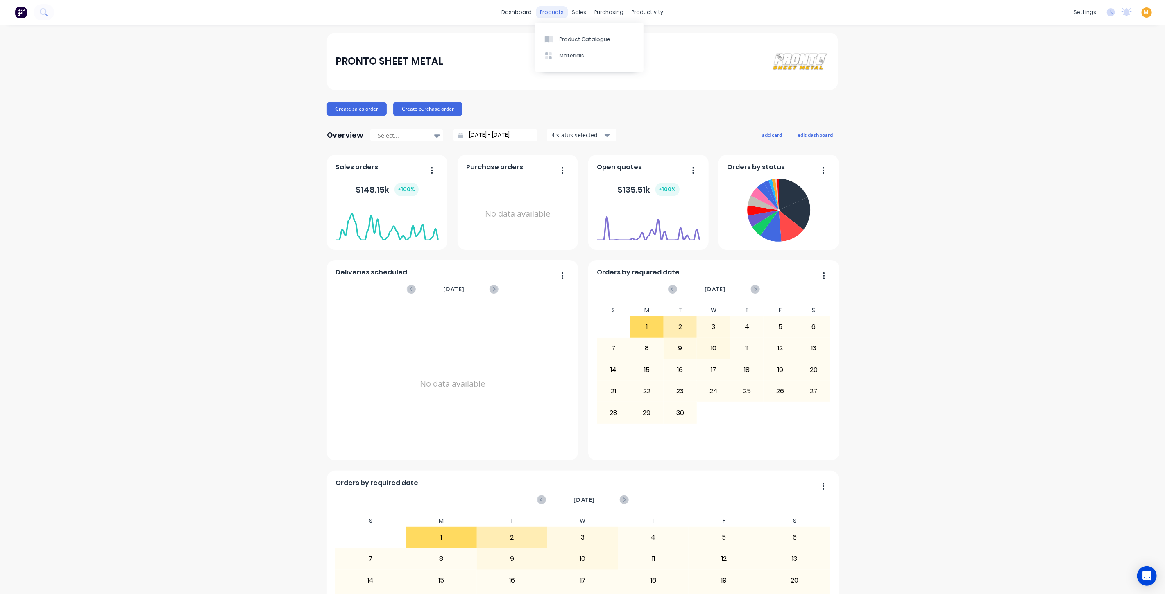
click at [553, 14] on div "products" at bounding box center [552, 12] width 32 height 12
drag, startPoint x: 582, startPoint y: 39, endPoint x: 570, endPoint y: 39, distance: 11.9
click at [582, 39] on div "Product Catalogue" at bounding box center [584, 39] width 51 height 7
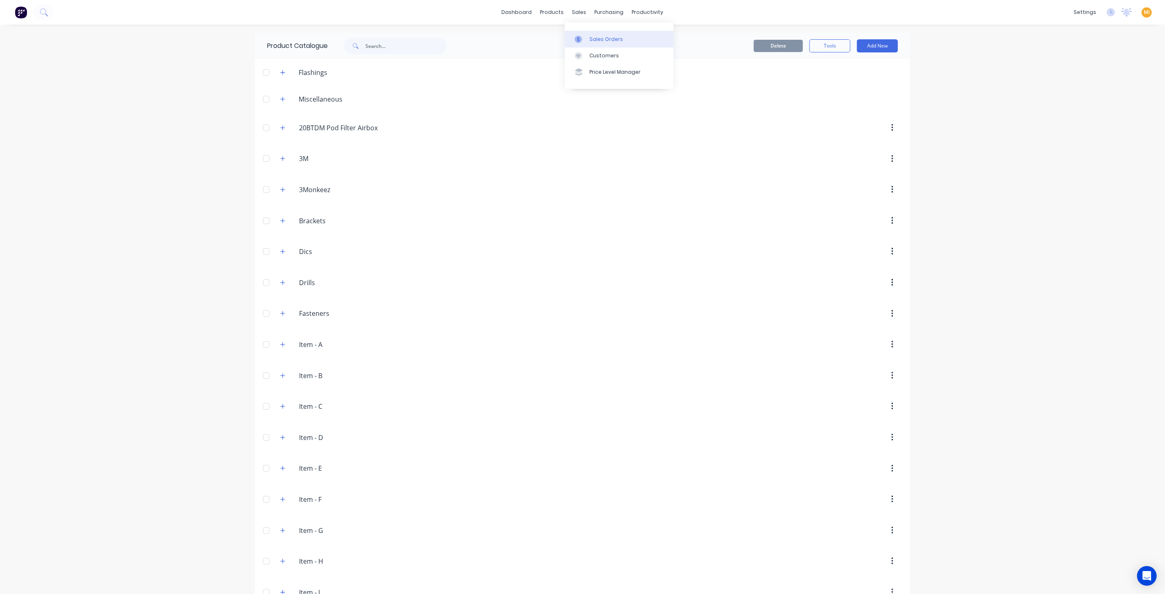
click at [593, 39] on div "Sales Orders" at bounding box center [606, 39] width 34 height 7
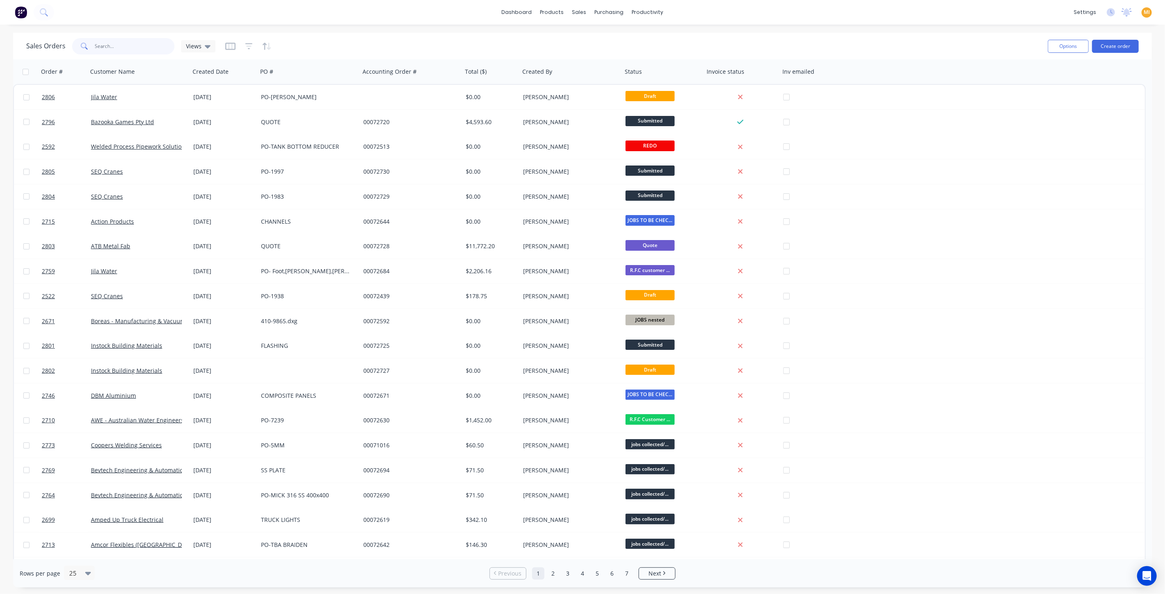
click at [113, 45] on input "text" at bounding box center [135, 46] width 80 height 16
paste input "2511"
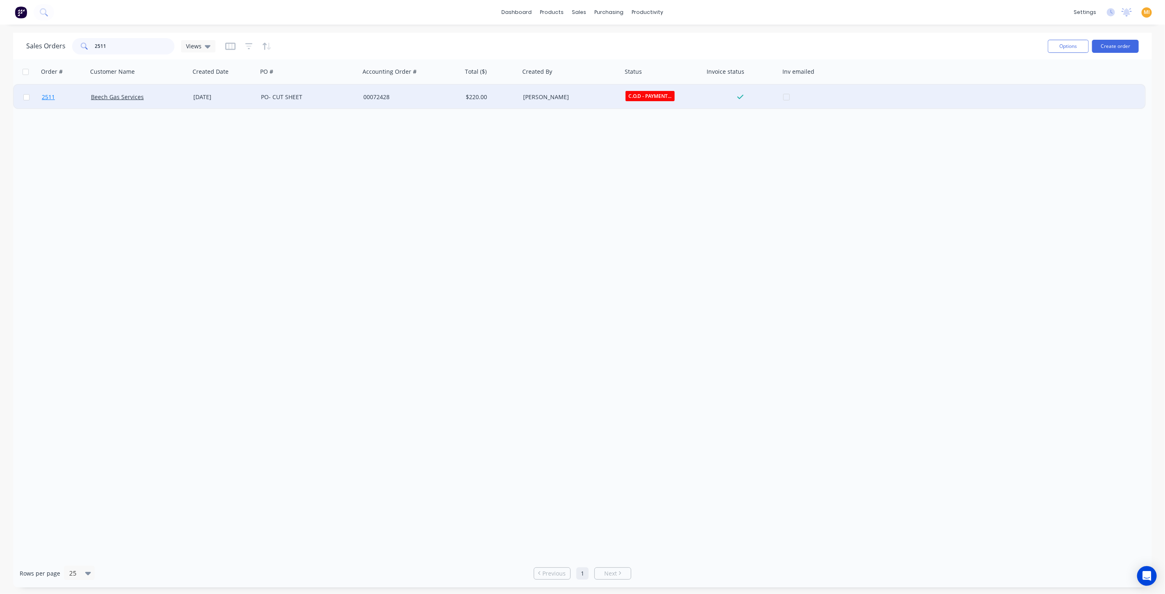
type input "2511"
click at [69, 100] on link "2511" at bounding box center [66, 97] width 49 height 25
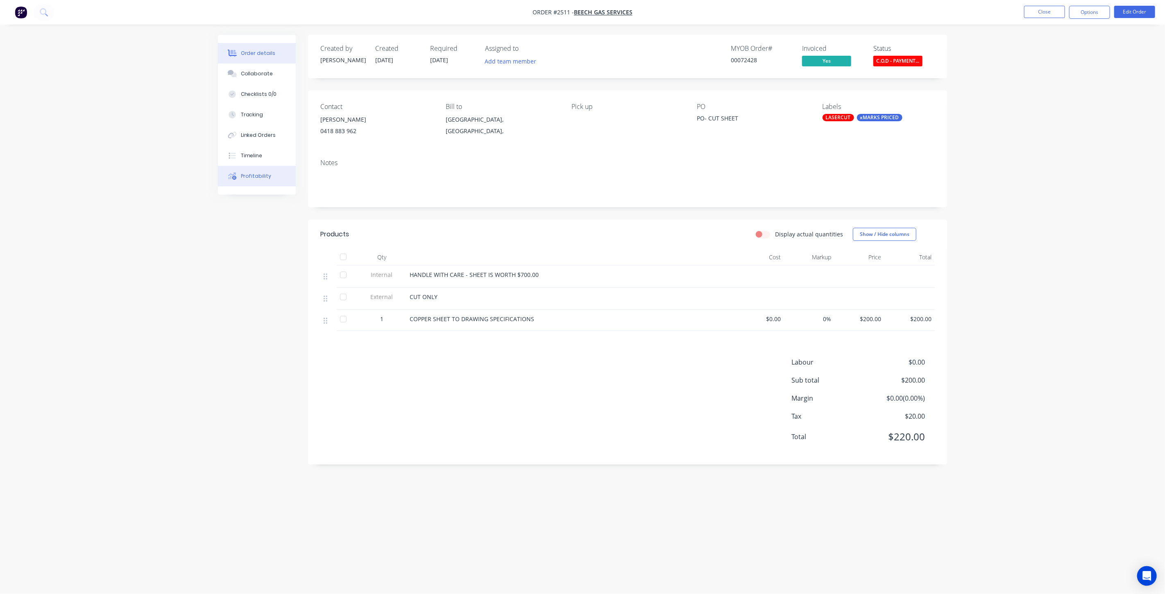
click at [247, 175] on div "Profitability" at bounding box center [256, 175] width 31 height 7
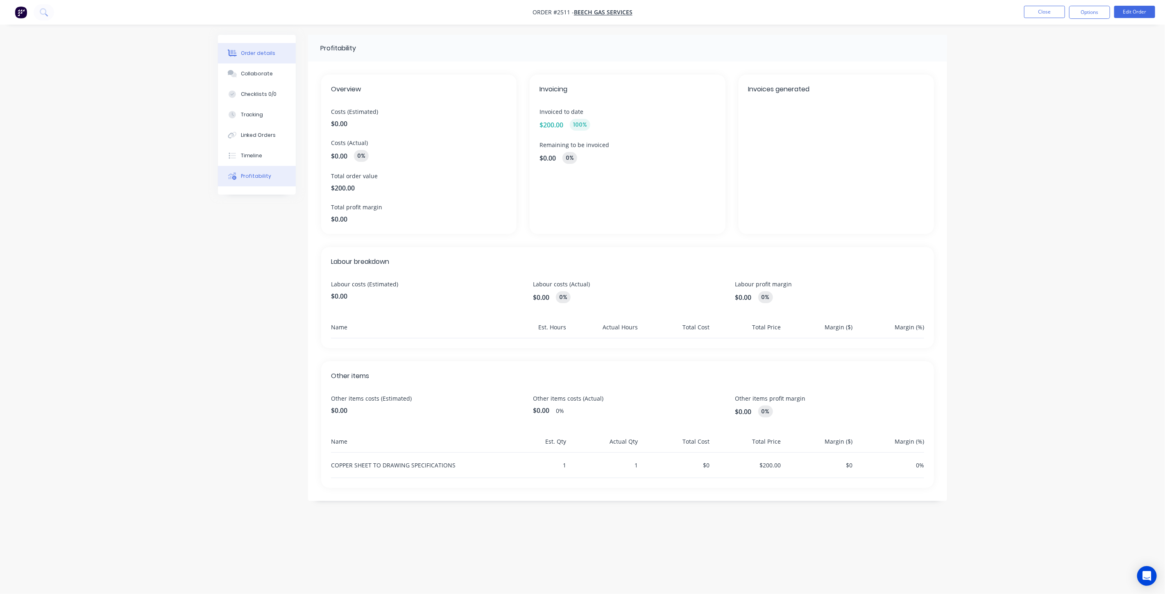
click at [256, 54] on div "Order details" at bounding box center [258, 53] width 35 height 7
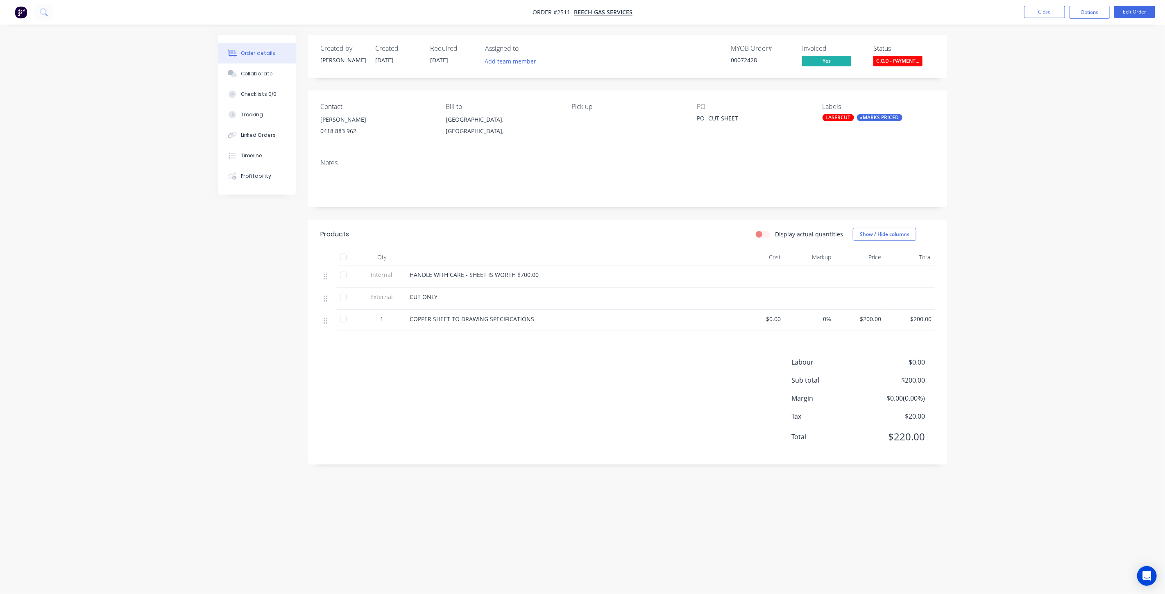
click at [743, 58] on div "00072428" at bounding box center [761, 60] width 61 height 9
click at [754, 62] on div "00072428" at bounding box center [761, 60] width 61 height 9
click at [753, 57] on div "00072428" at bounding box center [761, 60] width 61 height 9
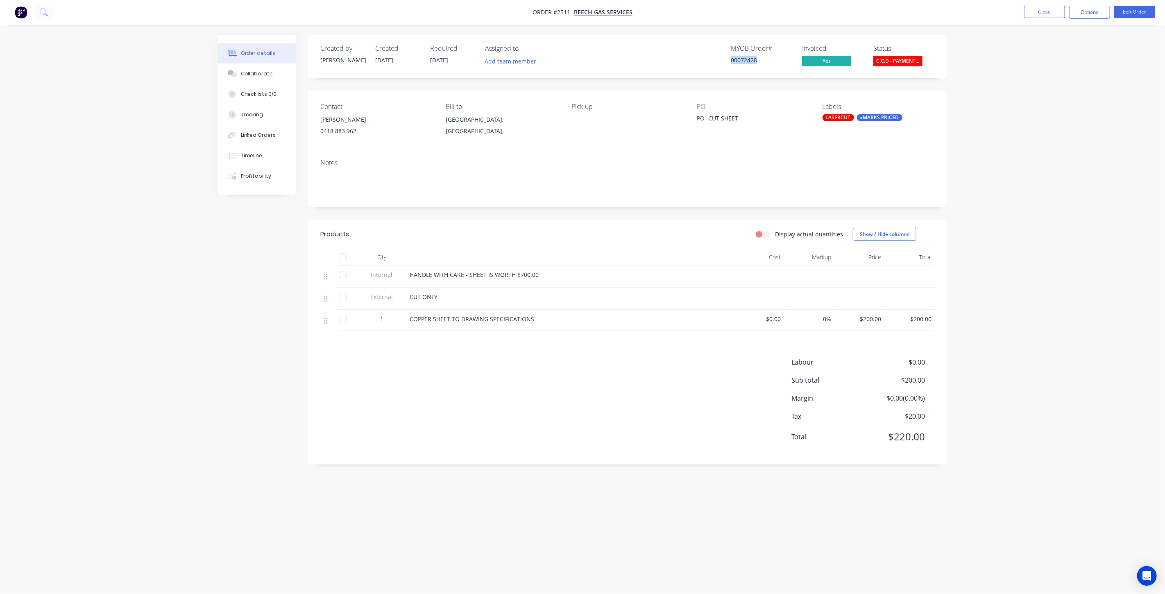
click at [753, 57] on div "00072428" at bounding box center [761, 60] width 61 height 9
click at [23, 15] on img "button" at bounding box center [21, 12] width 12 height 12
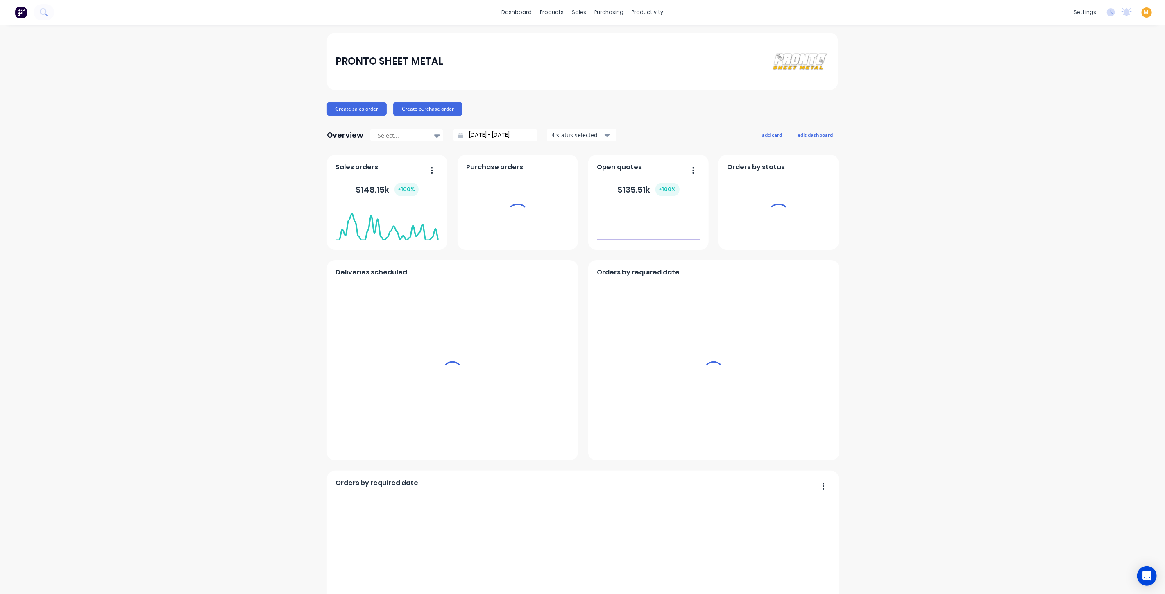
click at [1144, 11] on span "MI" at bounding box center [1147, 12] width 6 height 7
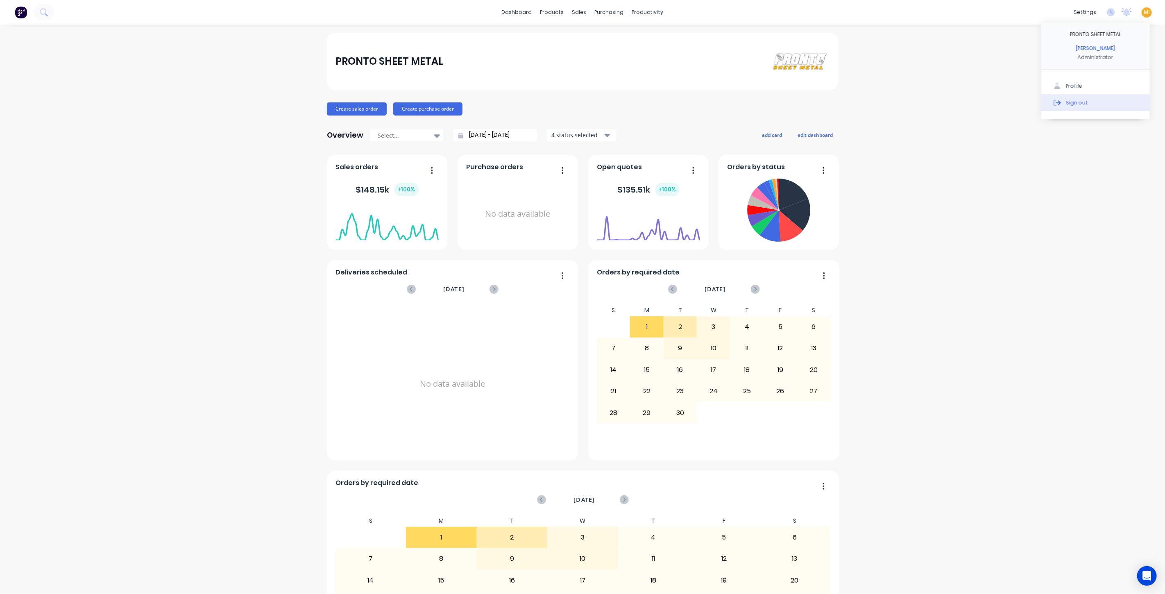
click at [1109, 106] on button "Sign out" at bounding box center [1095, 102] width 109 height 16
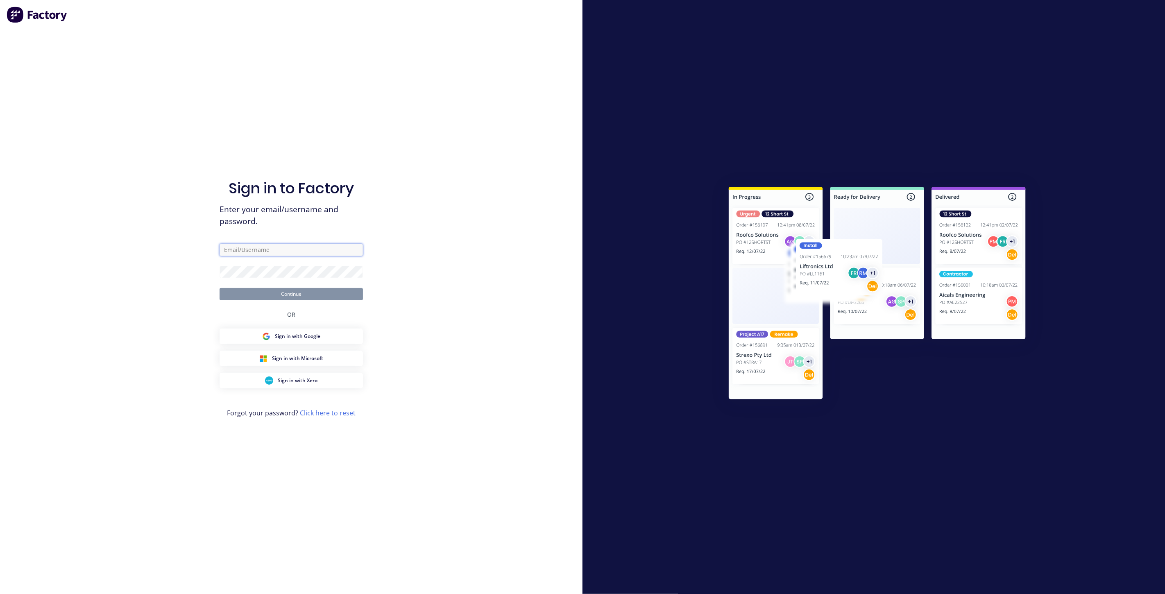
click at [314, 245] on input "text" at bounding box center [291, 250] width 143 height 12
type input "[EMAIL_ADDRESS][DOMAIN_NAME]"
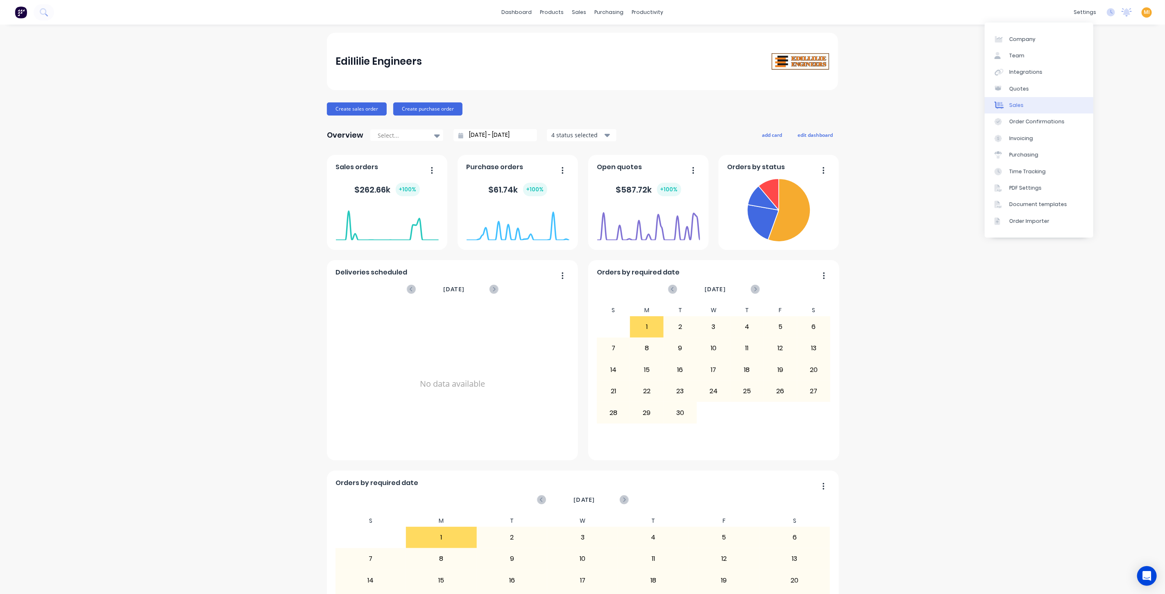
click at [1042, 106] on link "Sales" at bounding box center [1039, 105] width 109 height 16
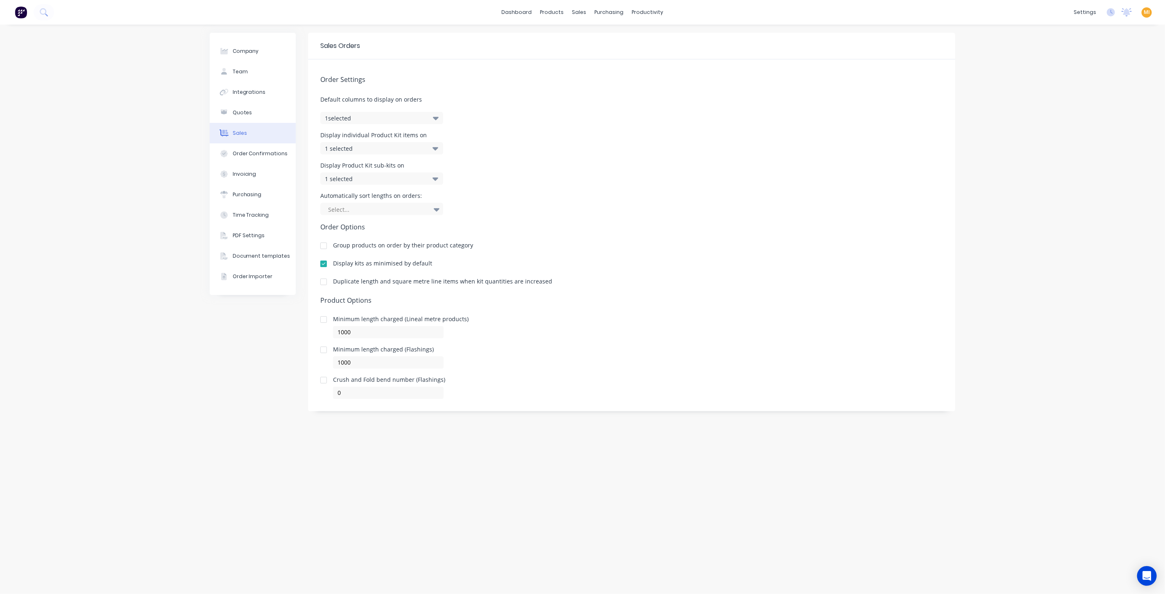
click at [324, 283] on div at bounding box center [323, 282] width 16 height 16
click at [21, 9] on img at bounding box center [21, 12] width 12 height 12
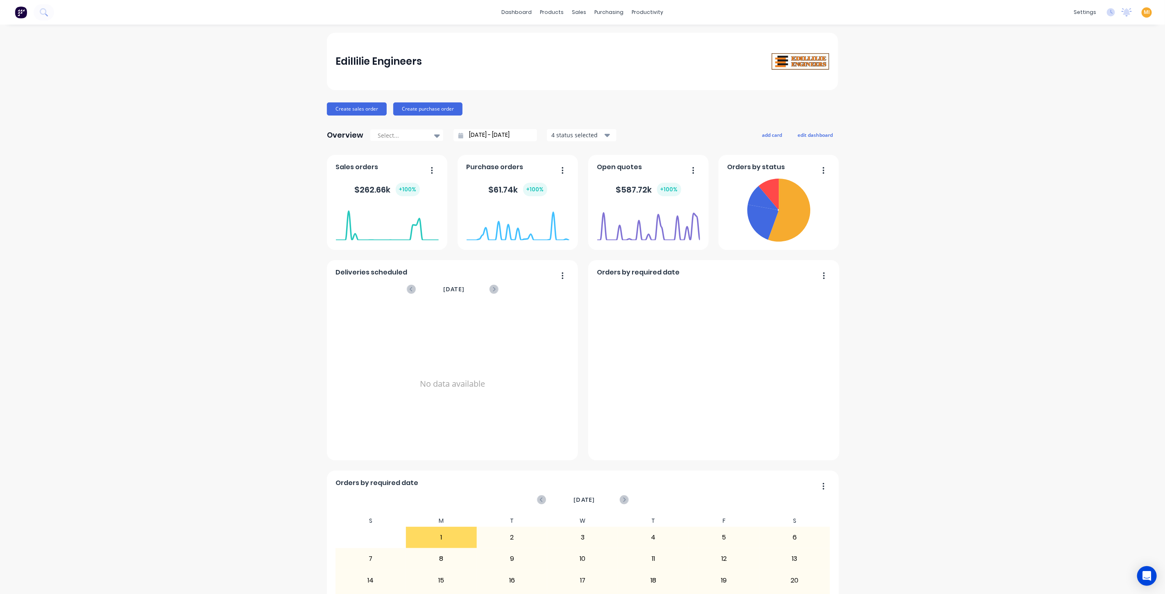
click at [1144, 12] on span "MI" at bounding box center [1147, 12] width 6 height 7
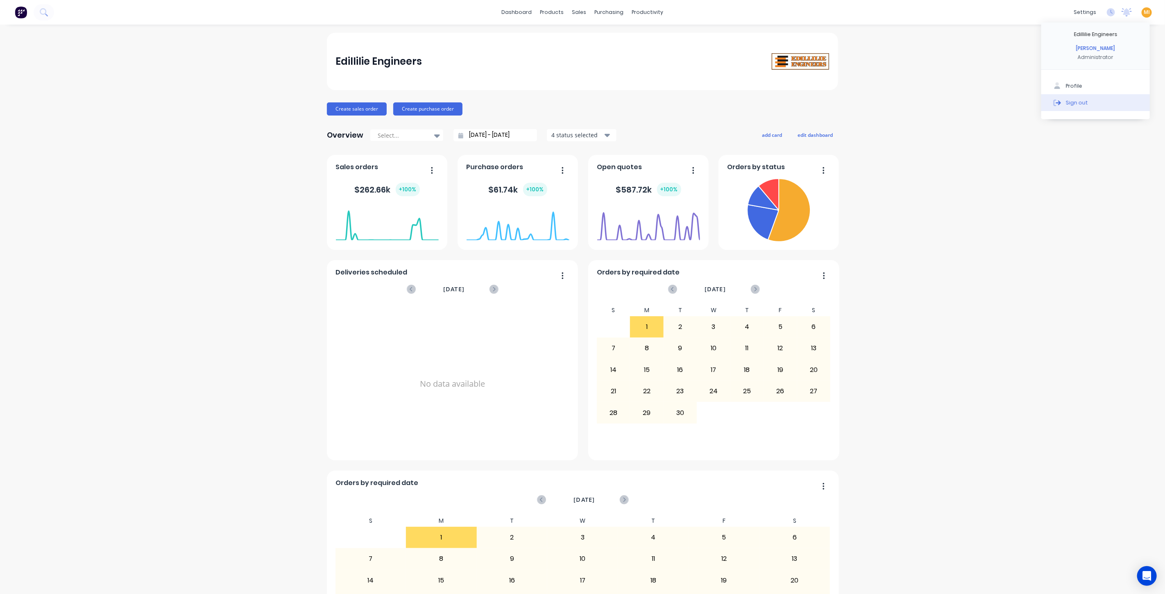
click at [1079, 102] on button "Sign out" at bounding box center [1095, 102] width 109 height 16
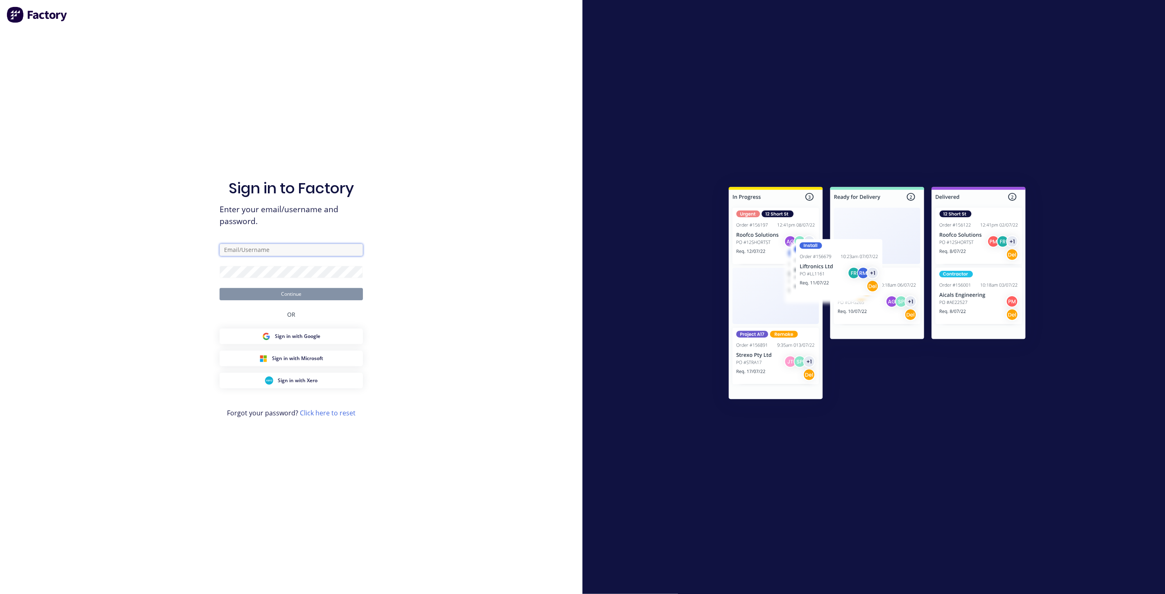
click at [302, 248] on input "text" at bounding box center [291, 250] width 143 height 12
type input "[EMAIL_ADDRESS][DOMAIN_NAME]"
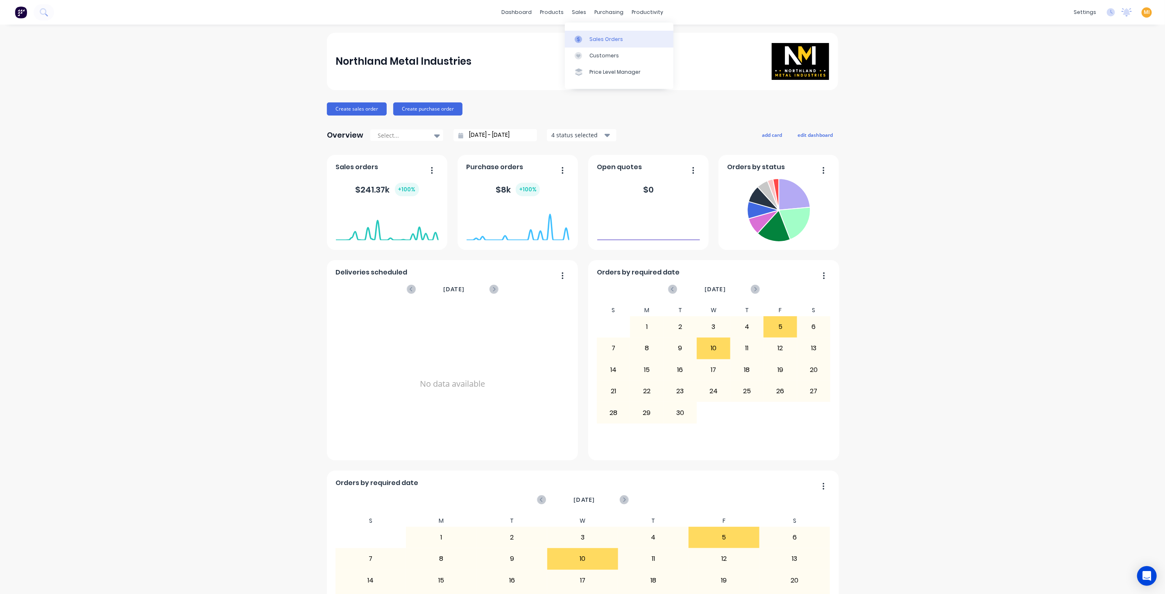
click at [606, 37] on div "Sales Orders" at bounding box center [606, 39] width 34 height 7
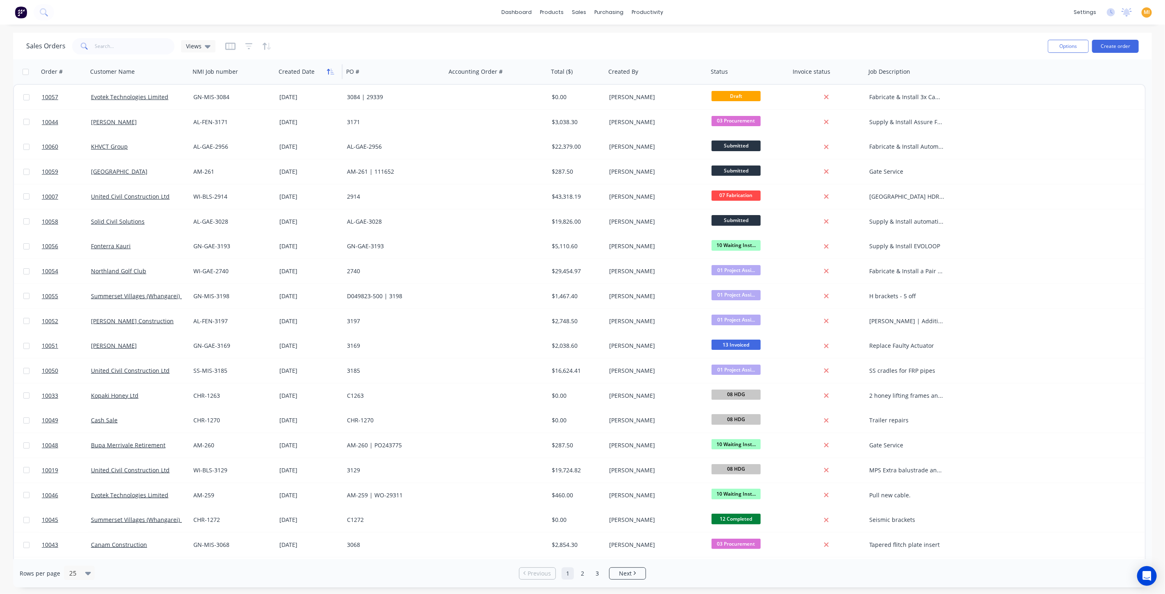
click at [330, 72] on icon "button" at bounding box center [330, 71] width 7 height 7
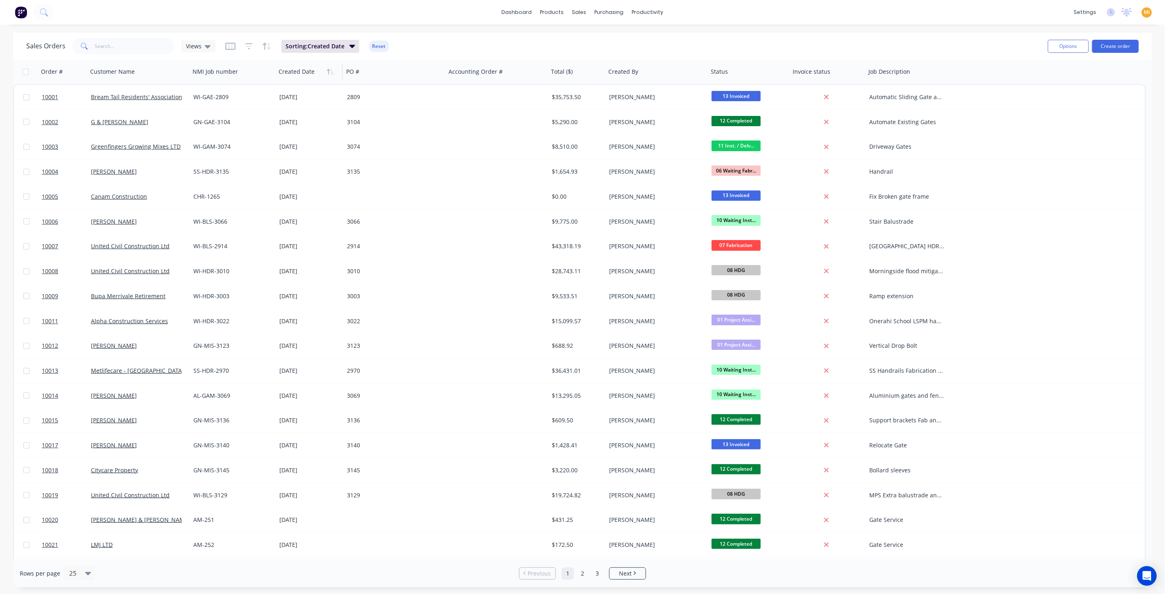
click at [330, 72] on icon "button" at bounding box center [330, 71] width 7 height 7
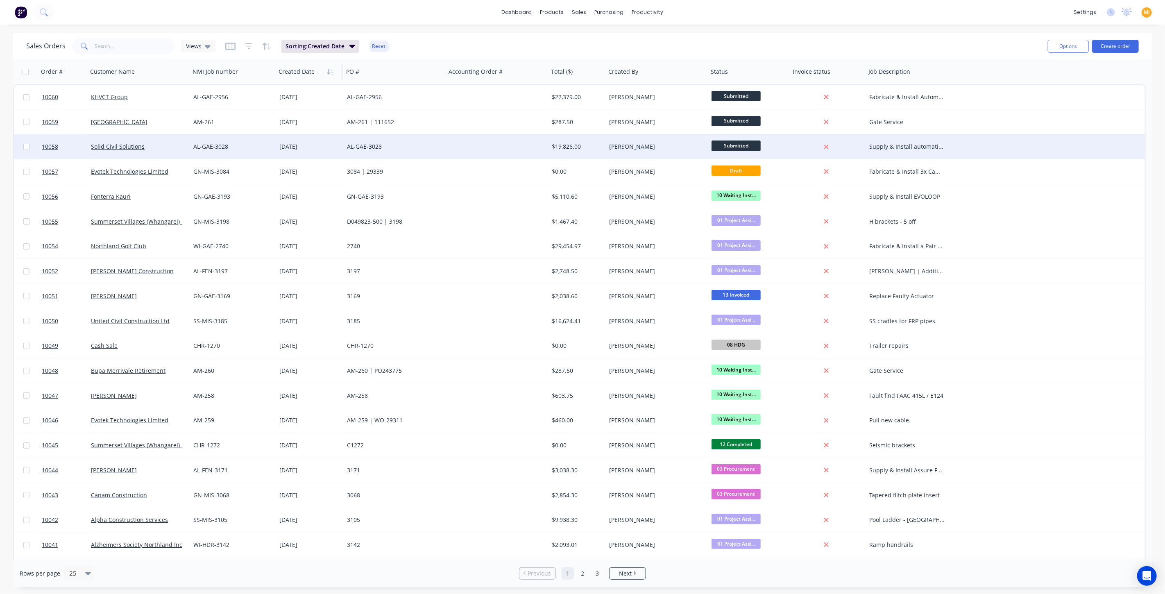
click at [170, 153] on div "Solid Civil Solutions" at bounding box center [139, 146] width 102 height 25
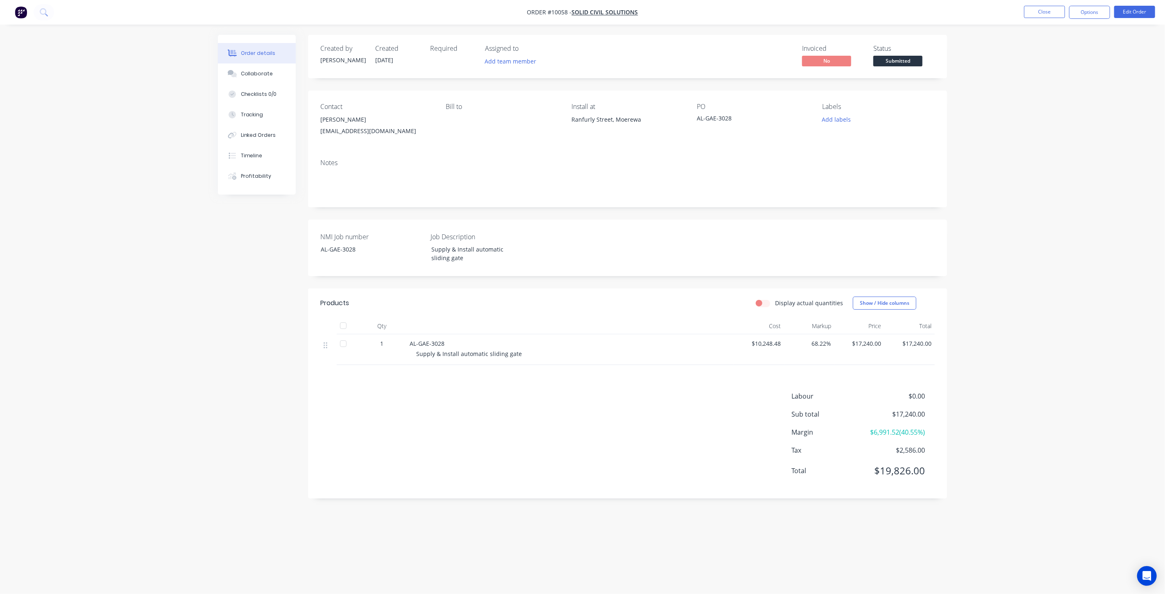
click at [17, 14] on img "button" at bounding box center [21, 12] width 12 height 12
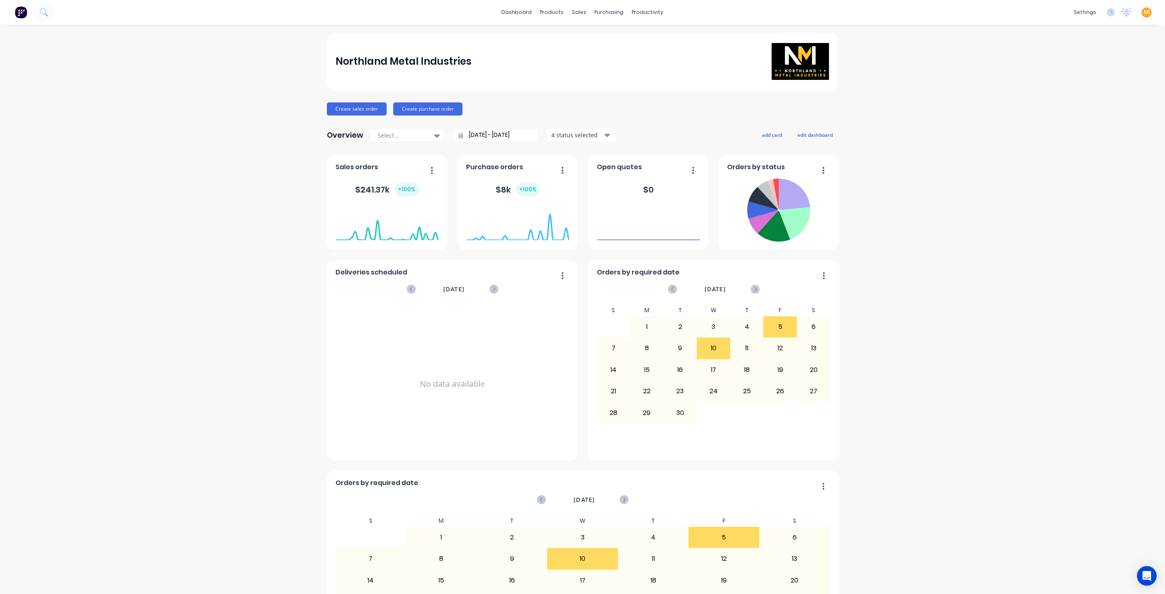
click at [1144, 13] on span "MI" at bounding box center [1147, 12] width 6 height 7
click at [1098, 109] on button "Sign out" at bounding box center [1095, 102] width 109 height 16
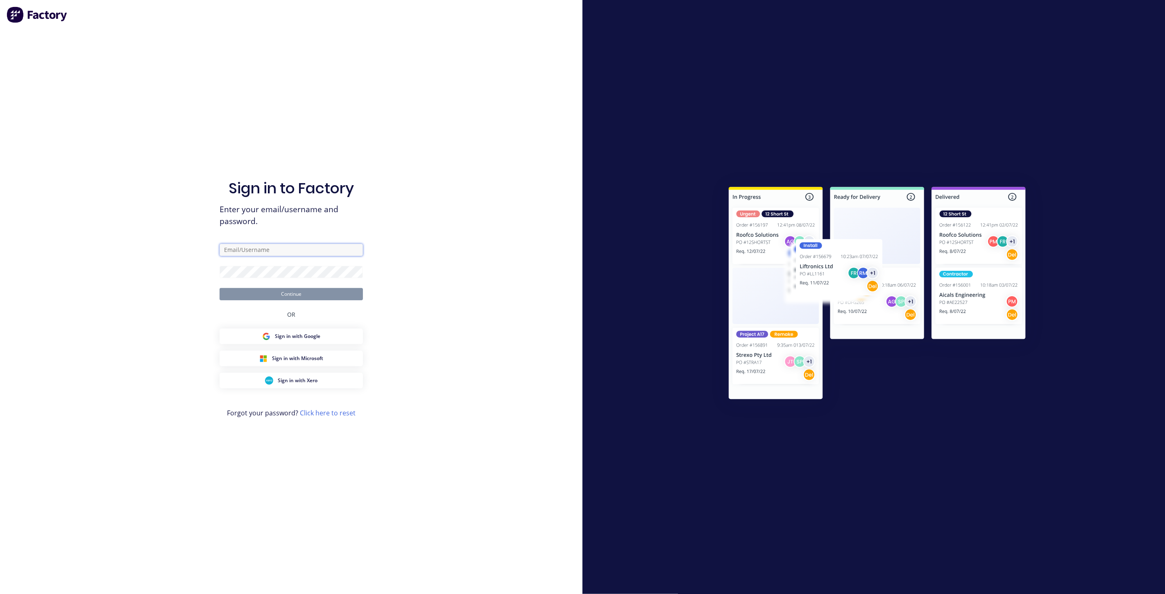
click at [257, 254] on input "text" at bounding box center [291, 250] width 143 height 12
type input "[EMAIL_ADDRESS][DOMAIN_NAME]"
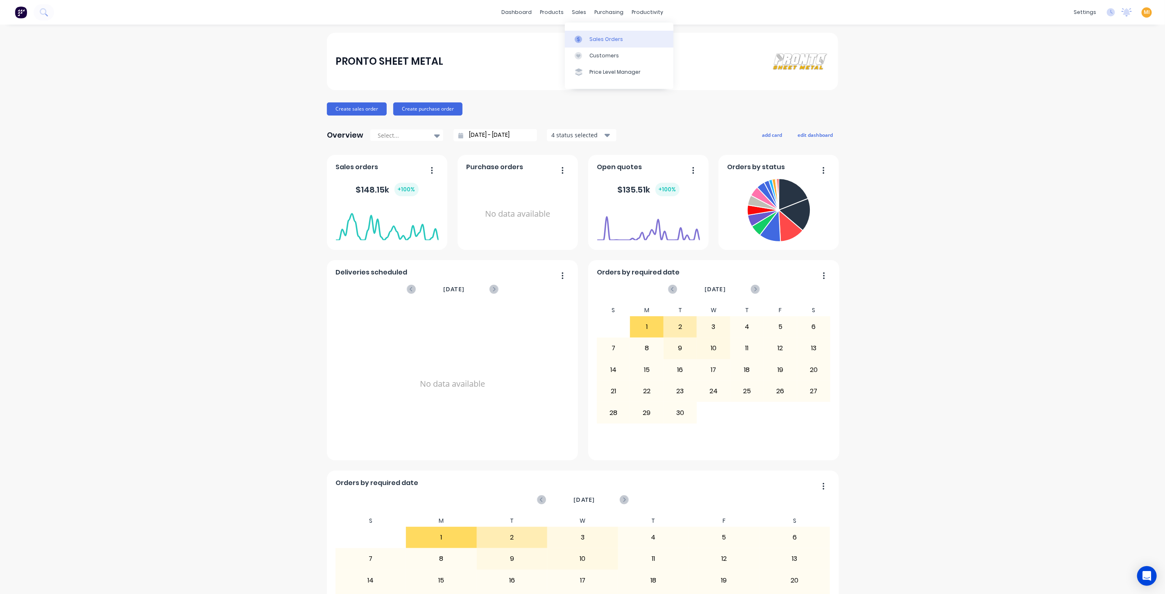
click at [590, 39] on div "Sales Orders" at bounding box center [606, 39] width 34 height 7
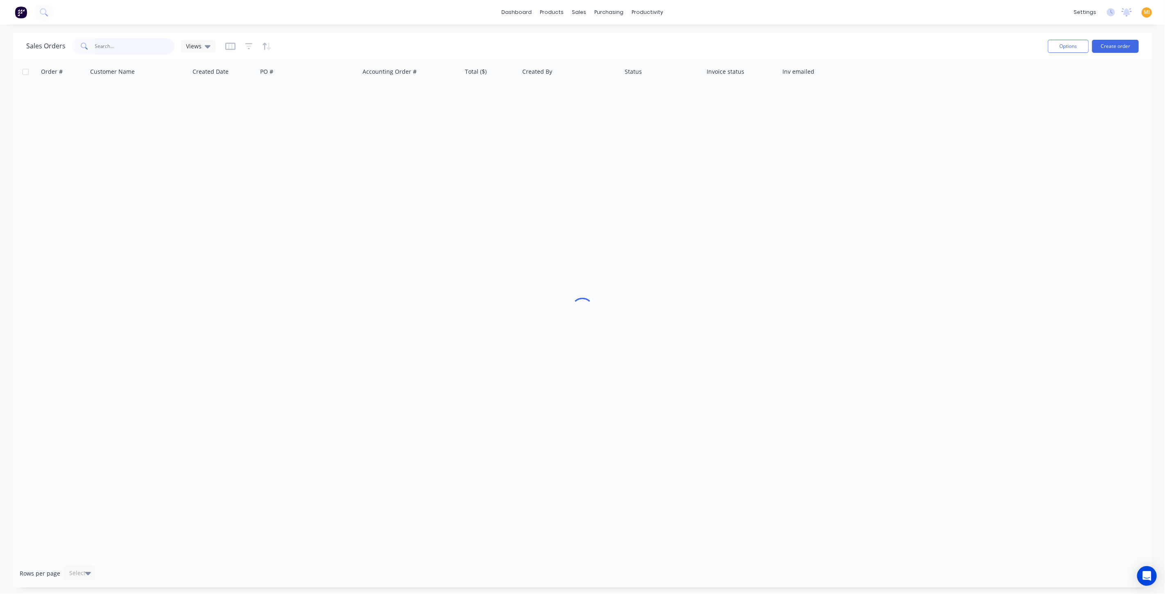
click at [125, 50] on input "text" at bounding box center [135, 46] width 80 height 16
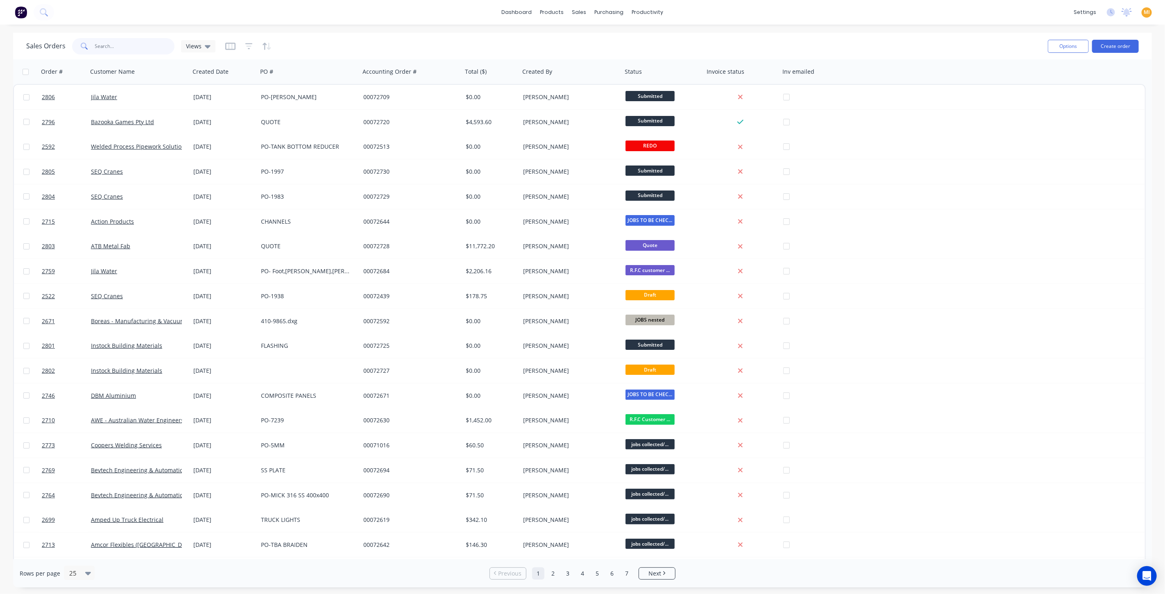
paste input "2511"
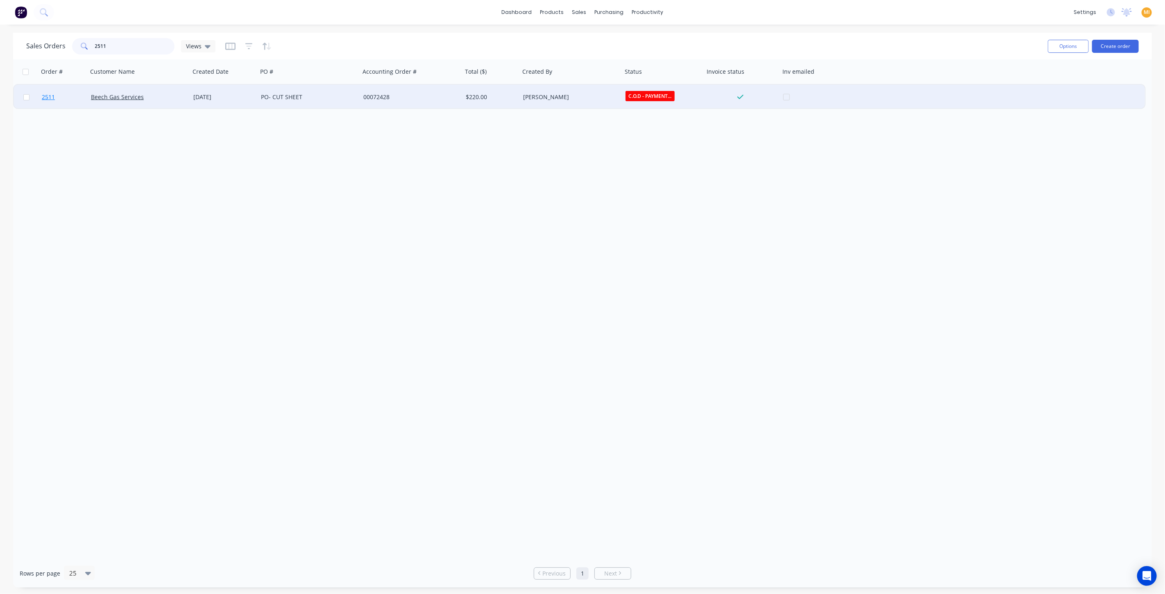
type input "2511"
click at [84, 95] on link "2511" at bounding box center [66, 97] width 49 height 25
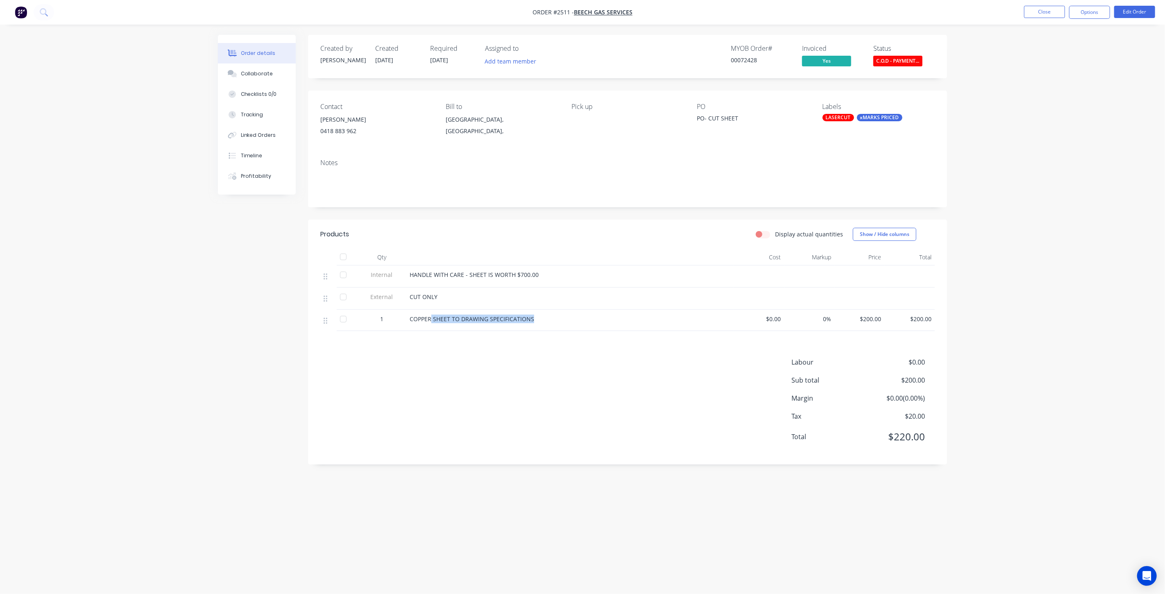
drag, startPoint x: 532, startPoint y: 321, endPoint x: 430, endPoint y: 318, distance: 102.0
click at [430, 318] on div "COPPER SHEET TO DRAWING SPECIFICATIONS" at bounding box center [570, 319] width 321 height 9
click at [399, 383] on div "Labour $0.00 Sub total $200.00 Margin $0.00 ( 0.00 %) Tax $20.00 Total $220.00" at bounding box center [627, 404] width 614 height 95
click at [264, 70] on div "Collaborate" at bounding box center [257, 73] width 32 height 7
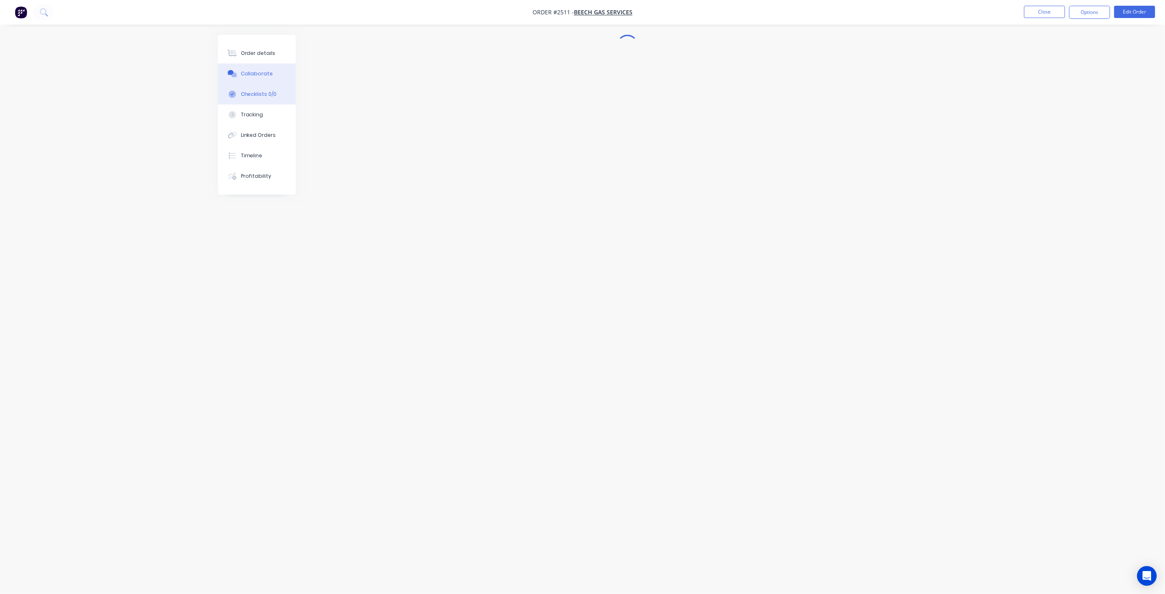
click at [252, 96] on div "Checklists 0/0" at bounding box center [259, 94] width 36 height 7
type textarea "x"
click at [247, 141] on button "Linked Orders" at bounding box center [257, 135] width 78 height 20
click at [256, 186] on div "Order details Collaborate Checklists 0/0 Tracking Linked Orders Timeline Profit…" at bounding box center [257, 115] width 78 height 160
click at [259, 50] on div "Order details" at bounding box center [258, 53] width 35 height 7
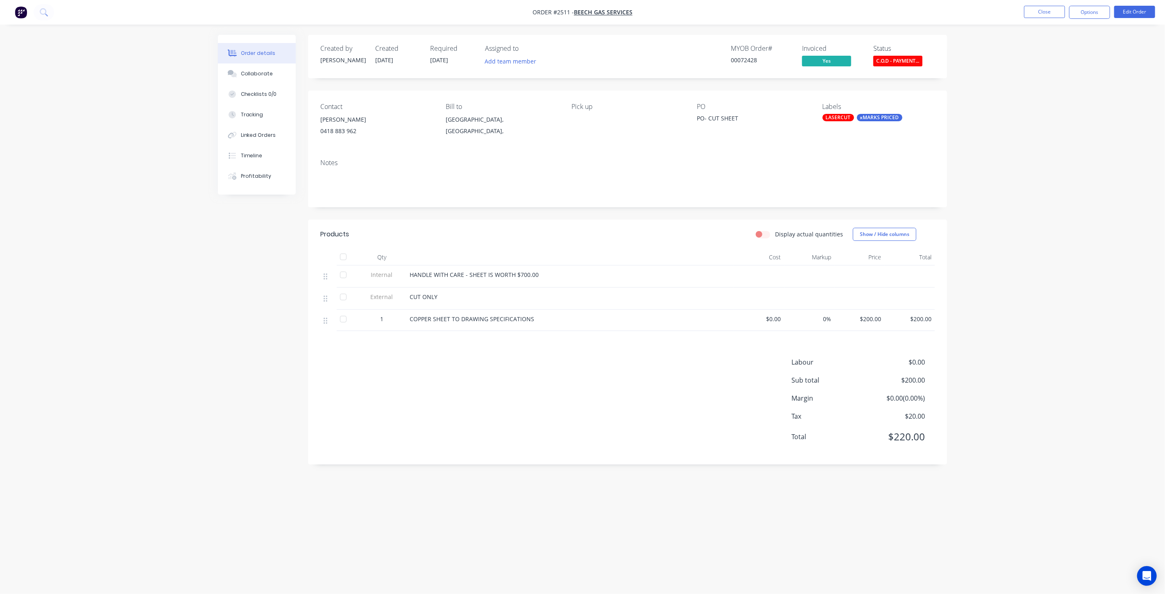
click at [1144, 5] on nav "Order #2511 - Beech Gas Services Close Options Edit Order" at bounding box center [582, 12] width 1165 height 25
click at [1140, 12] on button "Edit Order" at bounding box center [1134, 12] width 41 height 12
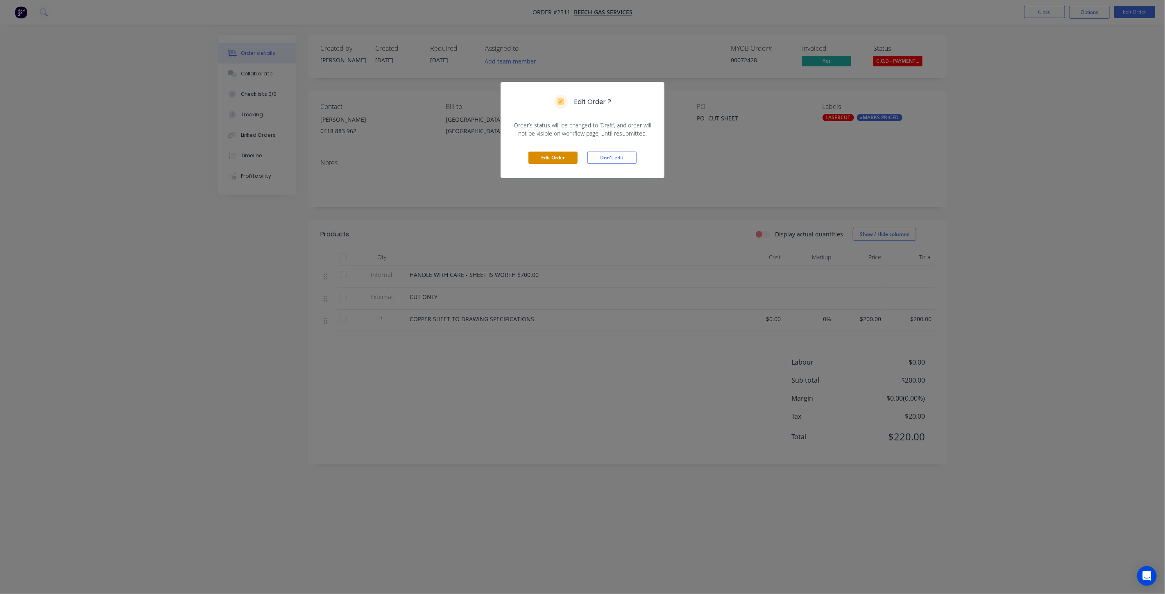
click at [539, 163] on button "Edit Order" at bounding box center [552, 158] width 49 height 12
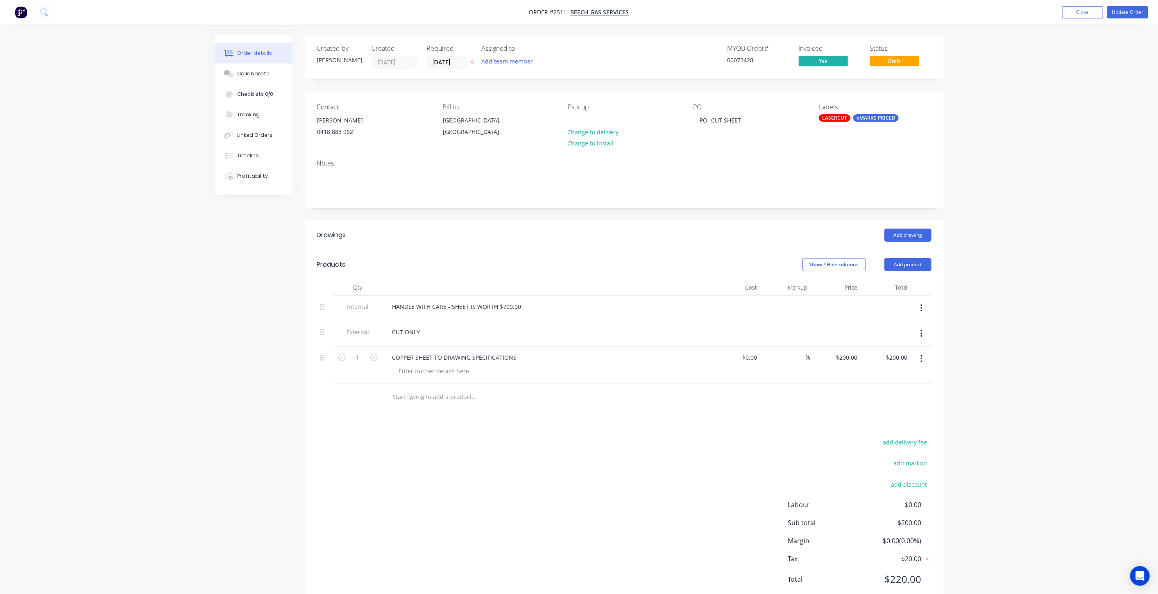
click at [13, 16] on button "button" at bounding box center [20, 12] width 17 height 13
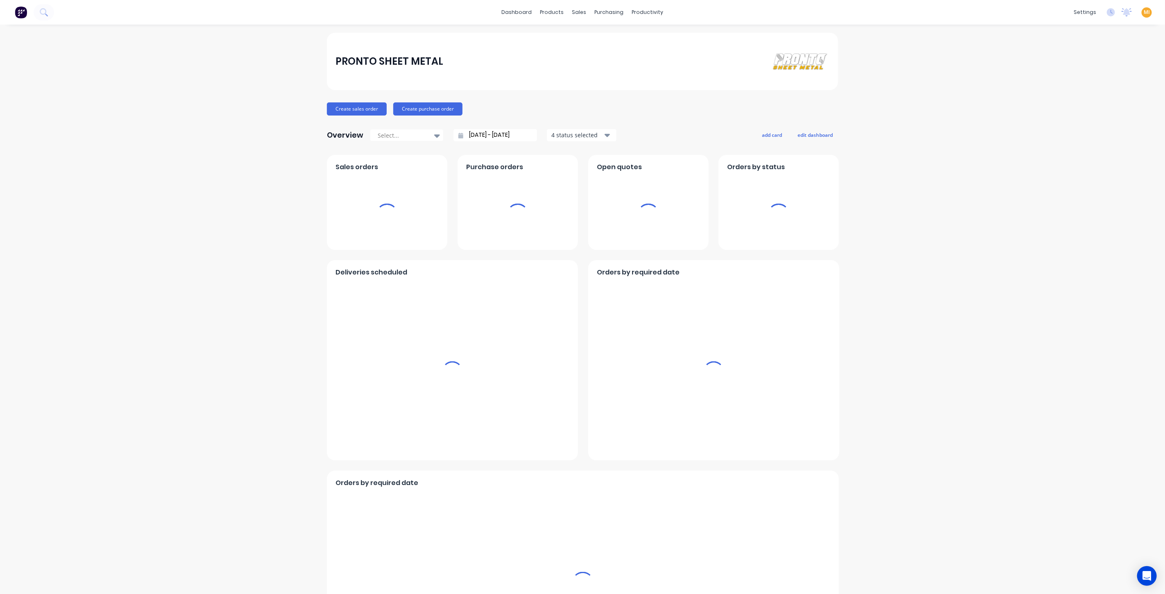
click at [1144, 11] on span "MI" at bounding box center [1147, 12] width 6 height 7
click at [1088, 107] on button "Sign out" at bounding box center [1095, 102] width 109 height 16
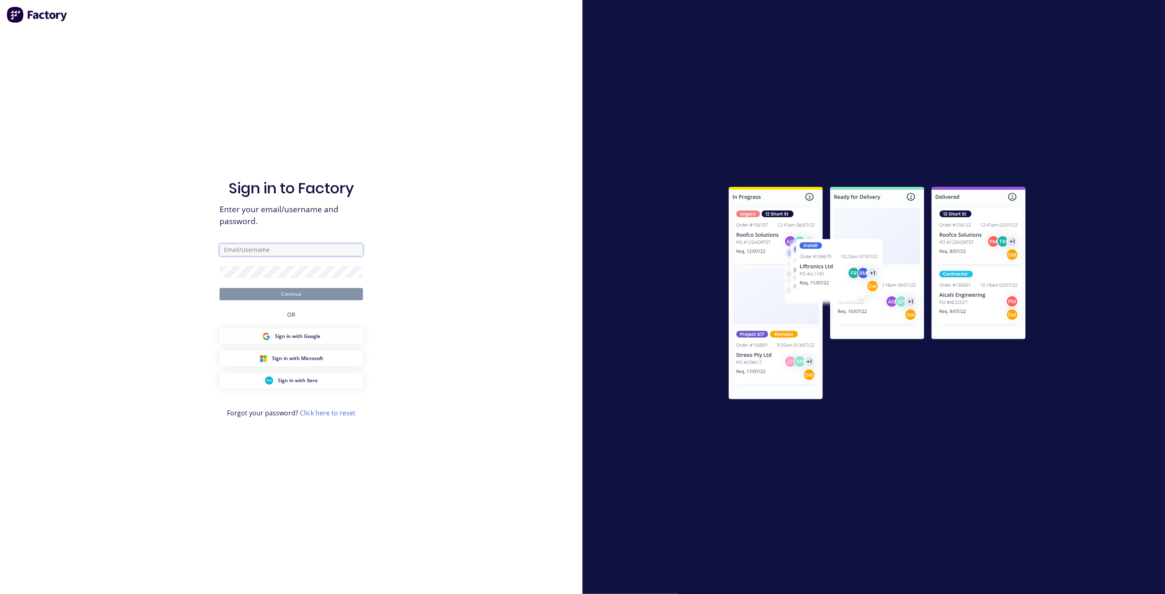
click at [276, 253] on input "text" at bounding box center [291, 250] width 143 height 12
type input "team+maricardemo@factory.app"
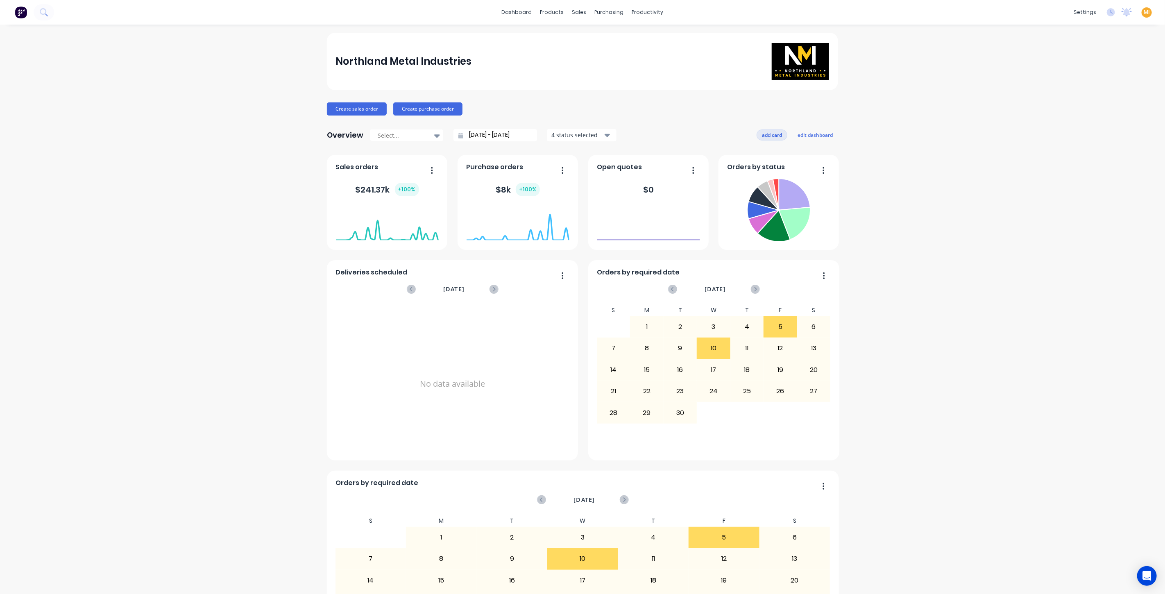
click at [760, 135] on button "add card" at bounding box center [772, 134] width 31 height 11
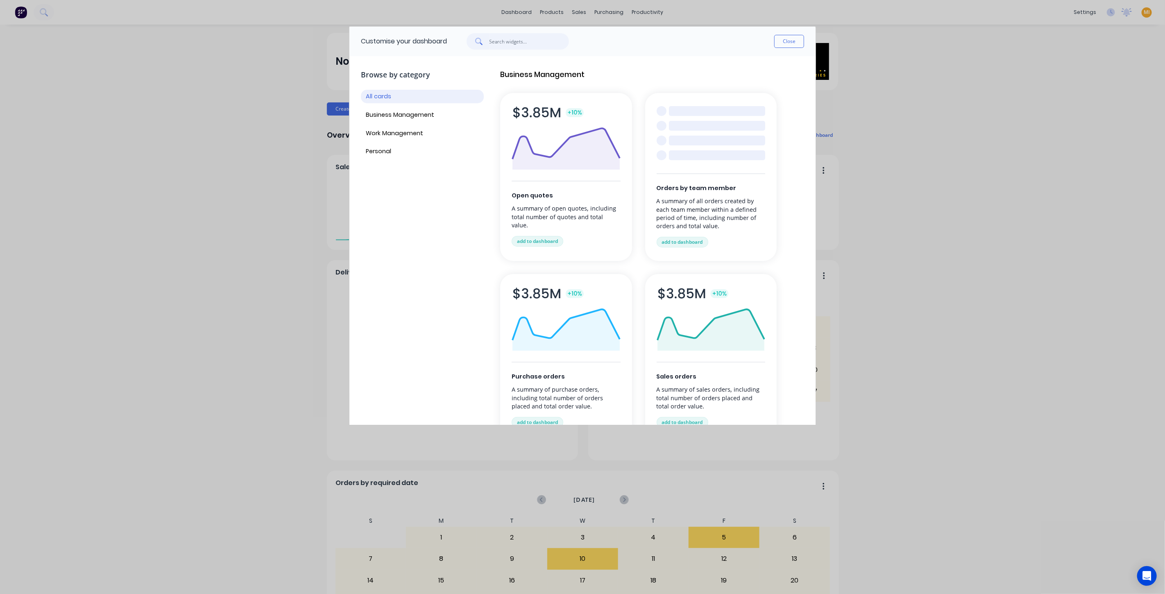
click at [507, 45] on input "text" at bounding box center [529, 41] width 80 height 16
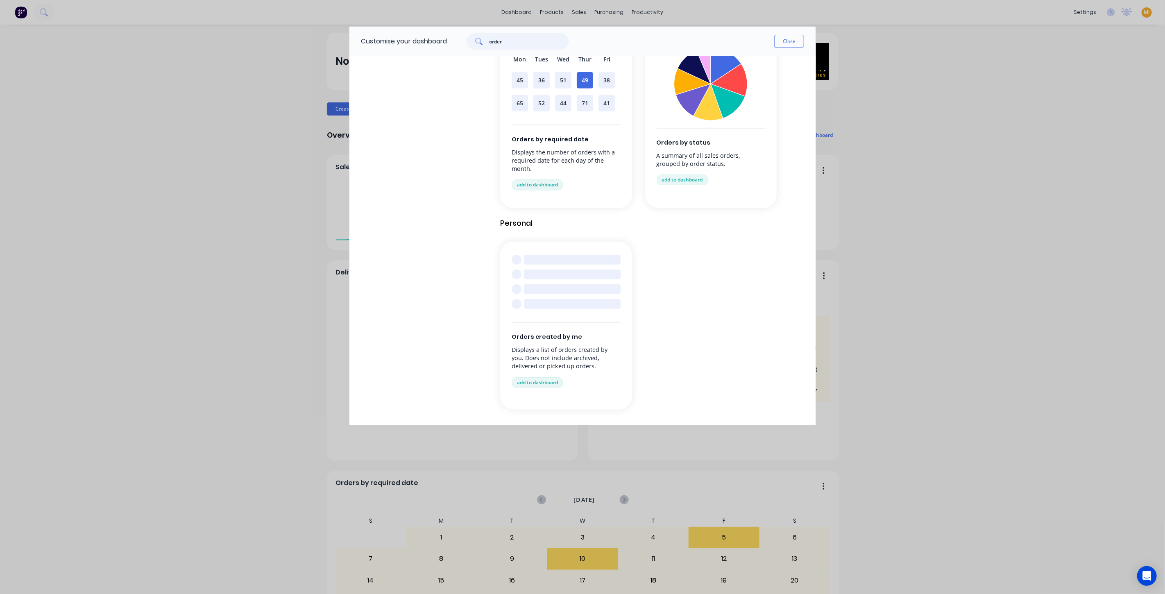
scroll to position [443, 0]
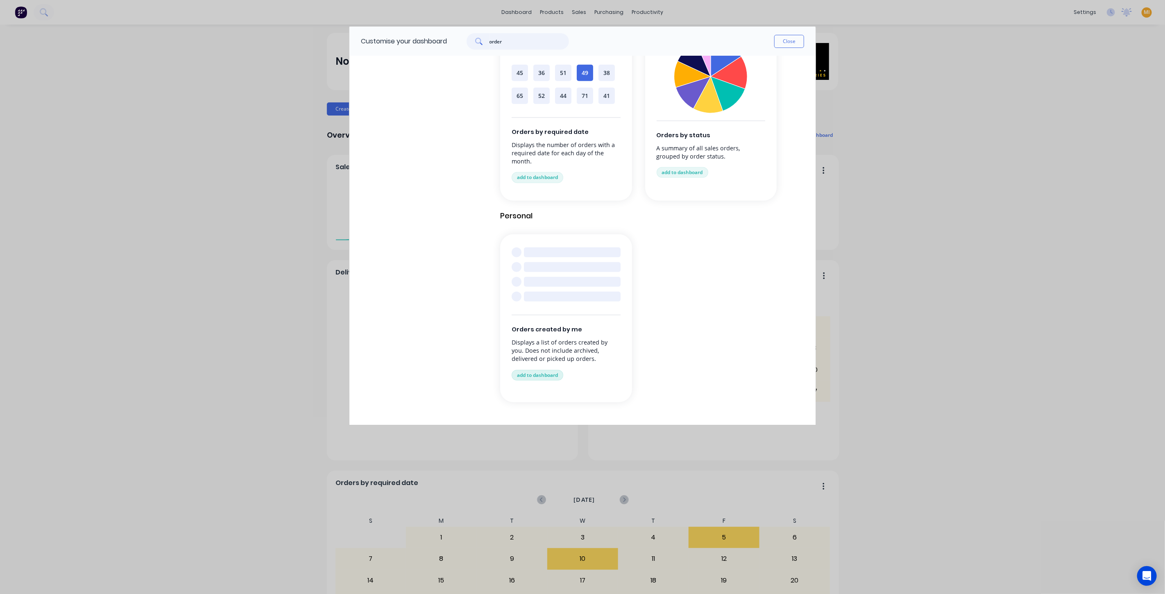
type input "order"
click at [537, 378] on button "add to dashboard" at bounding box center [538, 375] width 52 height 11
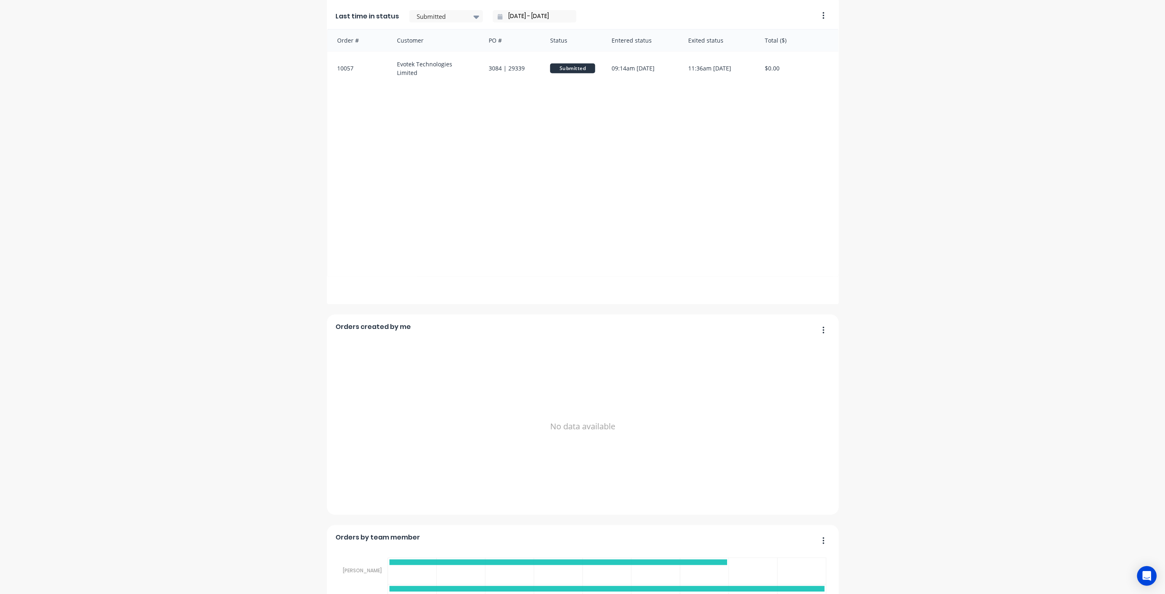
scroll to position [910, 0]
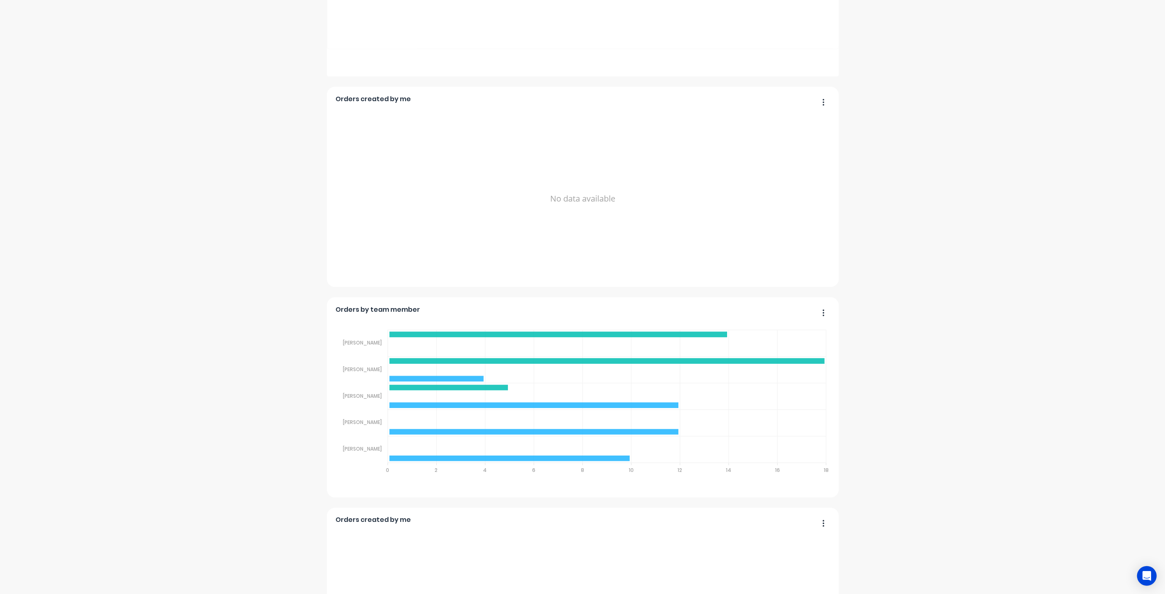
click at [589, 202] on div "No data available" at bounding box center [583, 198] width 494 height 183
click at [821, 100] on button "button" at bounding box center [820, 103] width 17 height 13
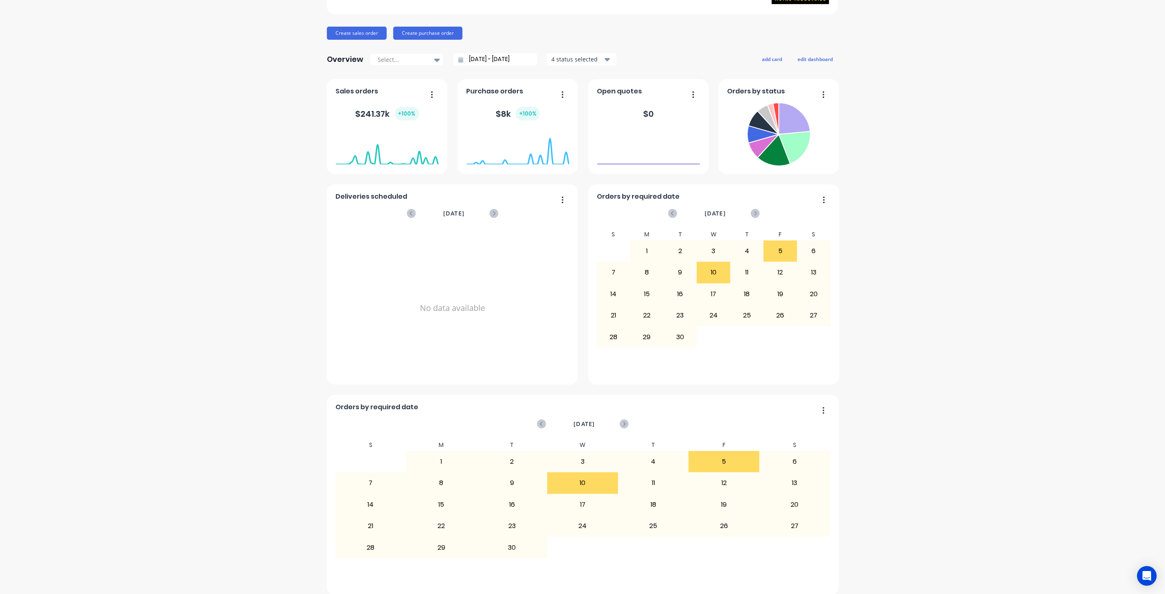
scroll to position [0, 0]
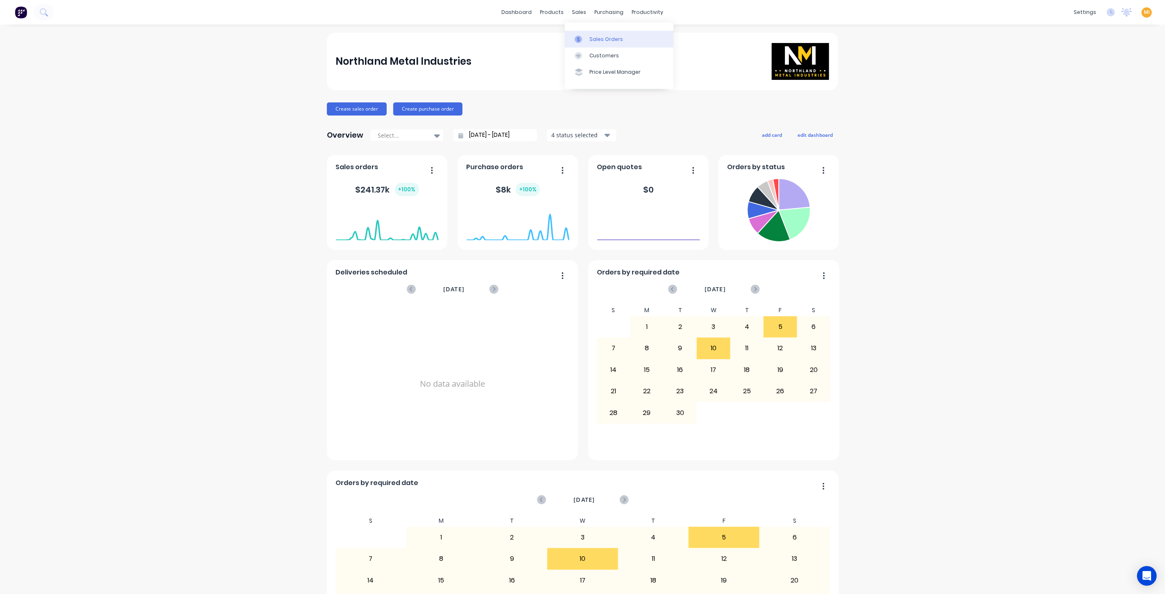
click at [608, 31] on link "Sales Orders" at bounding box center [619, 39] width 109 height 16
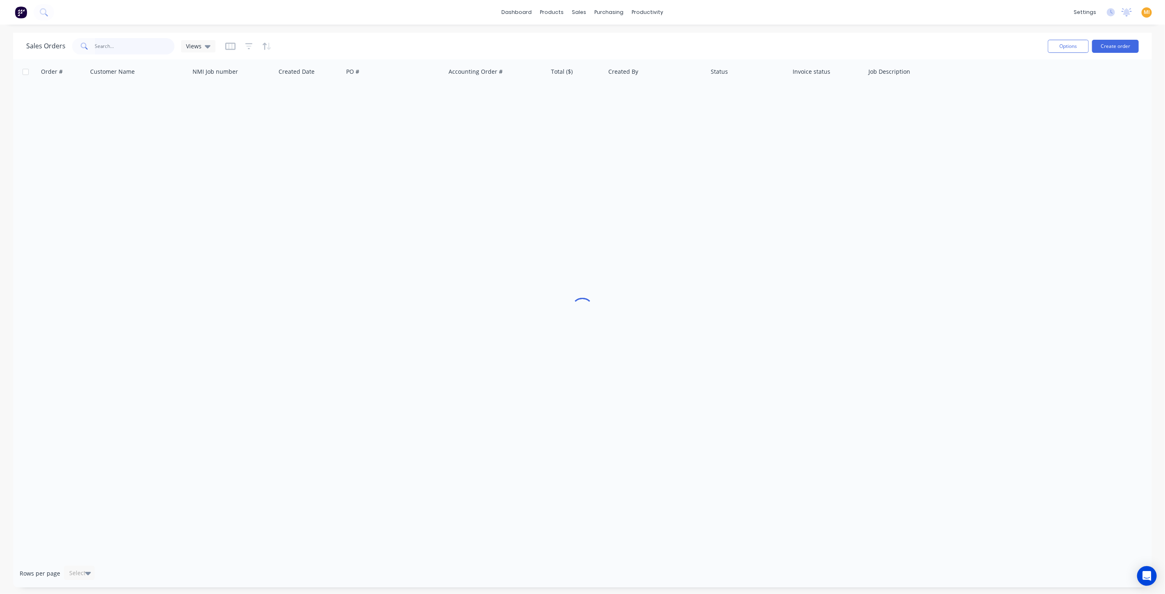
click at [102, 51] on input "text" at bounding box center [135, 46] width 80 height 16
type input "10044"
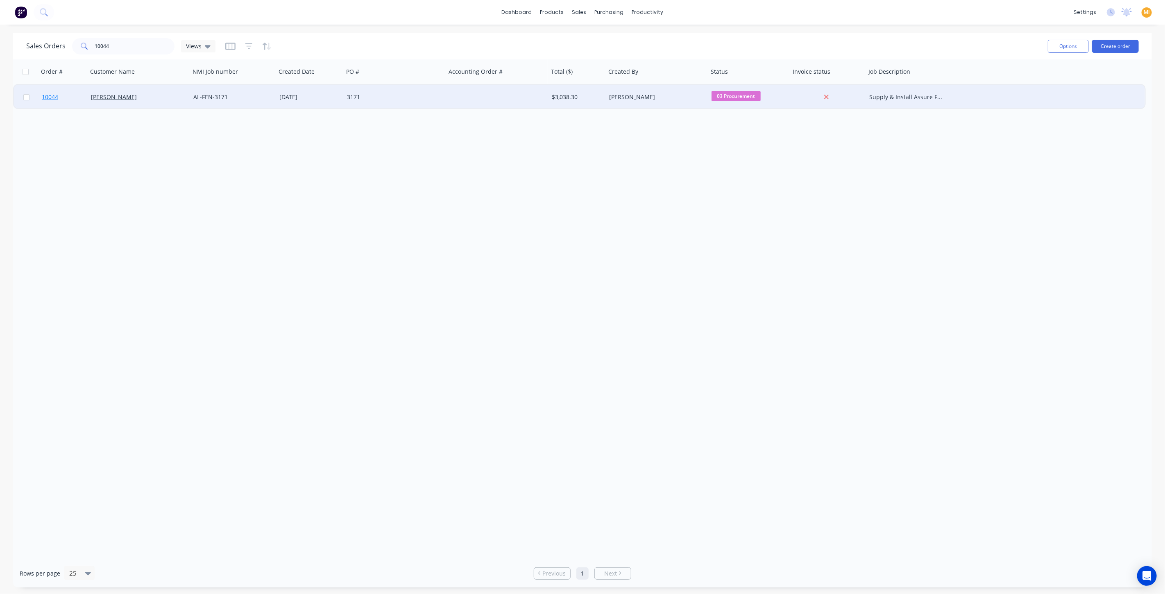
click at [80, 97] on link "10044" at bounding box center [66, 97] width 49 height 25
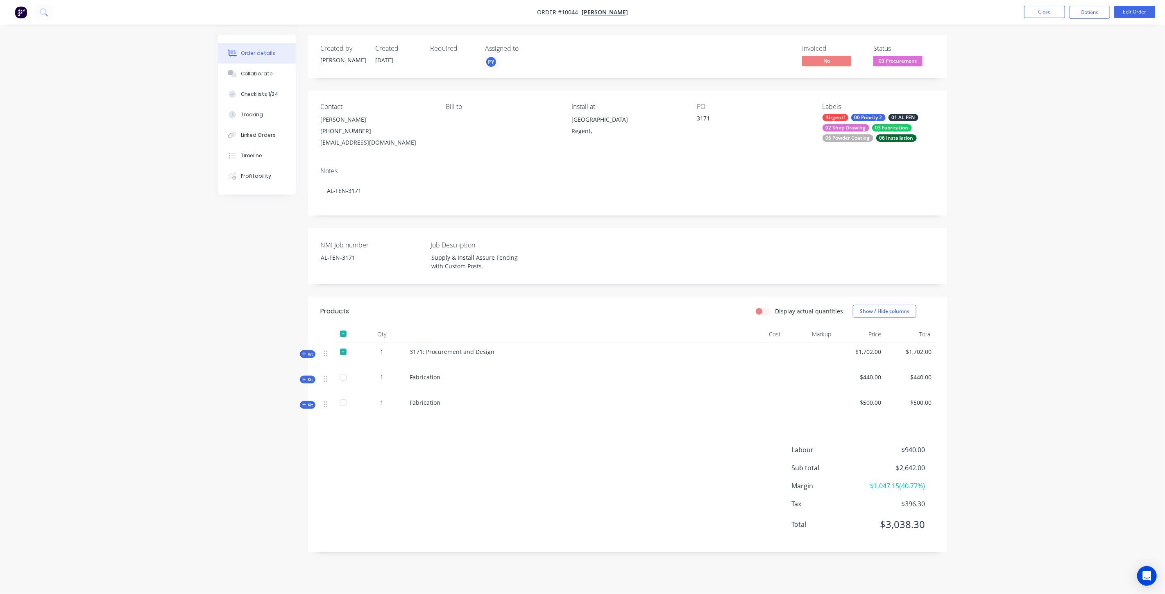
drag, startPoint x: 403, startPoint y: 59, endPoint x: 367, endPoint y: 56, distance: 36.2
click at [367, 56] on div "Created by Karl Created 19/08/25 Required Assigned to PY" at bounding box center [443, 57] width 247 height 24
click at [1042, 14] on button "Close" at bounding box center [1044, 12] width 41 height 12
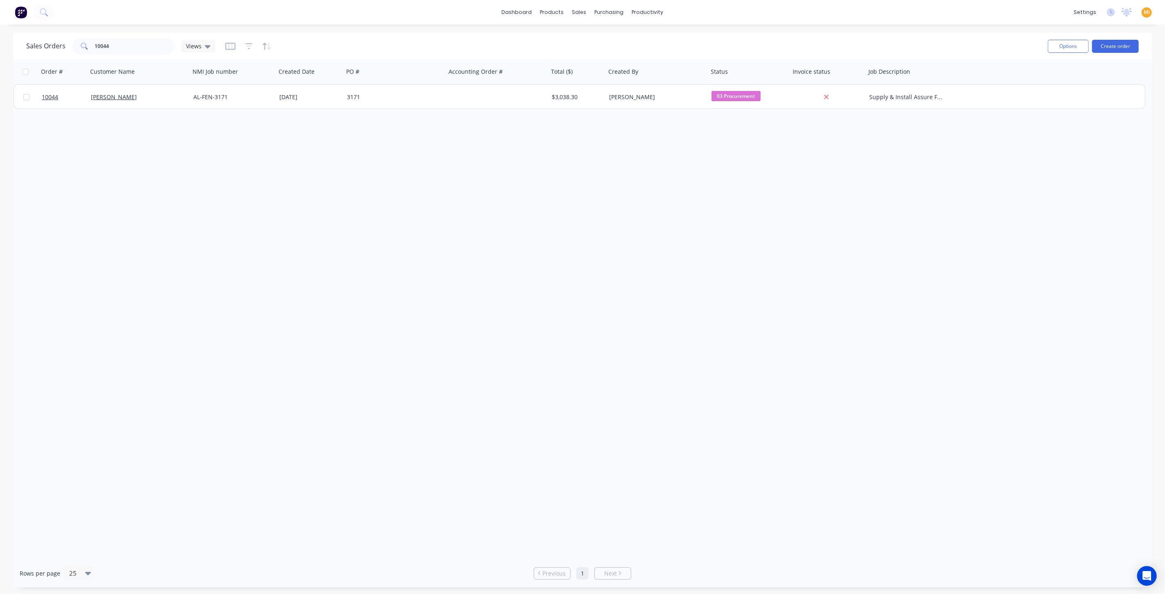
click at [25, 13] on img at bounding box center [21, 12] width 12 height 12
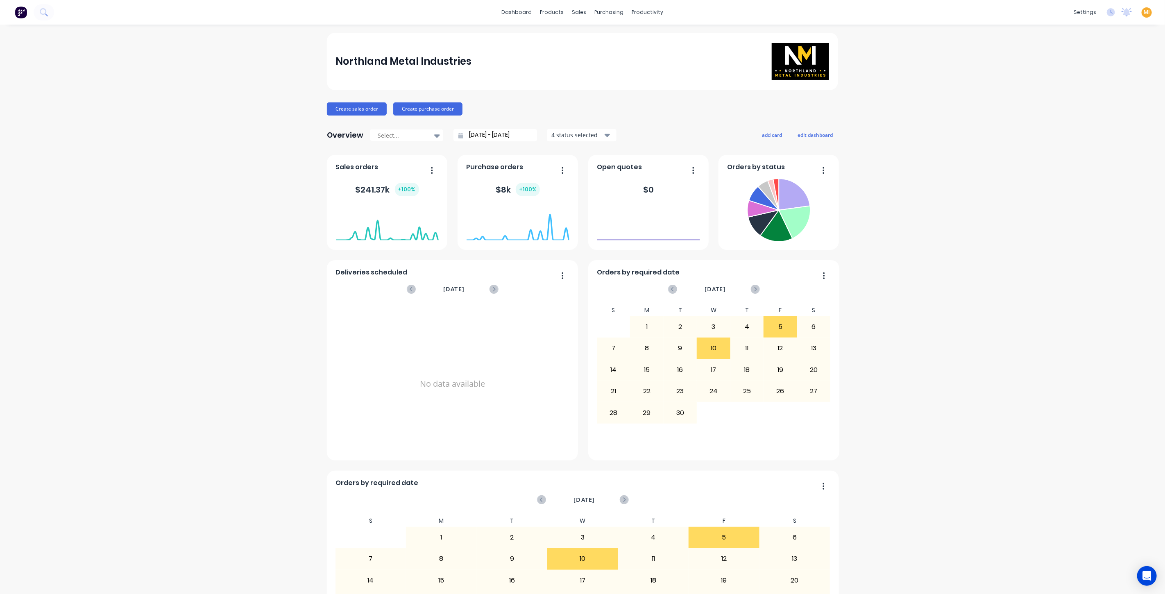
click at [1144, 12] on span "MI" at bounding box center [1147, 12] width 6 height 7
click at [1073, 103] on div "Sign out" at bounding box center [1077, 102] width 22 height 7
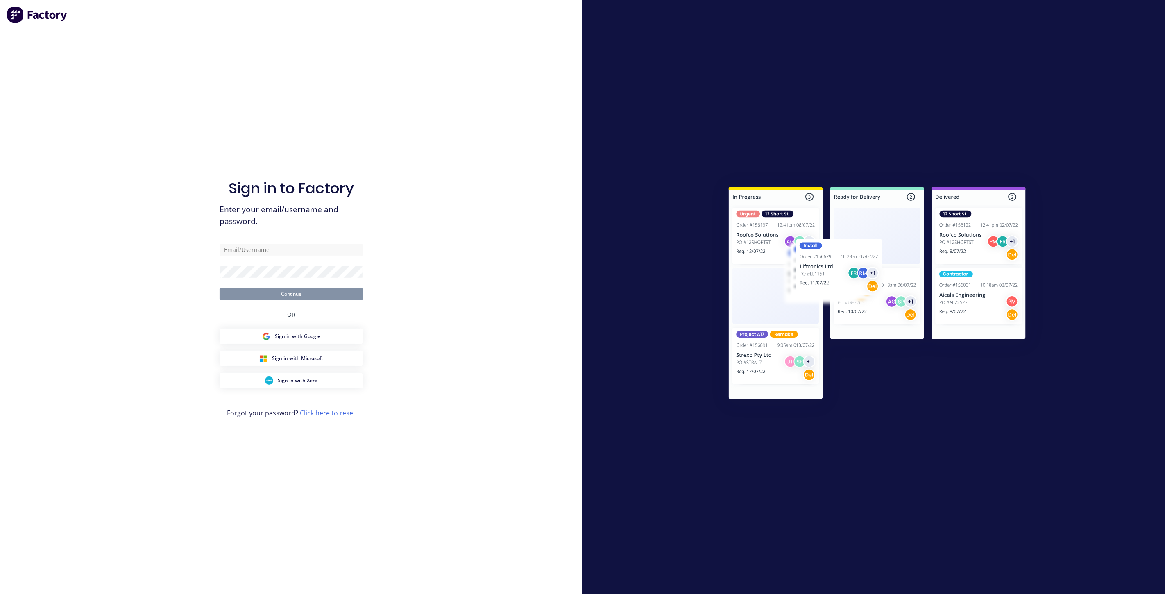
type input "[EMAIL_ADDRESS][DOMAIN_NAME]"
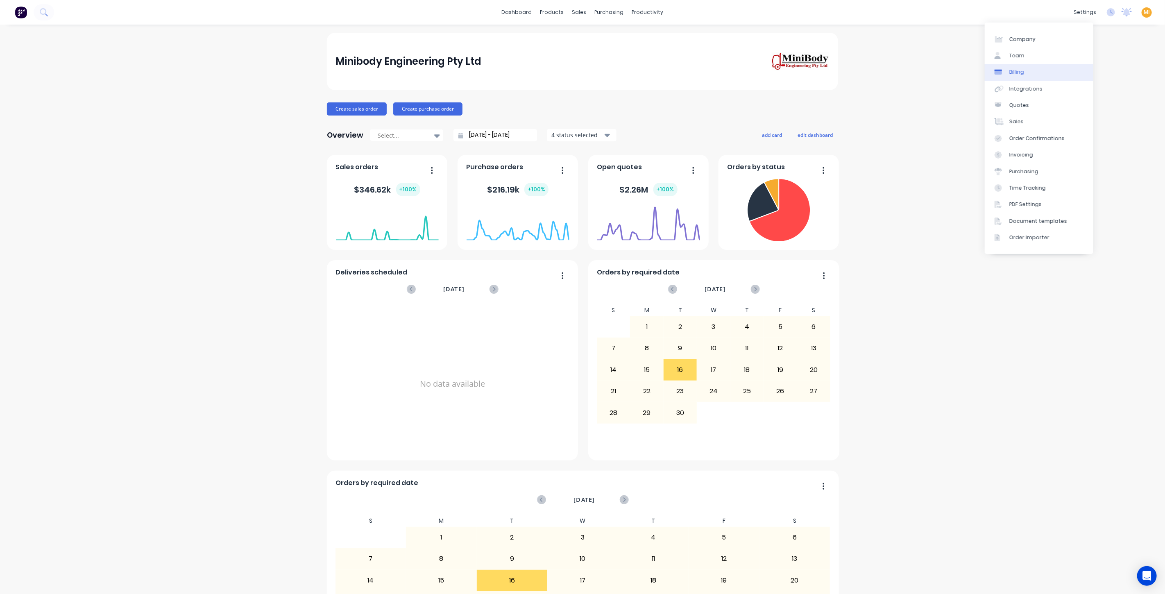
drag, startPoint x: 1040, startPoint y: 56, endPoint x: 998, endPoint y: 71, distance: 44.7
click at [1040, 56] on link "Team" at bounding box center [1039, 56] width 109 height 16
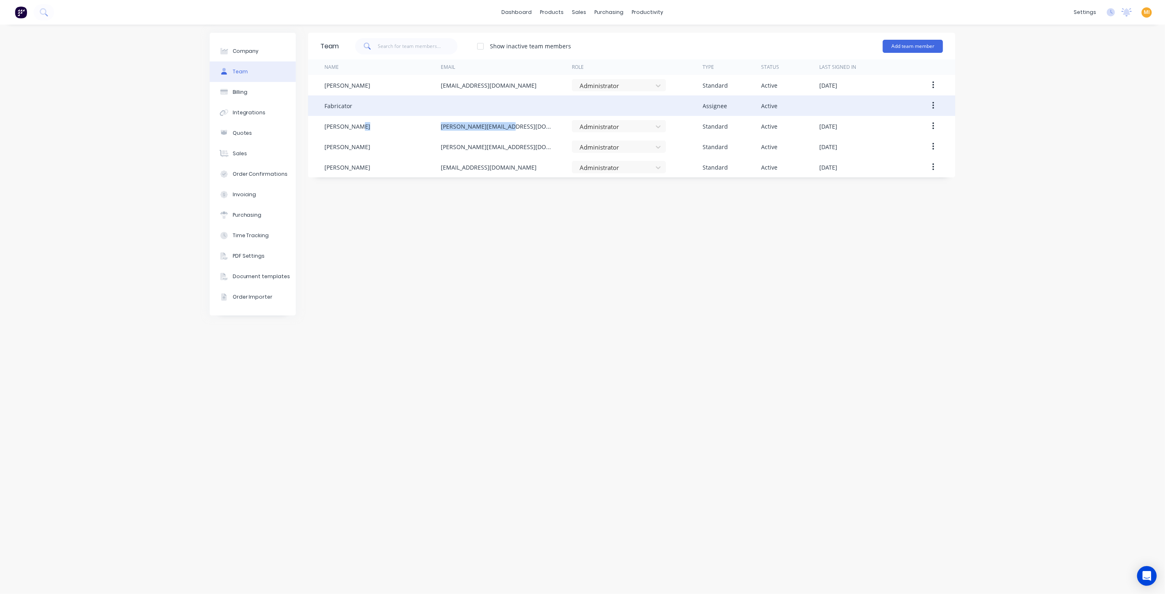
drag, startPoint x: 532, startPoint y: 128, endPoint x: 435, endPoint y: 109, distance: 98.8
click at [423, 124] on div "[PERSON_NAME] [PERSON_NAME][EMAIL_ADDRESS][DOMAIN_NAME] Administrator Standard …" at bounding box center [631, 126] width 647 height 20
copy div "[PERSON_NAME][EMAIL_ADDRESS][DOMAIN_NAME]"
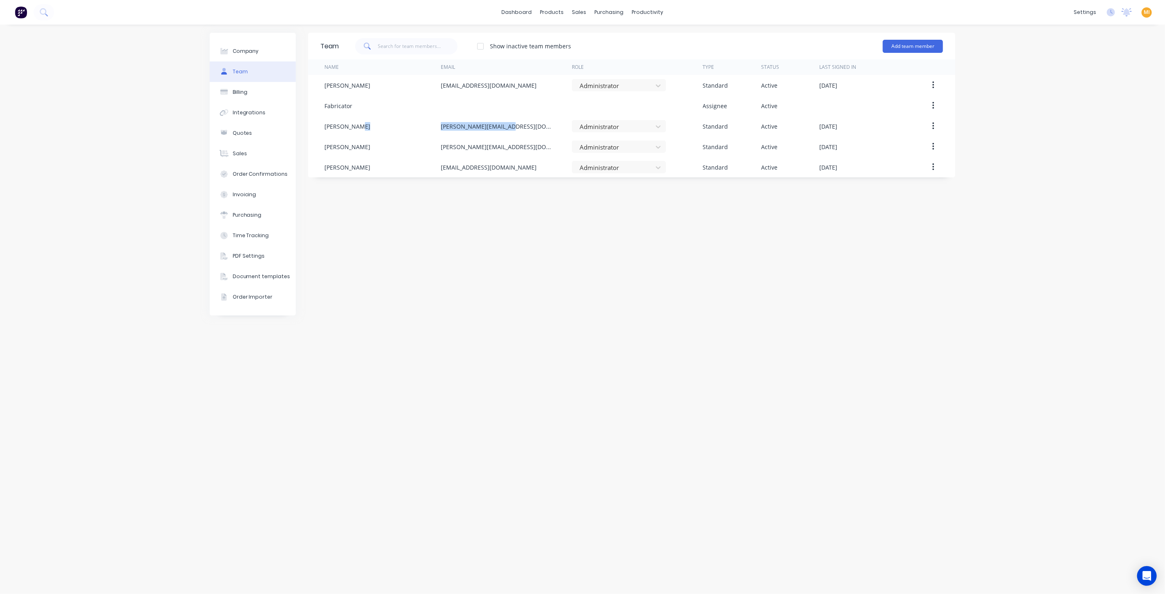
click at [22, 11] on img at bounding box center [21, 12] width 12 height 12
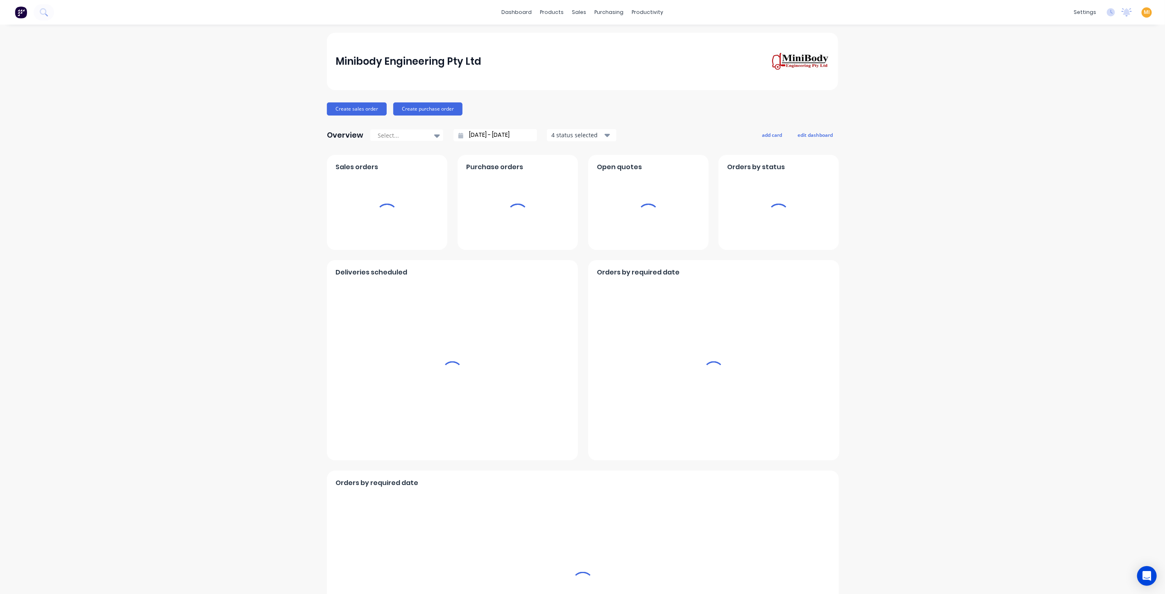
click at [1143, 14] on div "MI Minibody Engineering Pty Ltd Maricar Infante Administrator Profile Sign out" at bounding box center [1147, 12] width 10 height 10
click at [1144, 12] on span "MI" at bounding box center [1147, 12] width 6 height 7
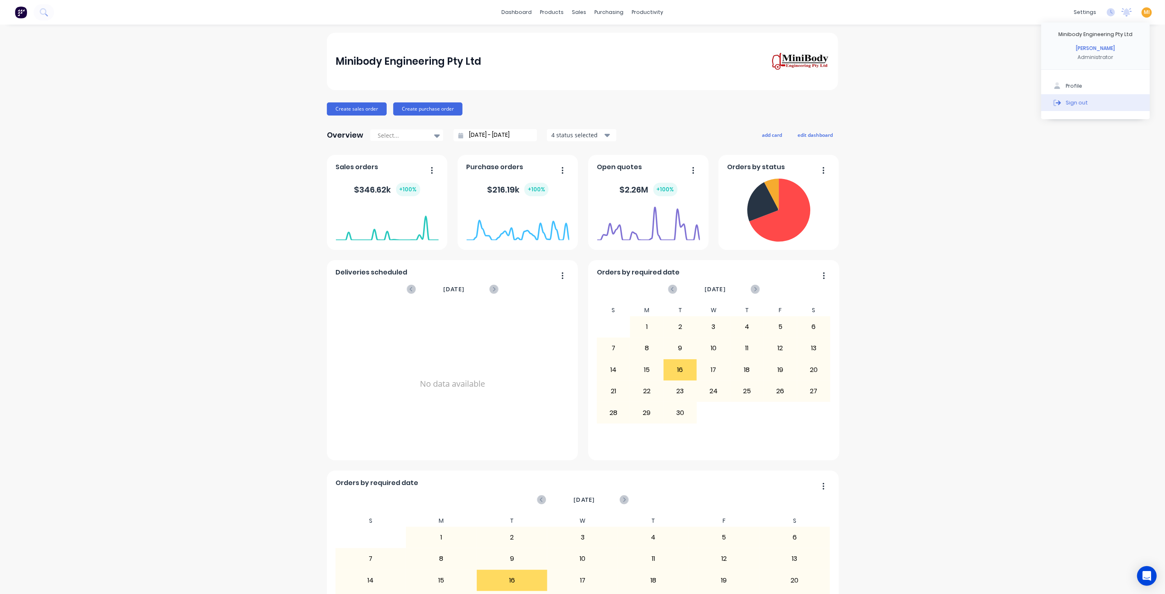
click at [1109, 108] on button "Sign out" at bounding box center [1095, 102] width 109 height 16
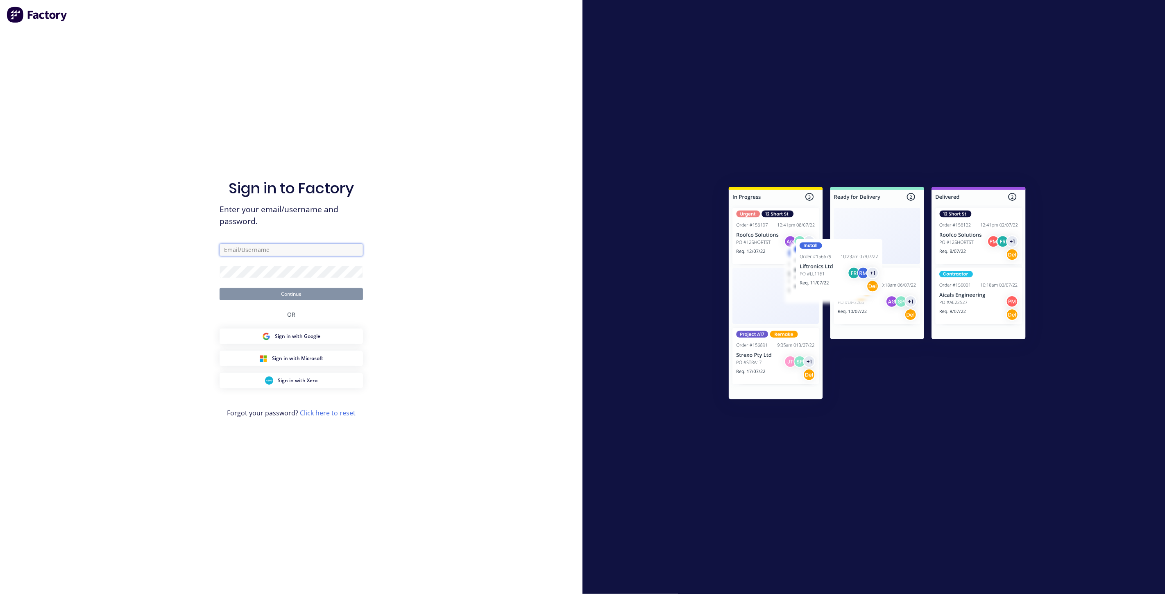
click at [275, 245] on input "text" at bounding box center [291, 250] width 143 height 12
type input "[EMAIL_ADDRESS][DOMAIN_NAME]"
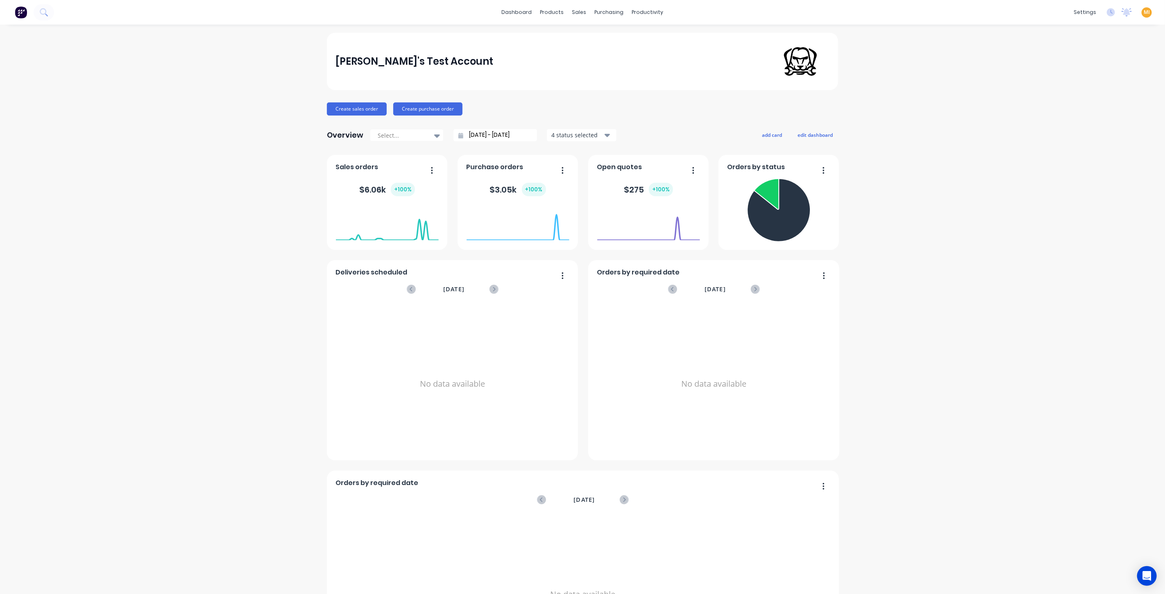
click at [17, 12] on img at bounding box center [21, 12] width 12 height 12
click at [1144, 11] on span "MI" at bounding box center [1147, 12] width 6 height 7
click at [1057, 103] on button "Sign out" at bounding box center [1095, 102] width 109 height 16
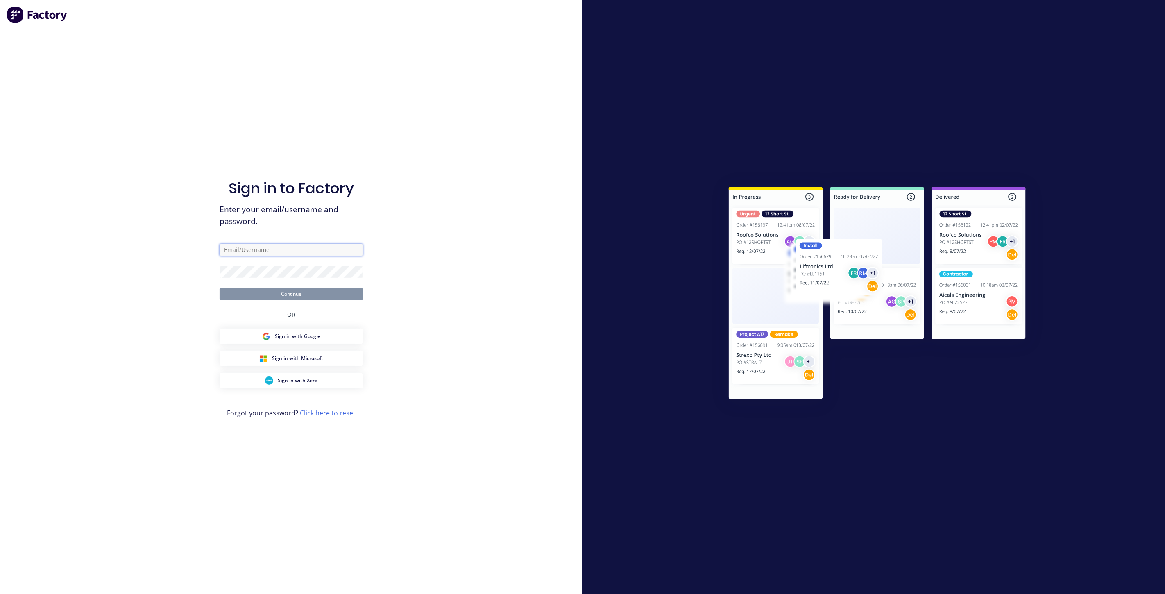
click at [249, 246] on input "text" at bounding box center [291, 250] width 143 height 12
type input "team+maricardemo@factory.app"
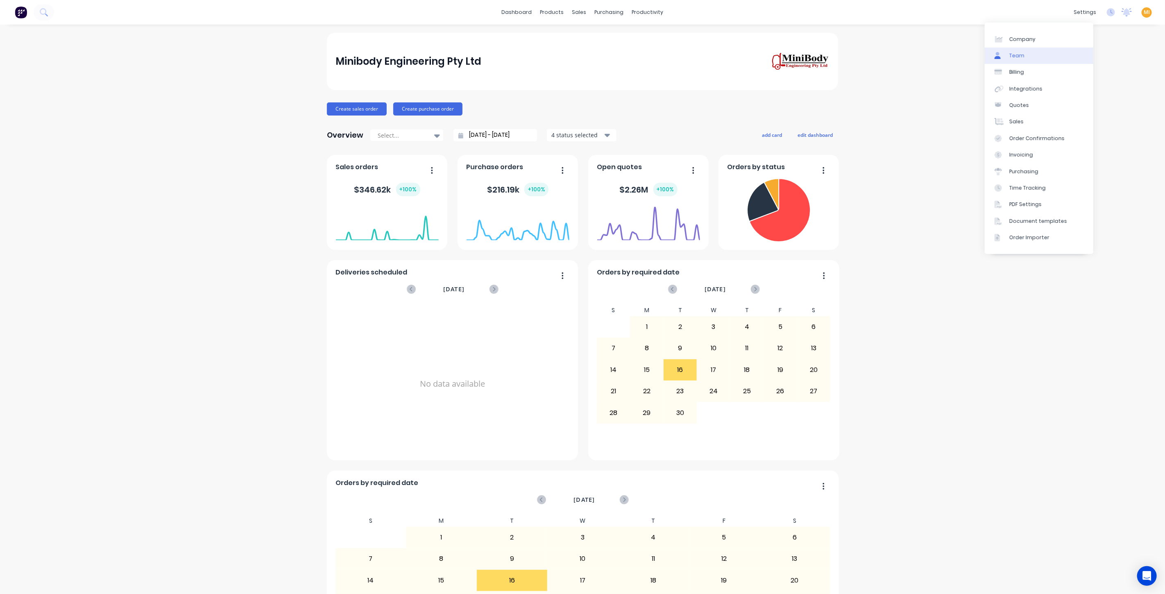
click at [1026, 61] on link "Team" at bounding box center [1039, 56] width 109 height 16
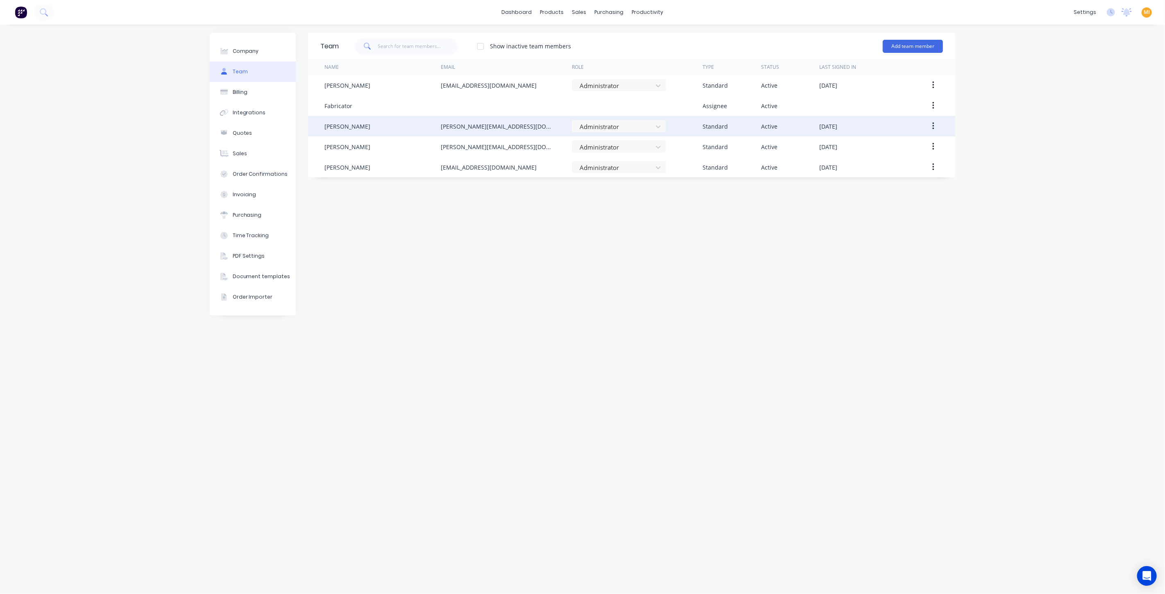
click at [936, 124] on button "button" at bounding box center [933, 126] width 19 height 15
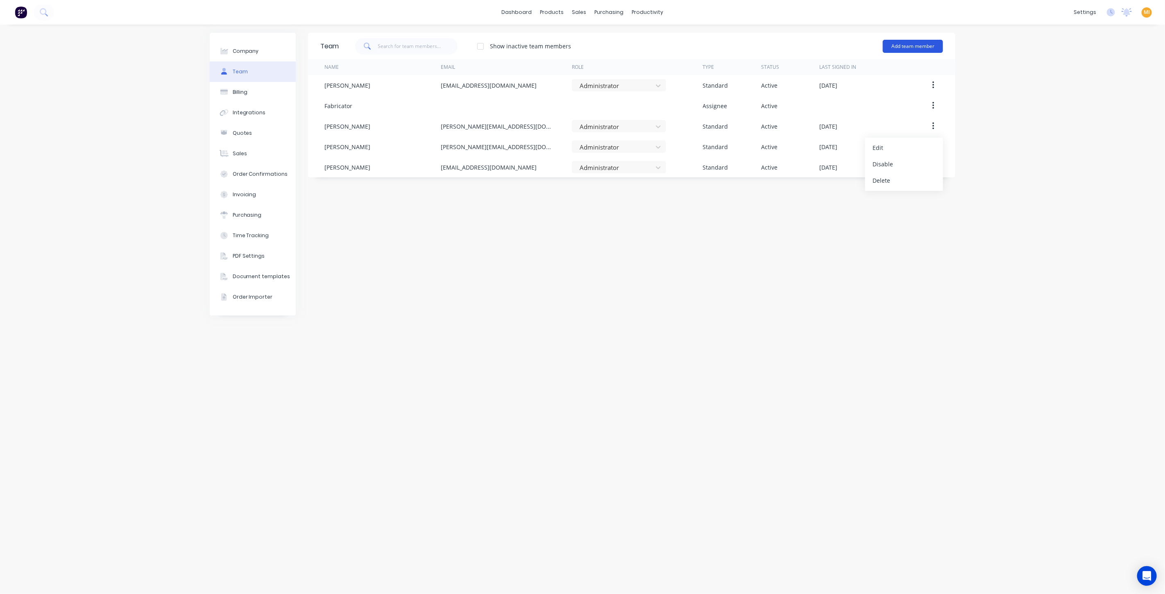
click at [912, 47] on button "Add team member" at bounding box center [913, 46] width 60 height 13
click at [874, 72] on span "A team member that can login to Factory" at bounding box center [877, 73] width 116 height 7
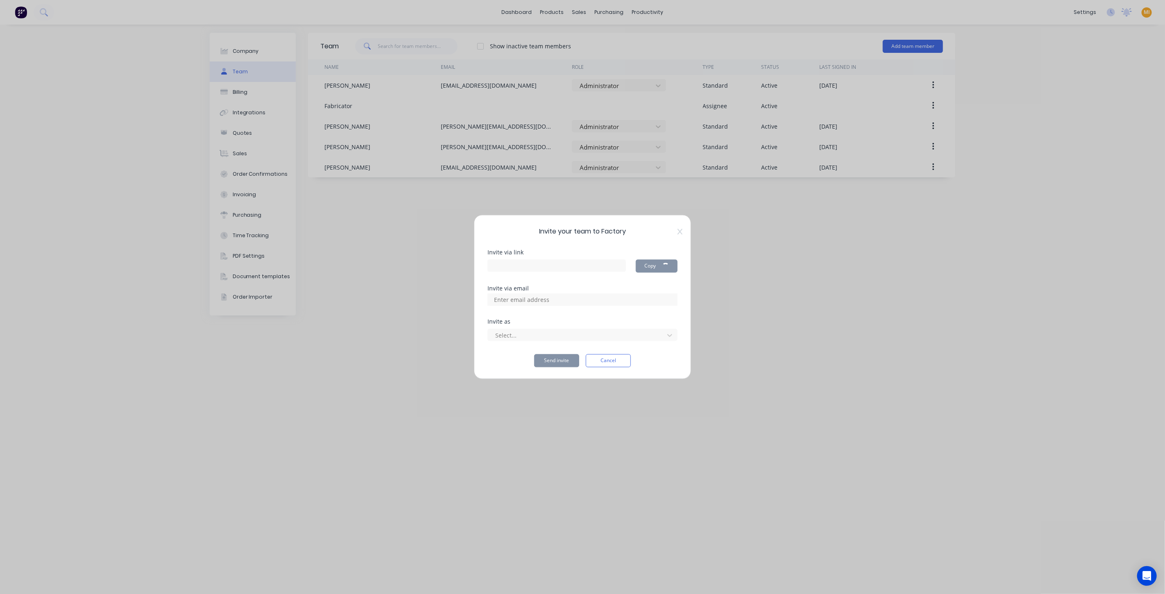
type input "[URL][DOMAIN_NAME]"
click at [519, 302] on input at bounding box center [530, 300] width 82 height 12
paste input "[PERSON_NAME][EMAIL_ADDRESS][DOMAIN_NAME]"
type input "[PERSON_NAME][EMAIL_ADDRESS][DOMAIN_NAME]"
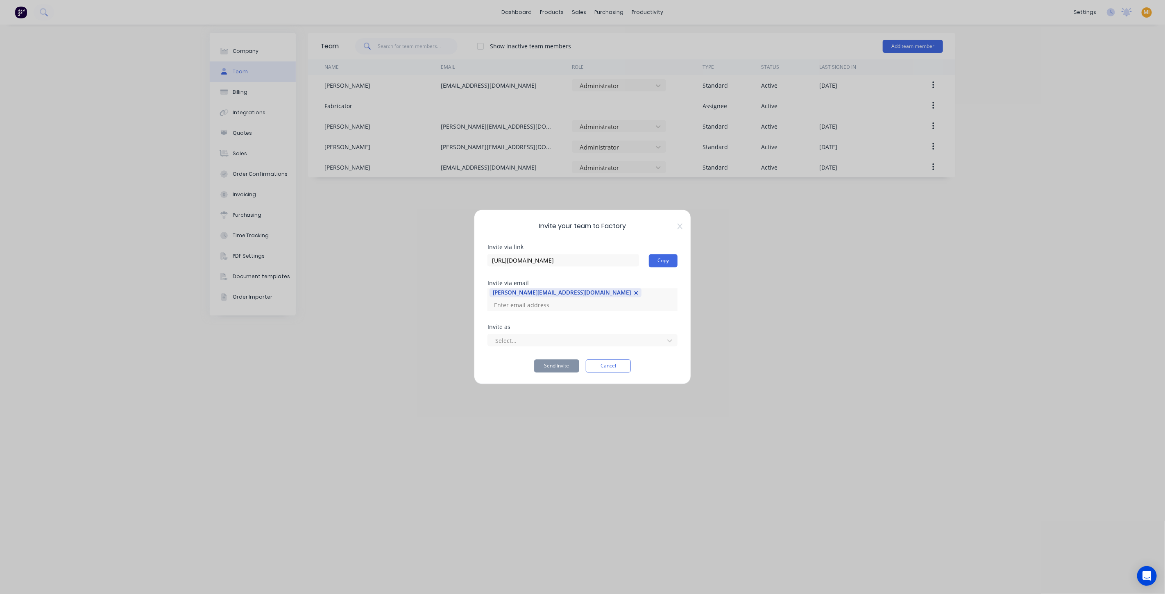
click at [550, 324] on div "Invite as" at bounding box center [582, 327] width 190 height 6
click at [544, 338] on div at bounding box center [576, 340] width 165 height 10
click at [678, 230] on icon at bounding box center [679, 226] width 5 height 7
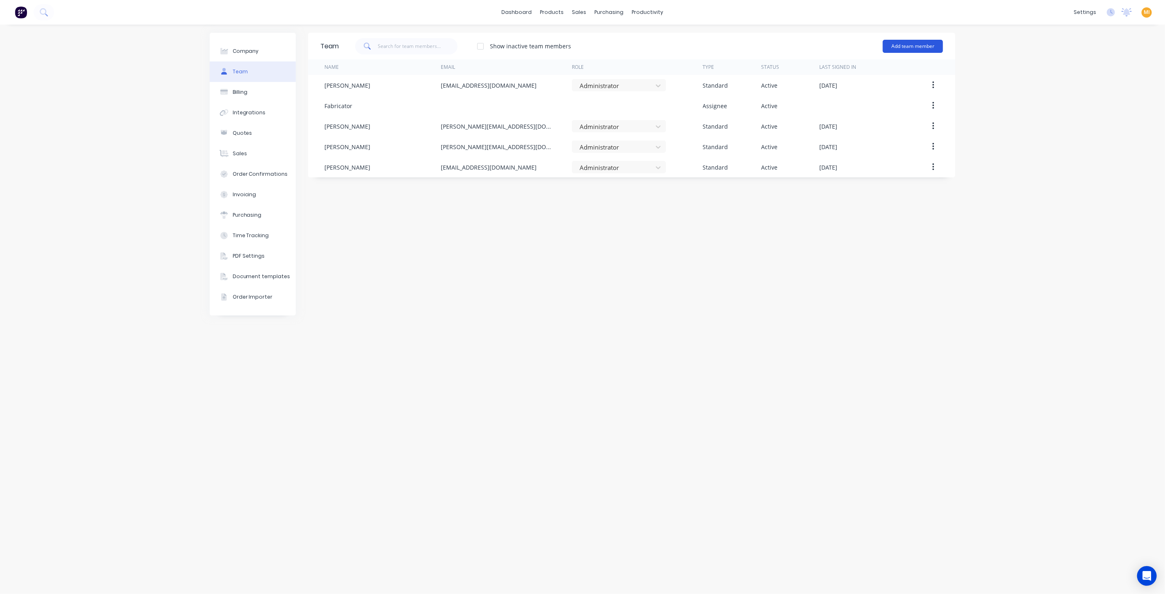
click at [915, 45] on button "Add team member" at bounding box center [913, 46] width 60 height 13
click at [854, 73] on span "A team member that can login to Factory" at bounding box center [877, 73] width 116 height 7
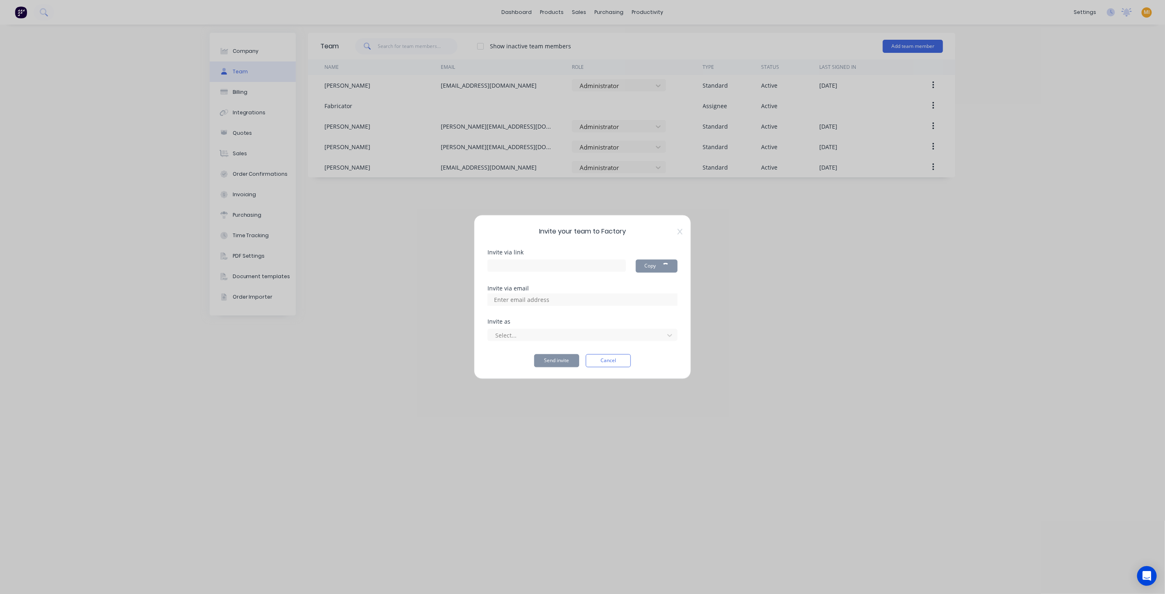
type input "[URL][DOMAIN_NAME]"
click at [679, 233] on icon at bounding box center [679, 232] width 5 height 6
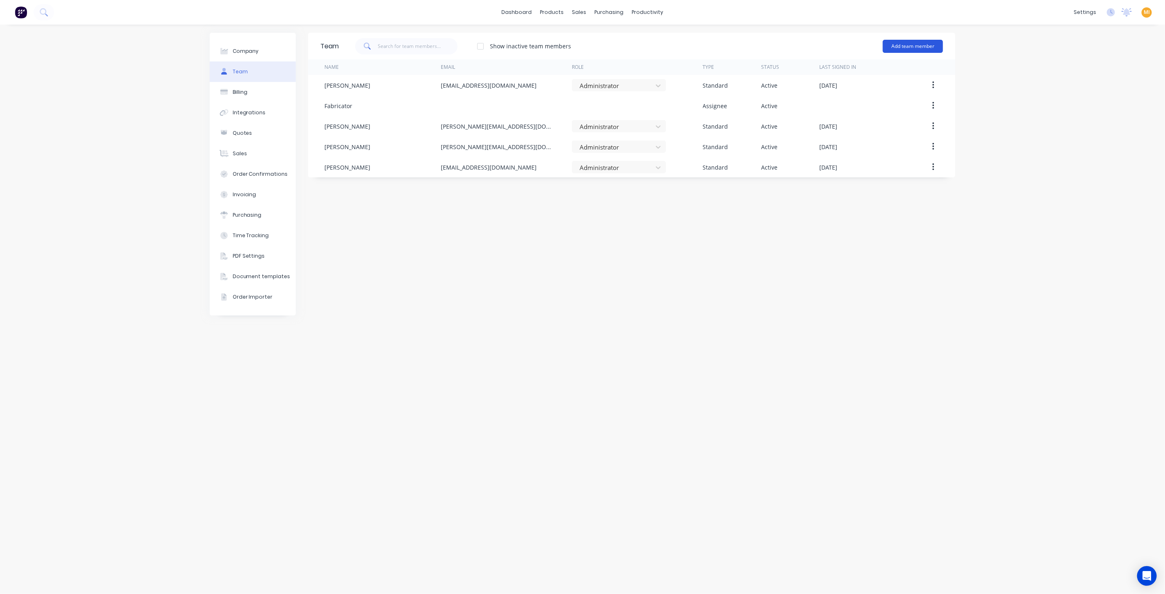
click at [903, 45] on button "Add team member" at bounding box center [913, 46] width 60 height 13
click at [880, 75] on span "A team member that can login to Factory" at bounding box center [877, 73] width 116 height 7
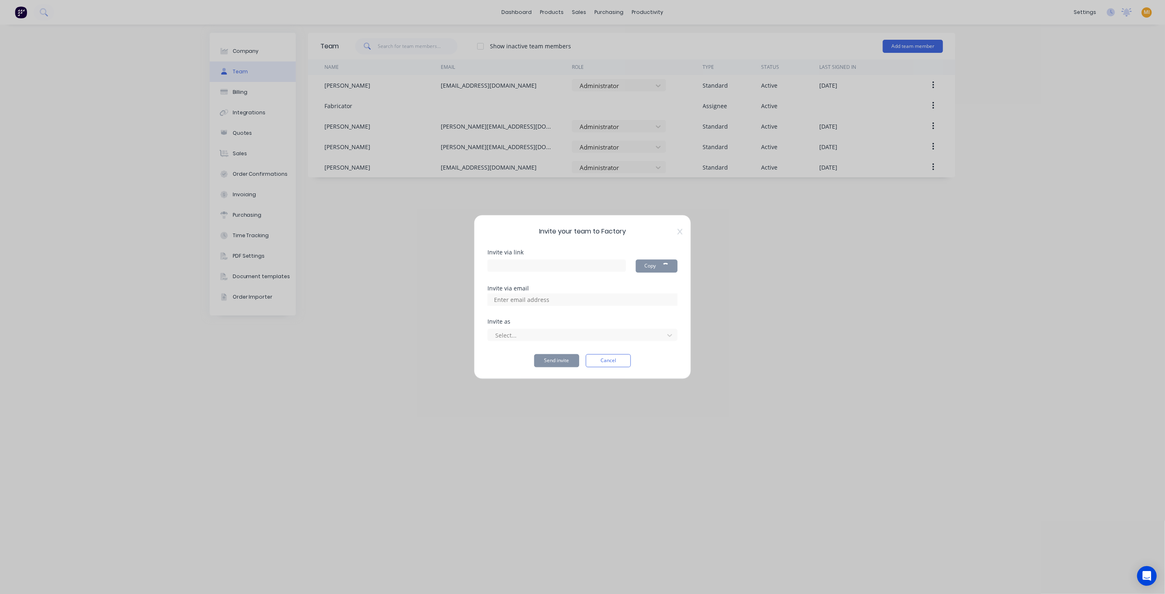
type input "[URL][DOMAIN_NAME]"
click at [508, 299] on input at bounding box center [530, 300] width 82 height 12
paste input "[PERSON_NAME][EMAIL_ADDRESS][DOMAIN_NAME]"
type input "[PERSON_NAME][EMAIL_ADDRESS][DOMAIN_NAME]"
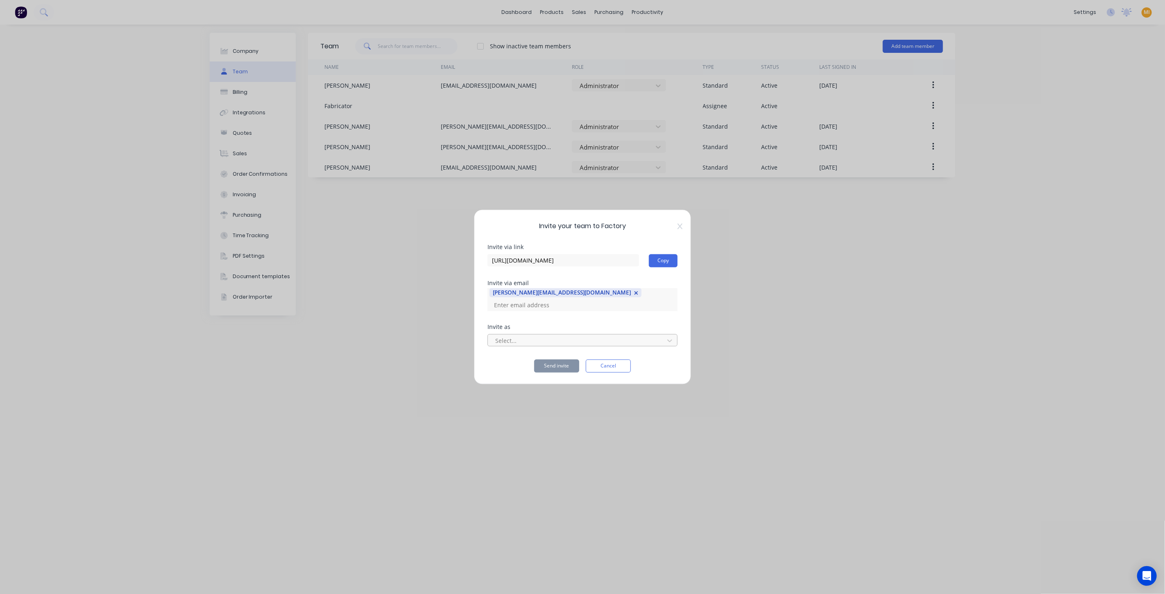
click at [544, 335] on div at bounding box center [576, 340] width 165 height 10
click at [645, 317] on div "Invite via link [URL][DOMAIN_NAME] Copy Invite via email [PERSON_NAME][EMAIL_AD…" at bounding box center [582, 309] width 190 height 128
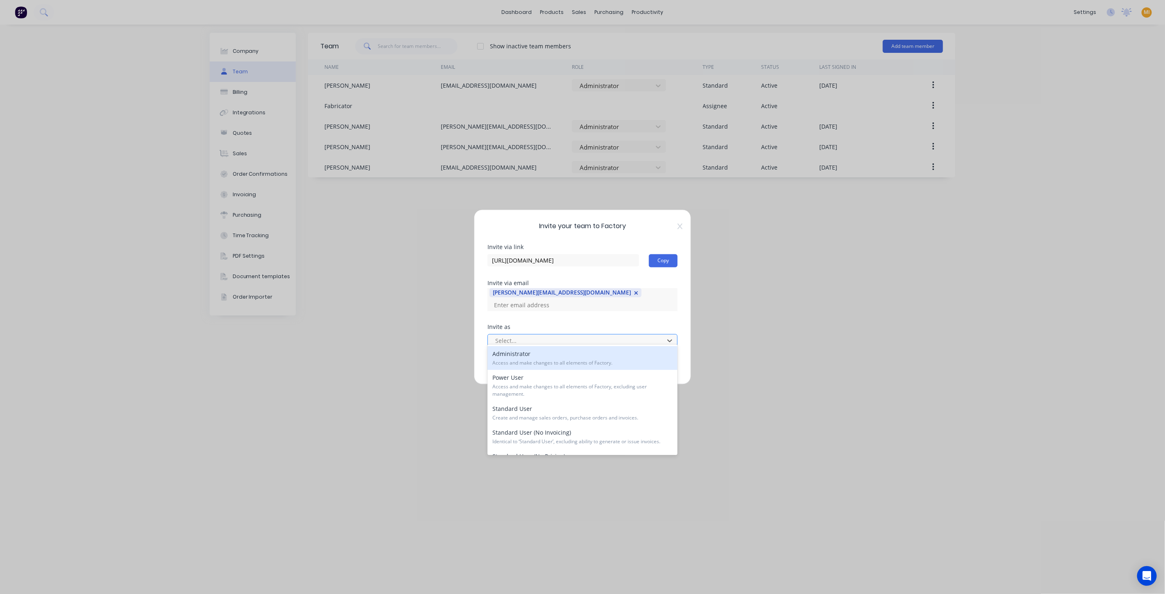
click at [512, 335] on div at bounding box center [576, 340] width 165 height 10
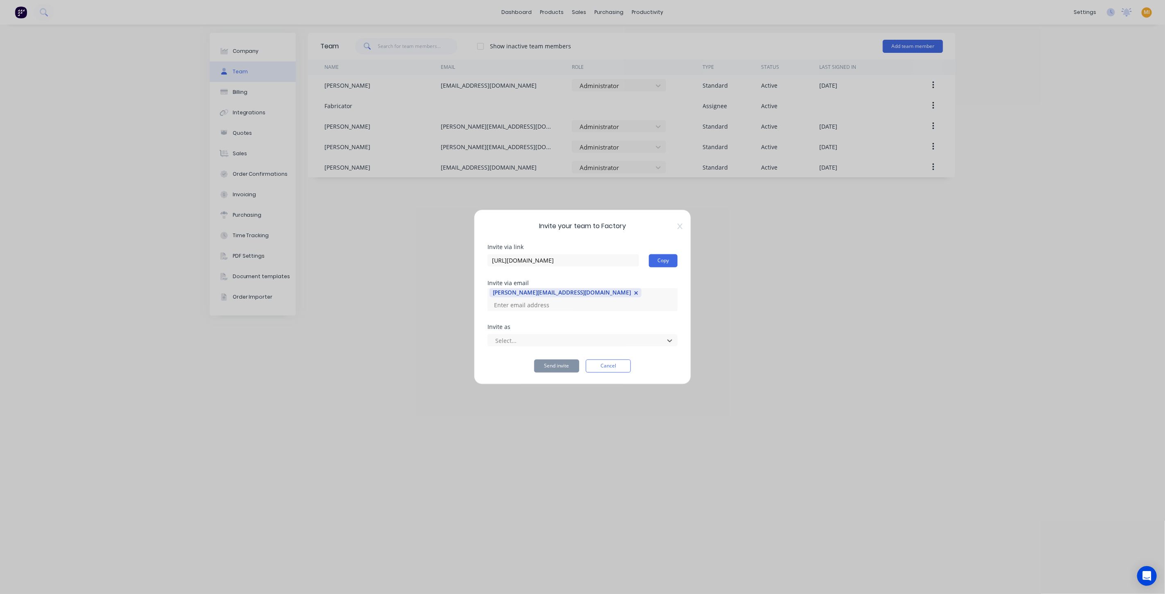
click at [918, 48] on div "Invite your team to Factory Invite via link [URL][DOMAIN_NAME] Copy Invite via …" at bounding box center [582, 297] width 1165 height 594
click at [676, 231] on span "Invite your team to Factory" at bounding box center [582, 227] width 190 height 10
click at [680, 236] on div "Invite your team to Factory Invite via link [URL][DOMAIN_NAME] Copy Invite via …" at bounding box center [582, 297] width 217 height 175
click at [618, 368] on div "Invite your team to Factory Invite via link [URL][DOMAIN_NAME] Copy Invite via …" at bounding box center [582, 297] width 217 height 175
click at [618, 361] on button "Cancel" at bounding box center [608, 366] width 45 height 13
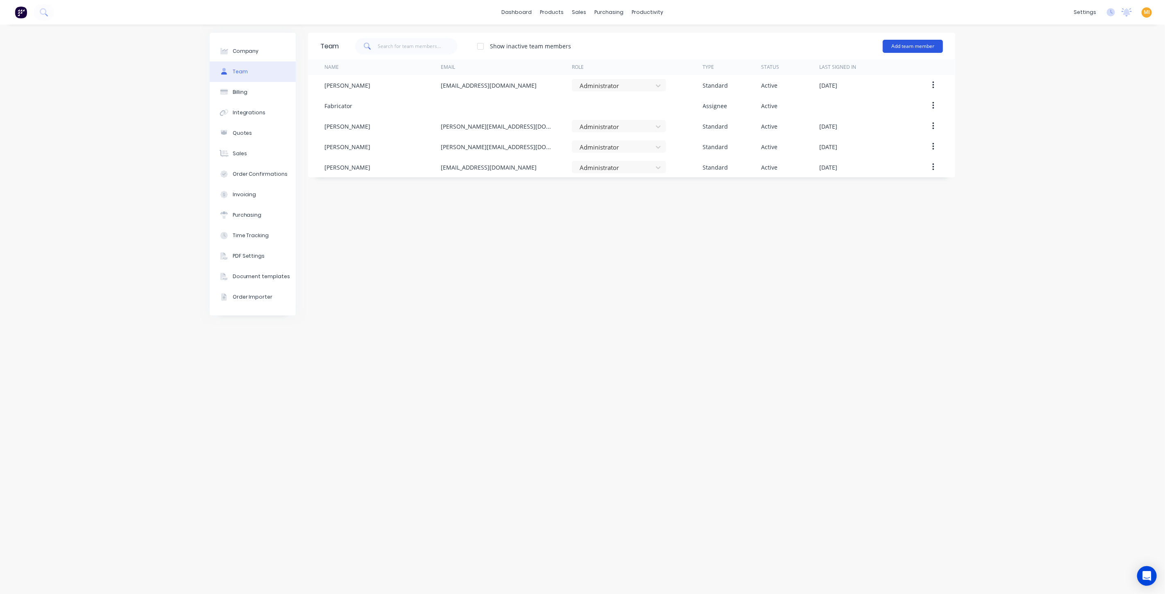
click at [928, 49] on button "Add team member" at bounding box center [913, 46] width 60 height 13
